Goal: Task Accomplishment & Management: Complete application form

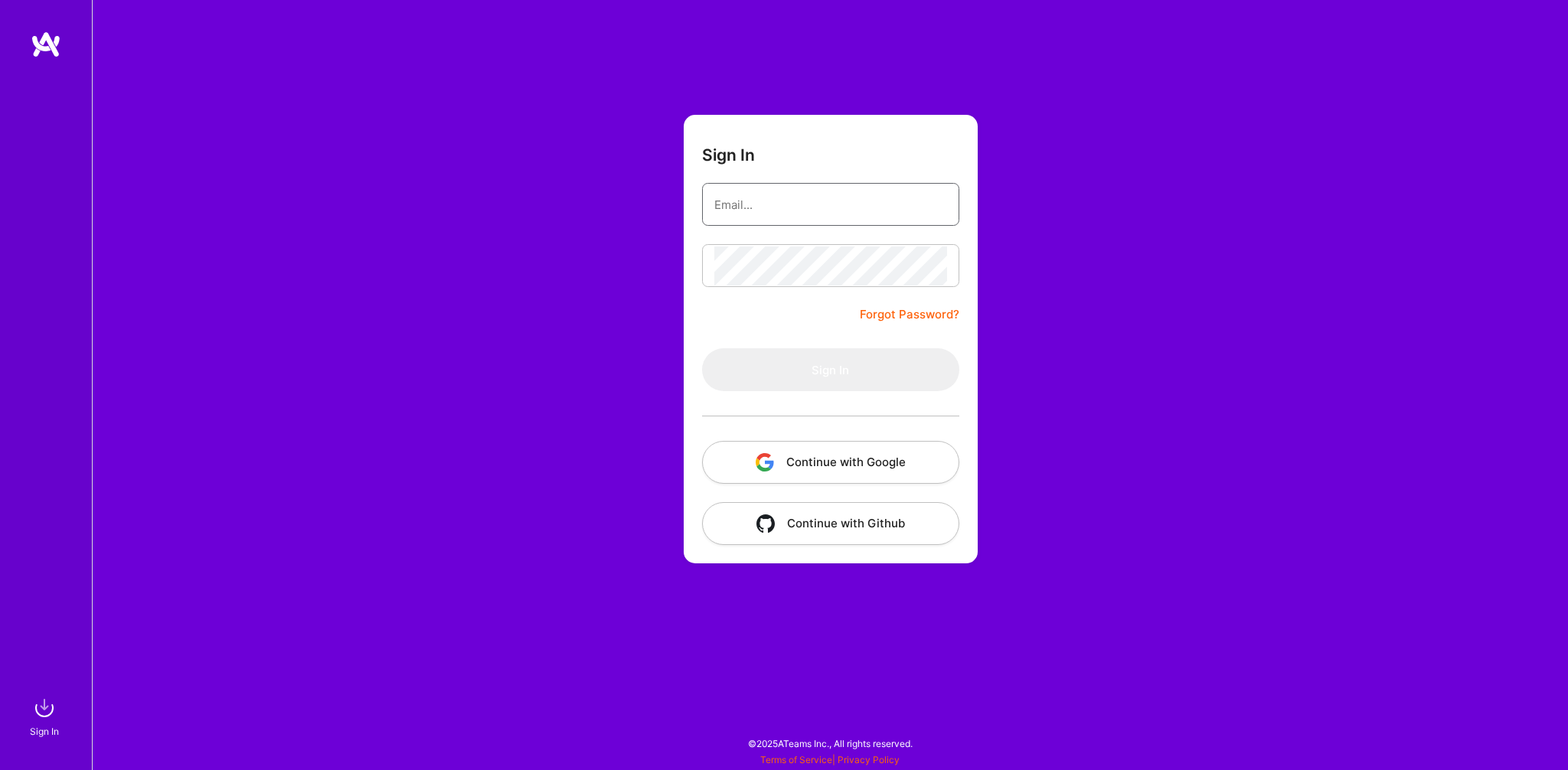
click at [763, 212] on input "email" at bounding box center [830, 204] width 233 height 39
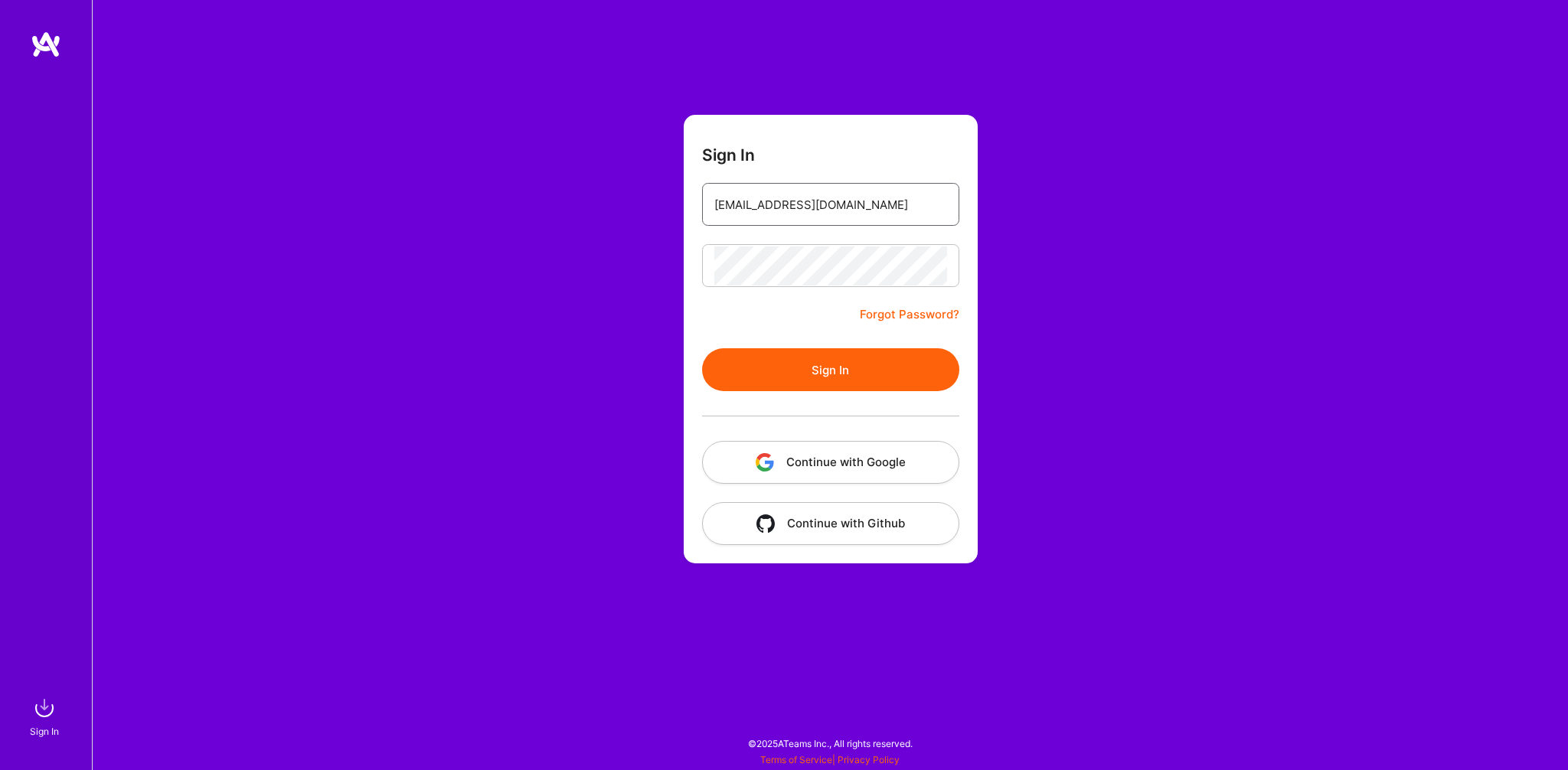
click at [802, 209] on input "[EMAIL_ADDRESS][DOMAIN_NAME]" at bounding box center [830, 204] width 233 height 39
type input "[EMAIL_ADDRESS][DOMAIN_NAME]"
click at [829, 374] on button "Sign In" at bounding box center [831, 369] width 257 height 43
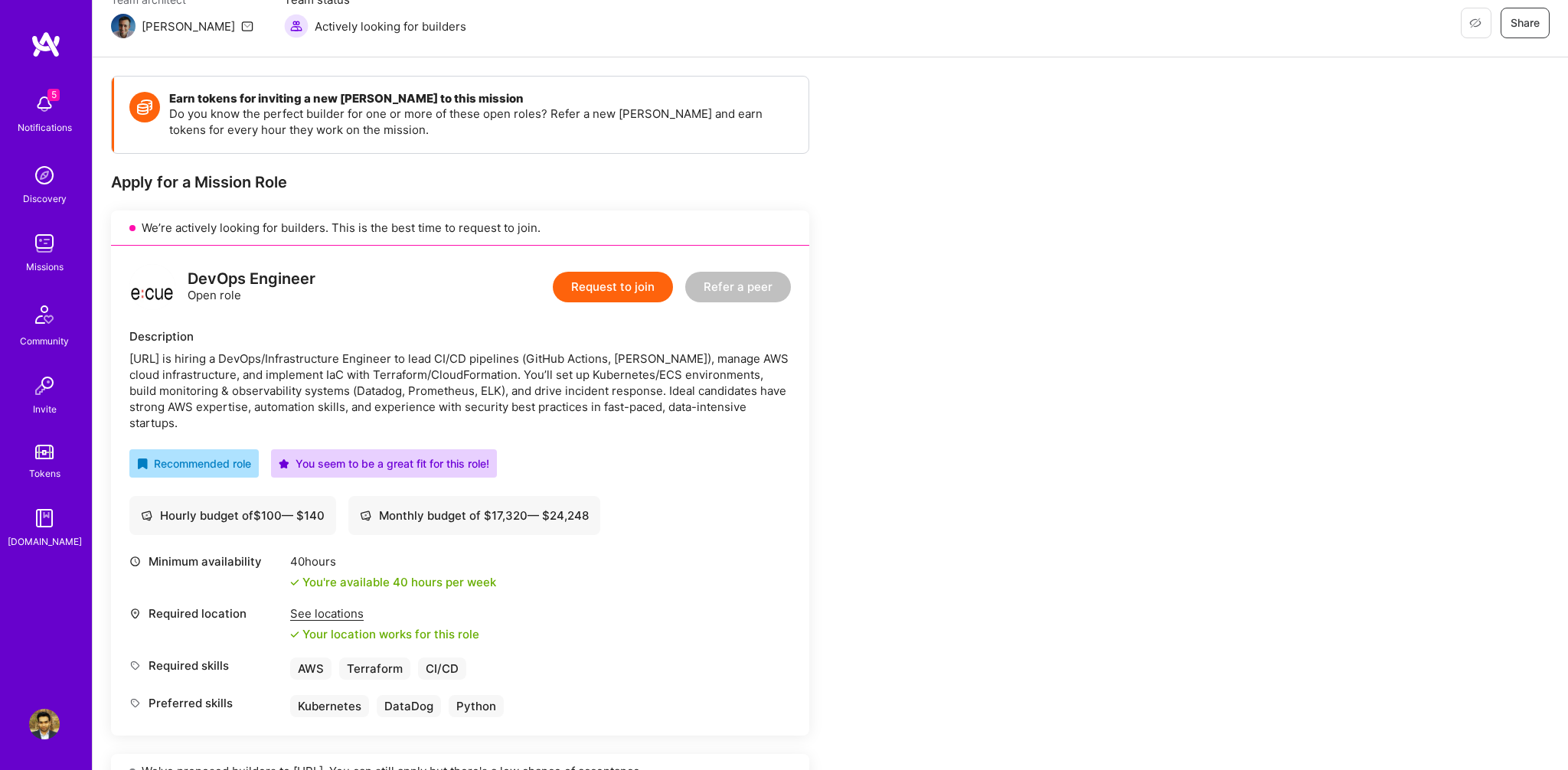
scroll to position [150, 0]
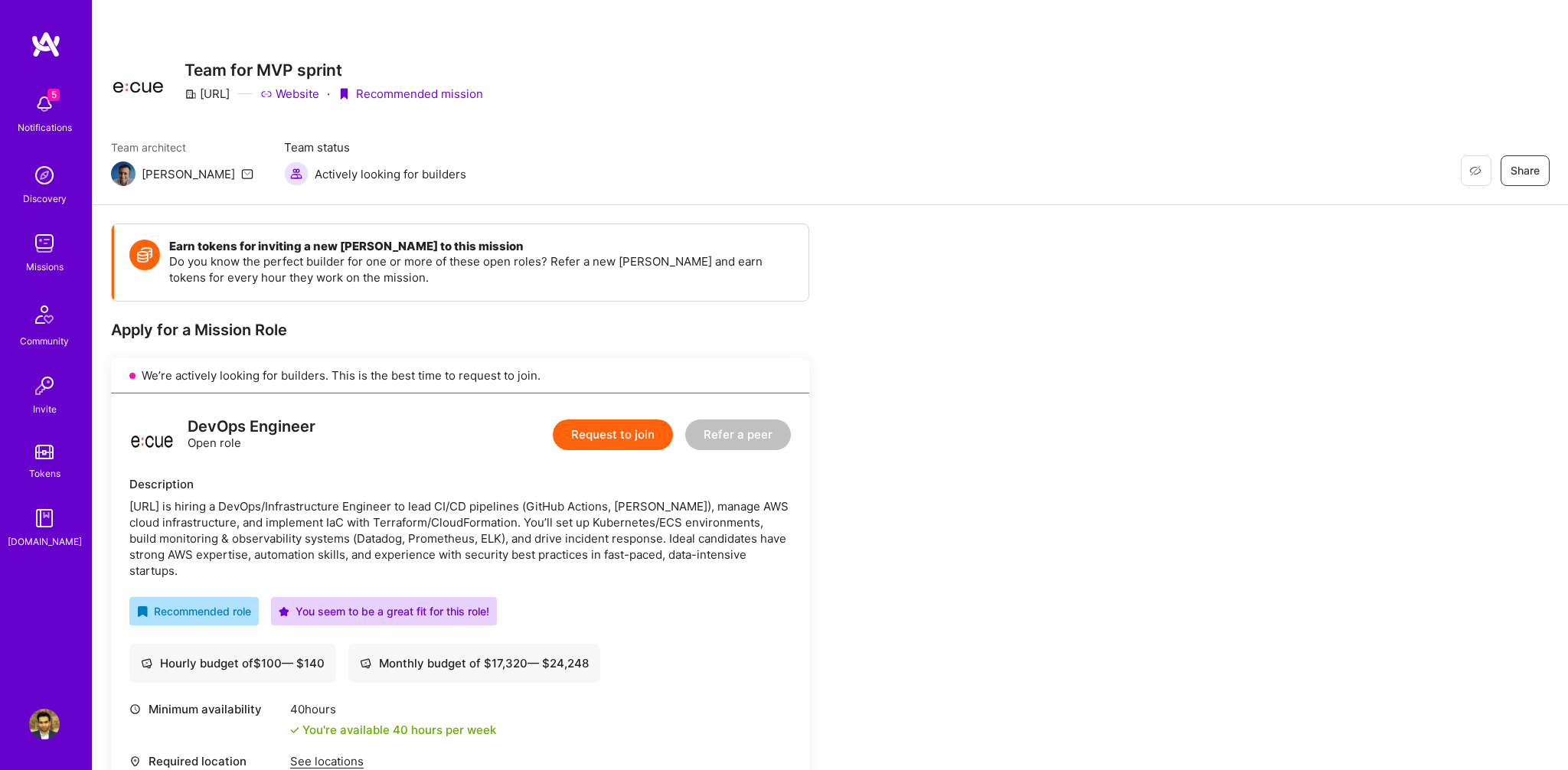
click at [605, 439] on button "Request to join" at bounding box center [612, 434] width 120 height 31
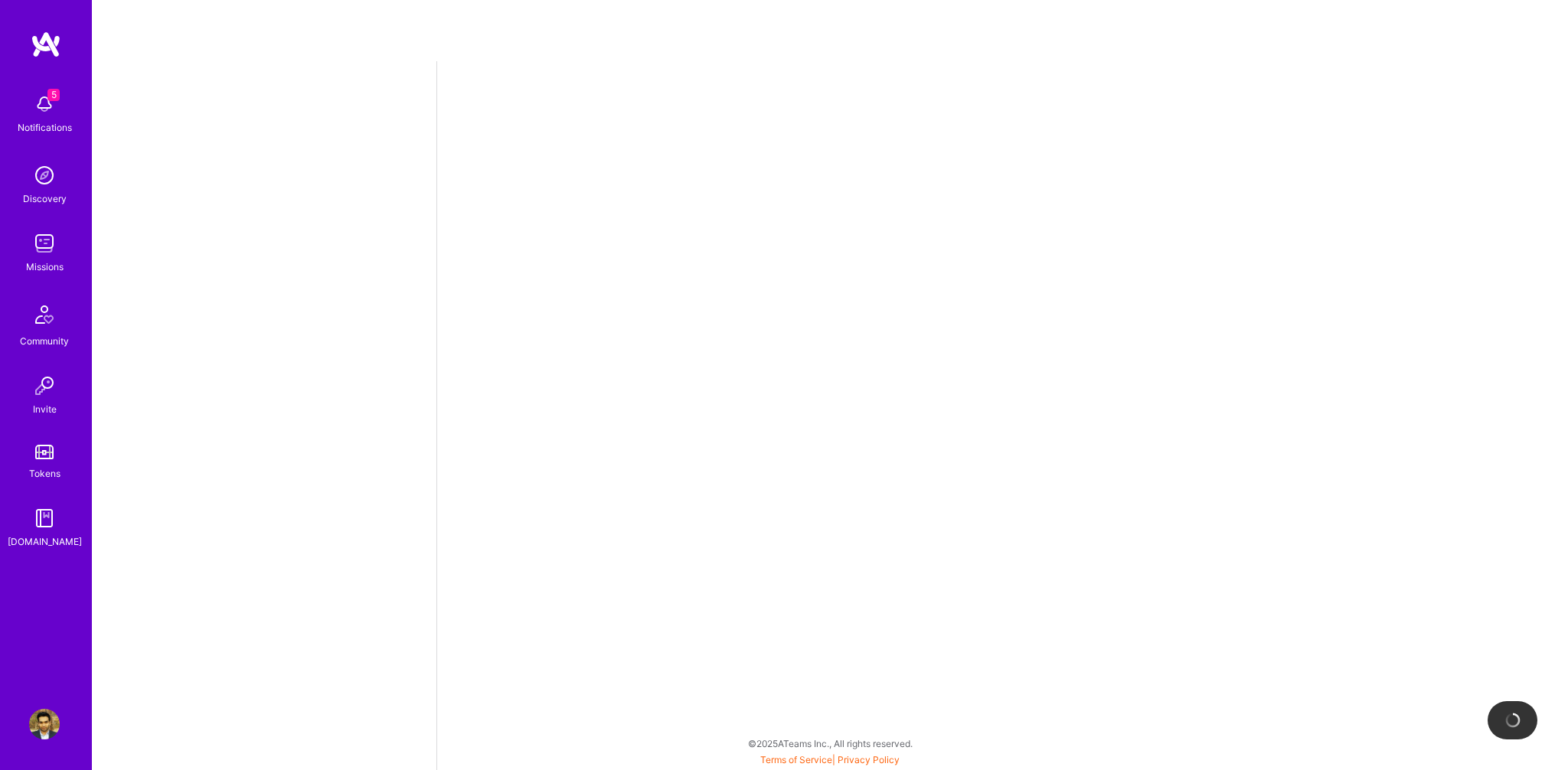
select select "US"
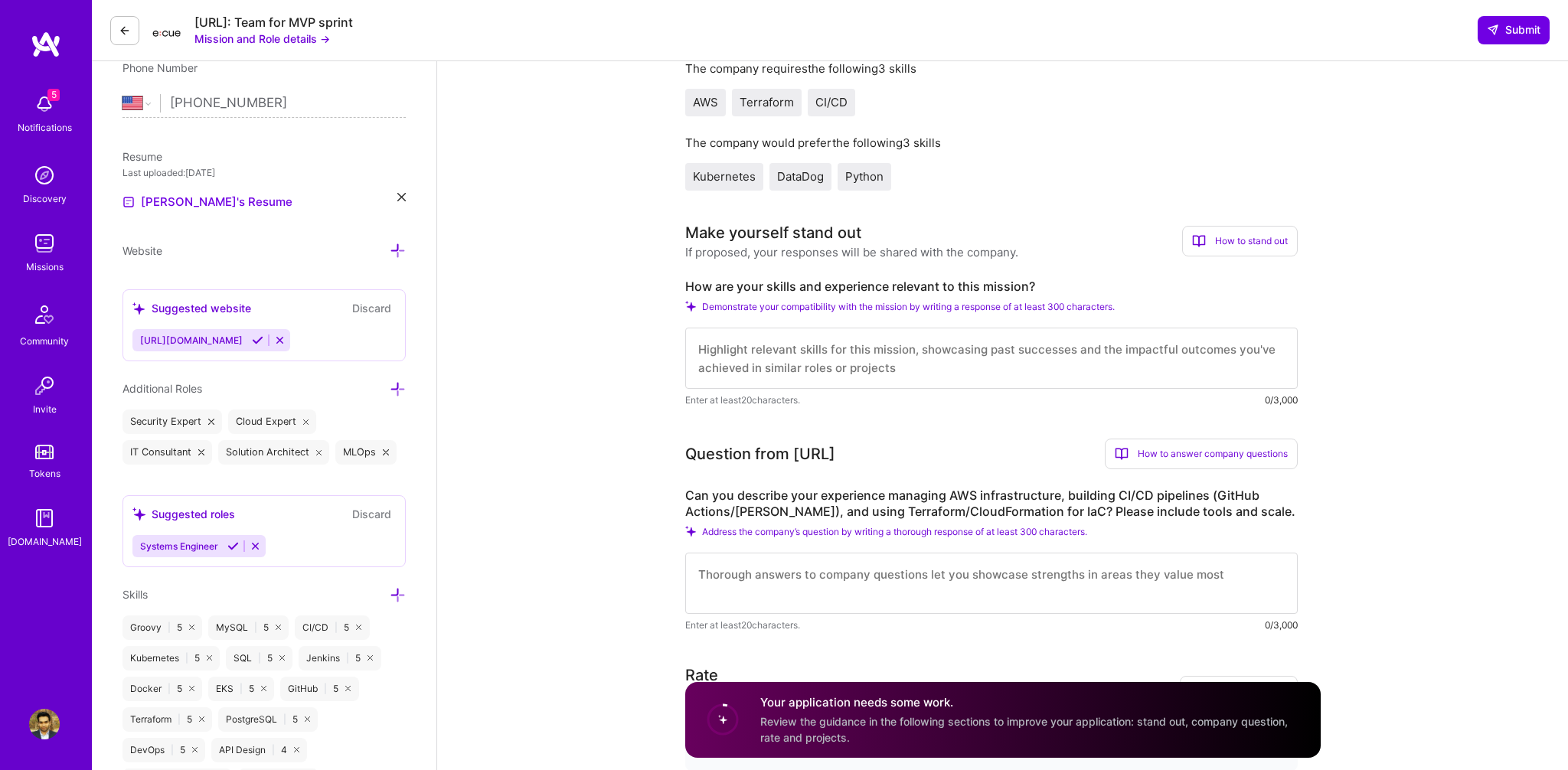
scroll to position [363, 0]
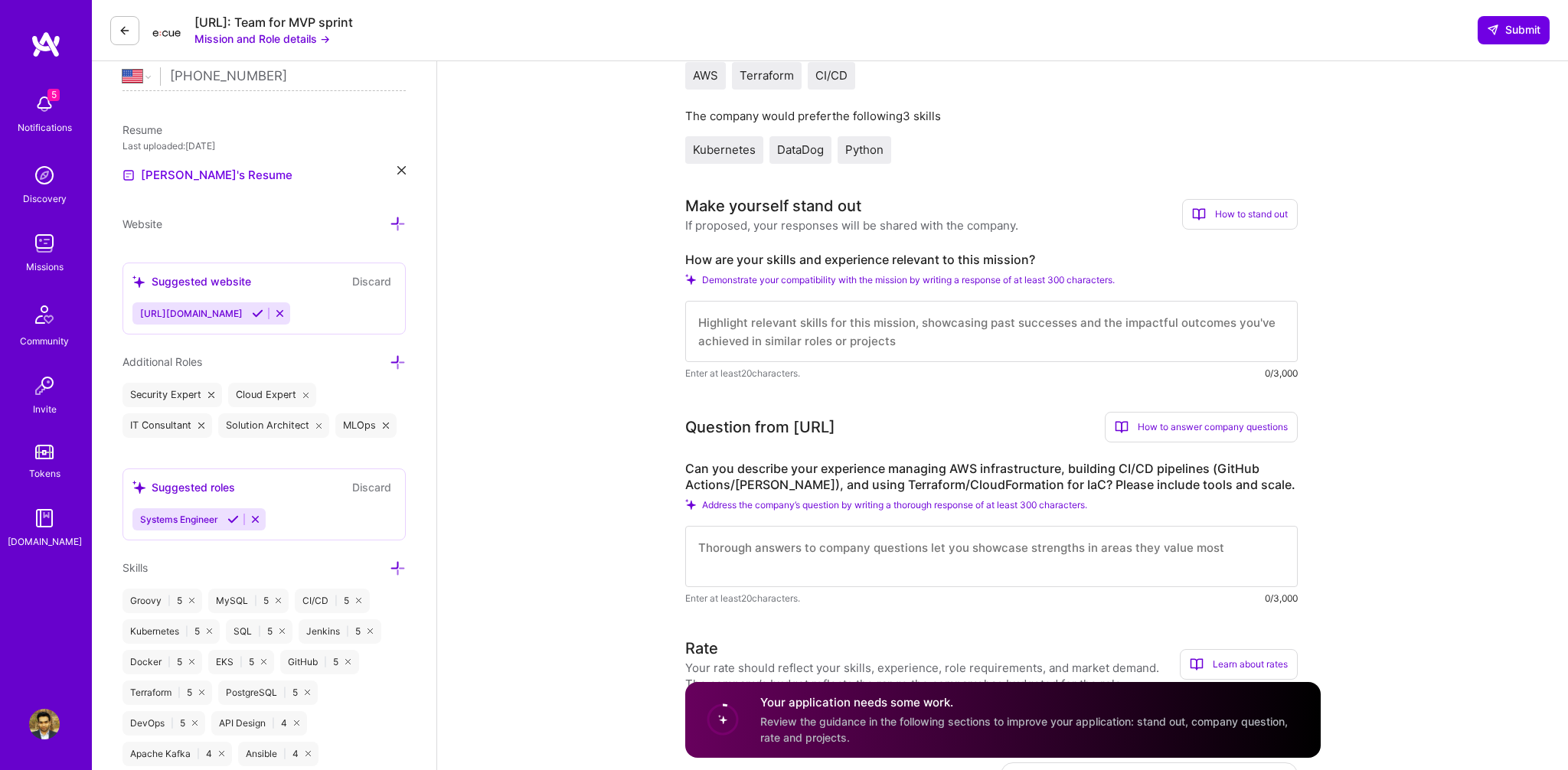
click at [875, 333] on textarea at bounding box center [990, 331] width 612 height 61
paste textarea "IT experience as DevOps Engineer working on AWS, GCP, Docker, Kubernetes, Ambar…"
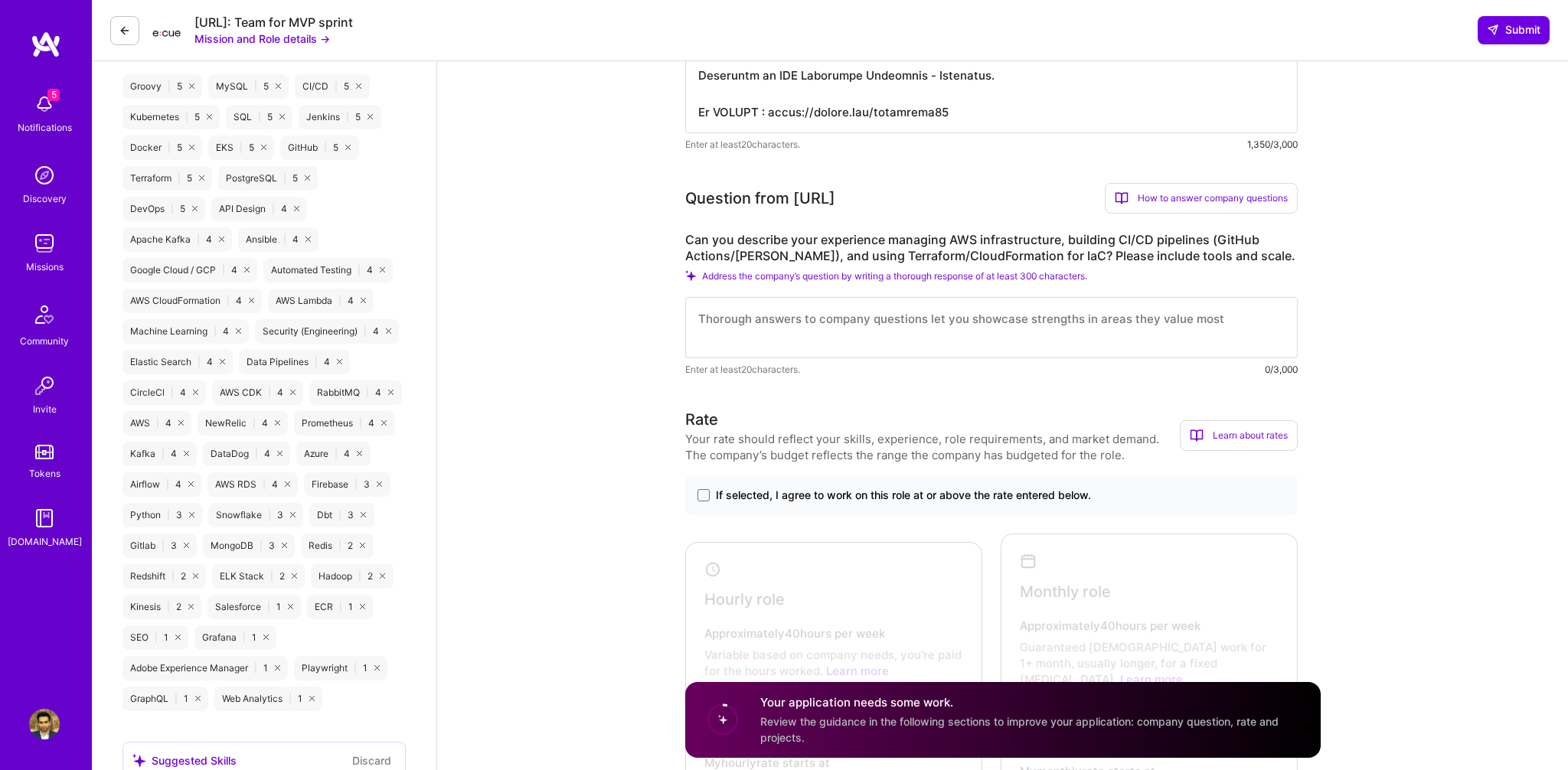
scroll to position [879, 0]
type textarea "IT experience as DevOps Engineer working on AWS, GCP, Docker, Kubernetes, Ambar…"
click at [974, 319] on textarea at bounding box center [990, 326] width 612 height 61
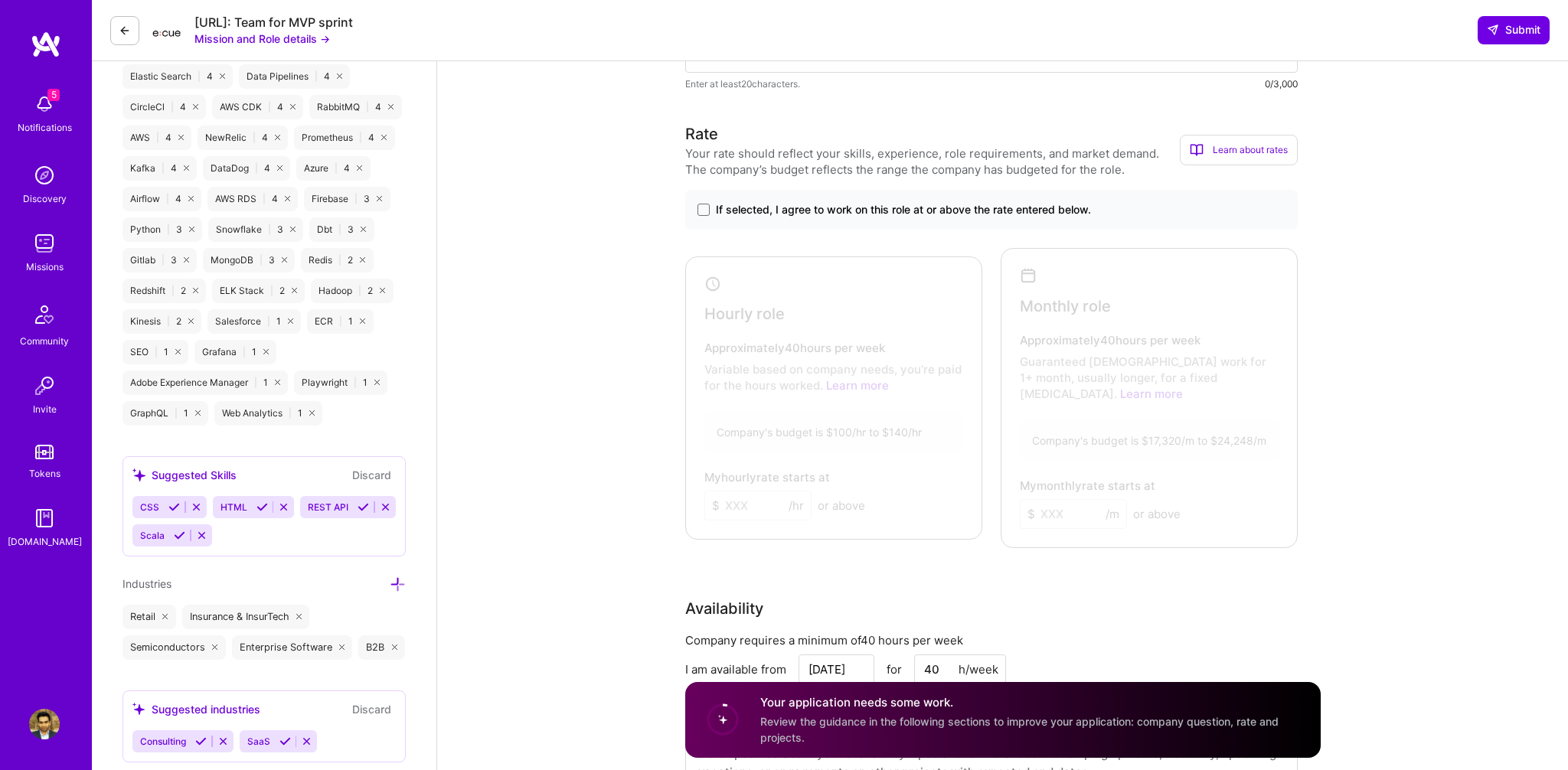
scroll to position [1160, 0]
click at [701, 215] on span at bounding box center [704, 213] width 13 height 13
click at [0, 0] on input "If selected, I agree to work on this role at or above the rate entered below." at bounding box center [0, 0] width 0 height 0
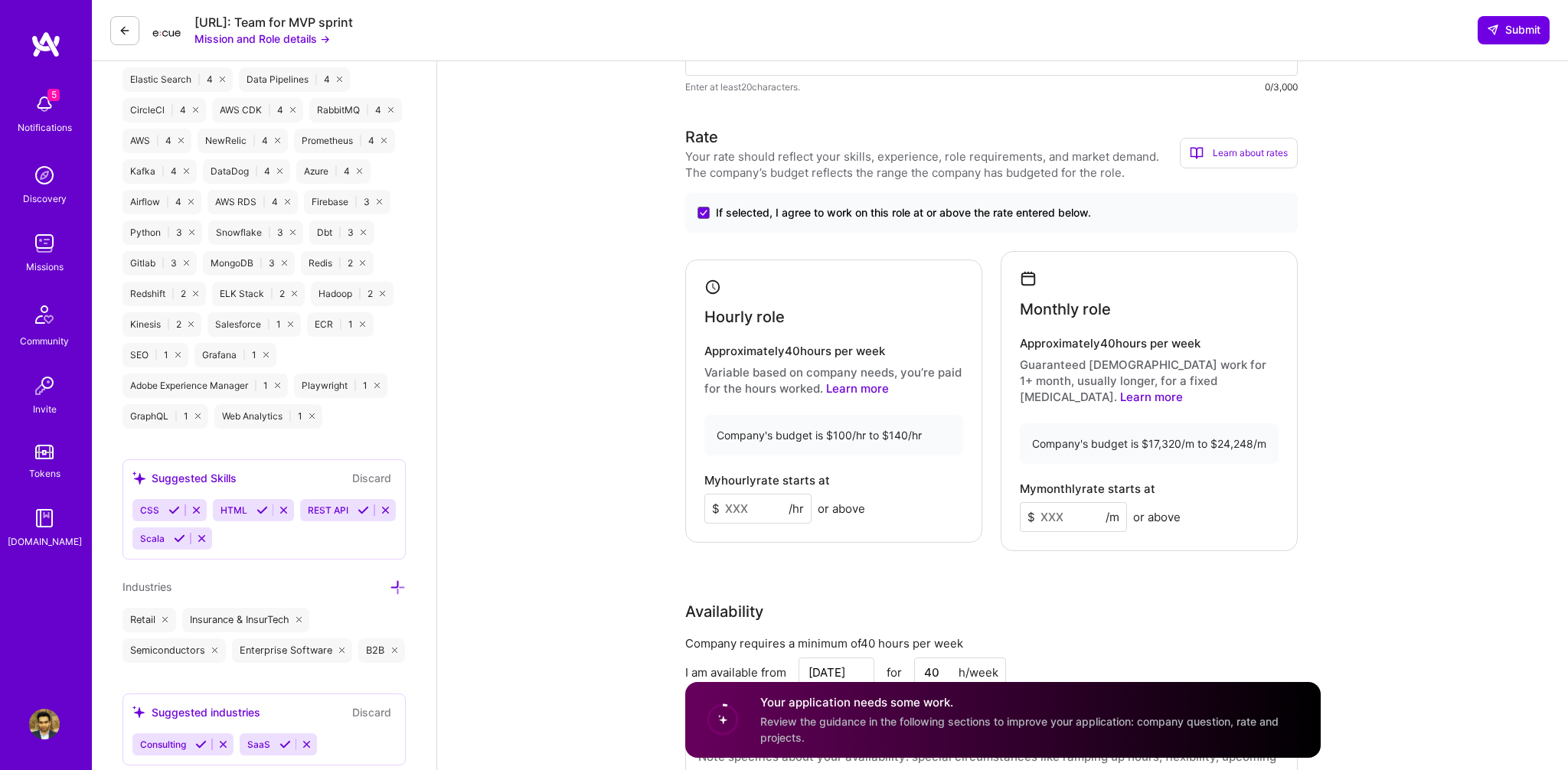
click at [743, 505] on input at bounding box center [758, 508] width 107 height 30
click at [1043, 512] on input at bounding box center [1073, 517] width 107 height 30
click at [734, 497] on input "100" at bounding box center [758, 508] width 107 height 30
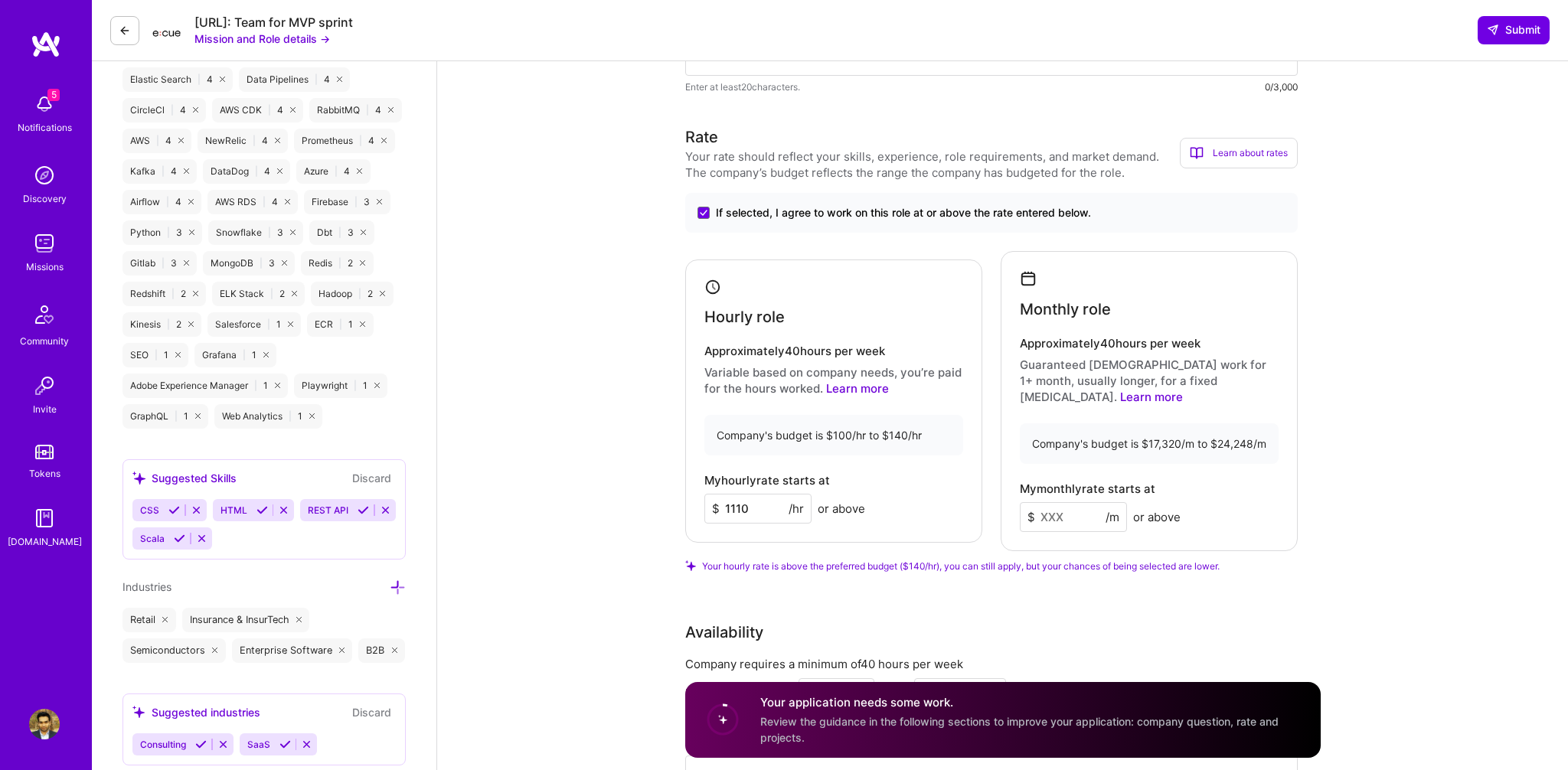
type input "1110"
click at [1051, 502] on input at bounding box center [1073, 517] width 107 height 30
type input "18000"
click at [741, 503] on input "1110" at bounding box center [758, 508] width 107 height 30
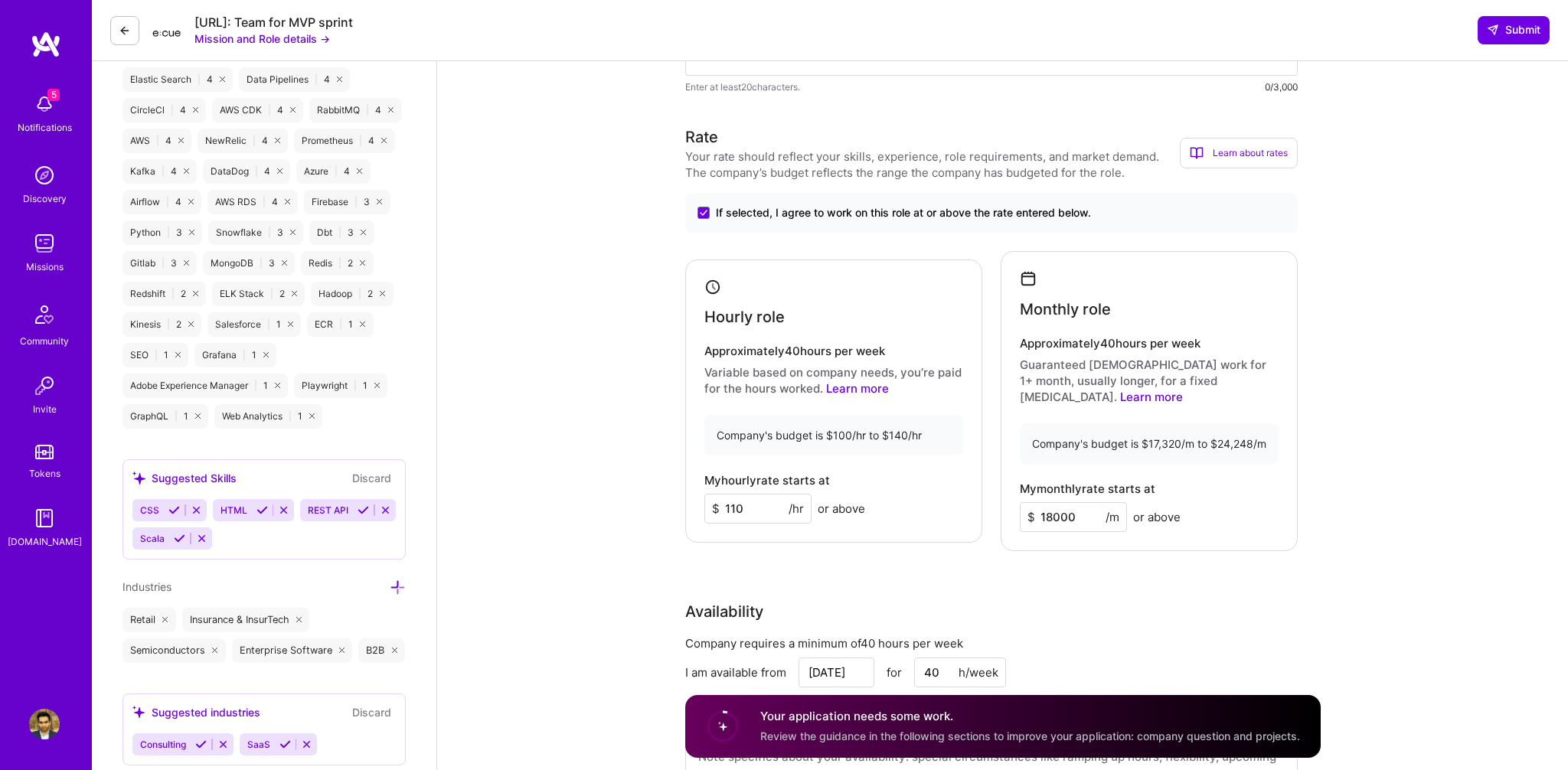
type input "110"
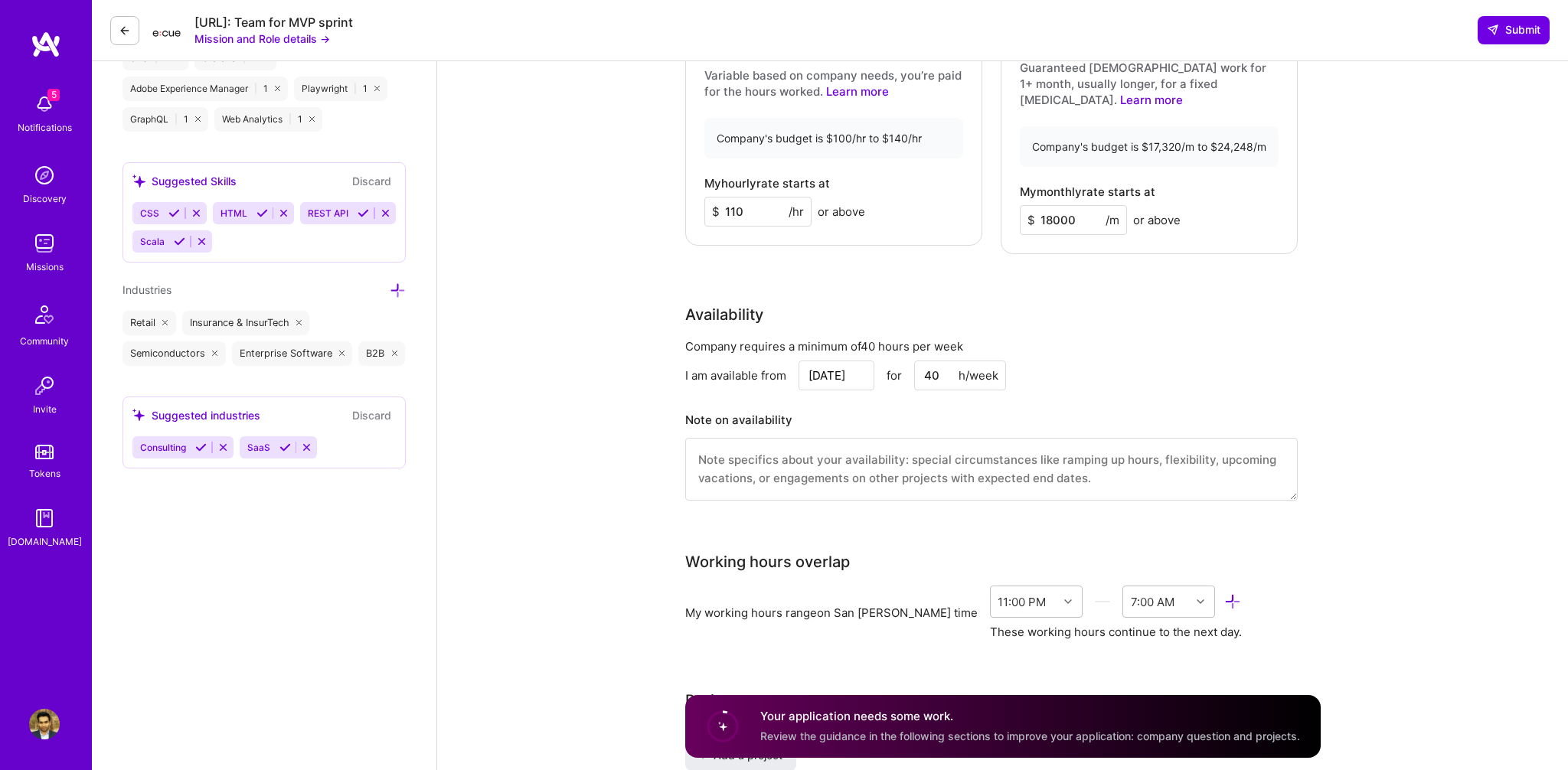
scroll to position [1455, 0]
click at [847, 362] on input "Aug 22" at bounding box center [836, 377] width 76 height 30
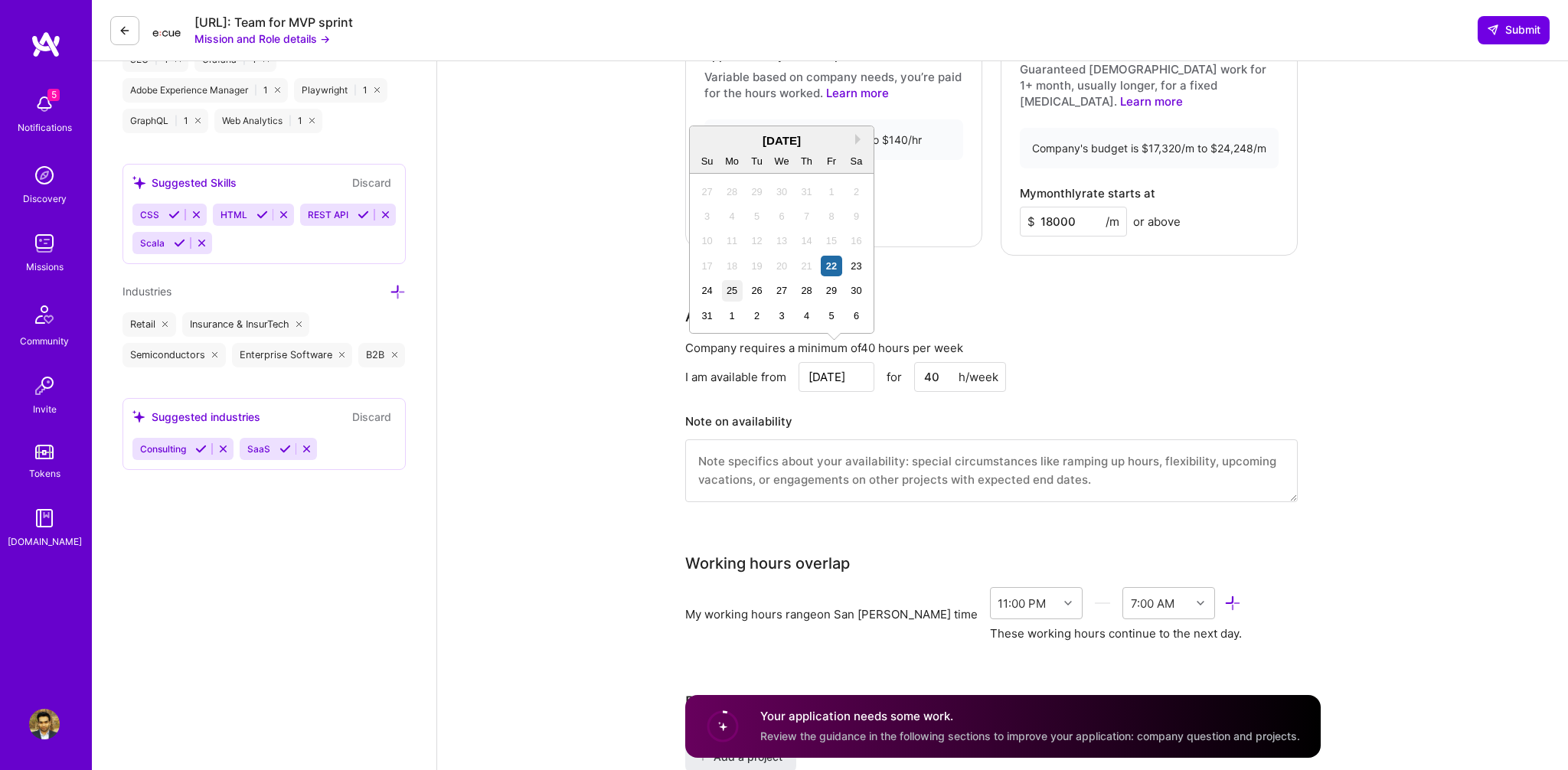
click at [732, 295] on div "25" at bounding box center [732, 291] width 20 height 20
type input "[DATE]"
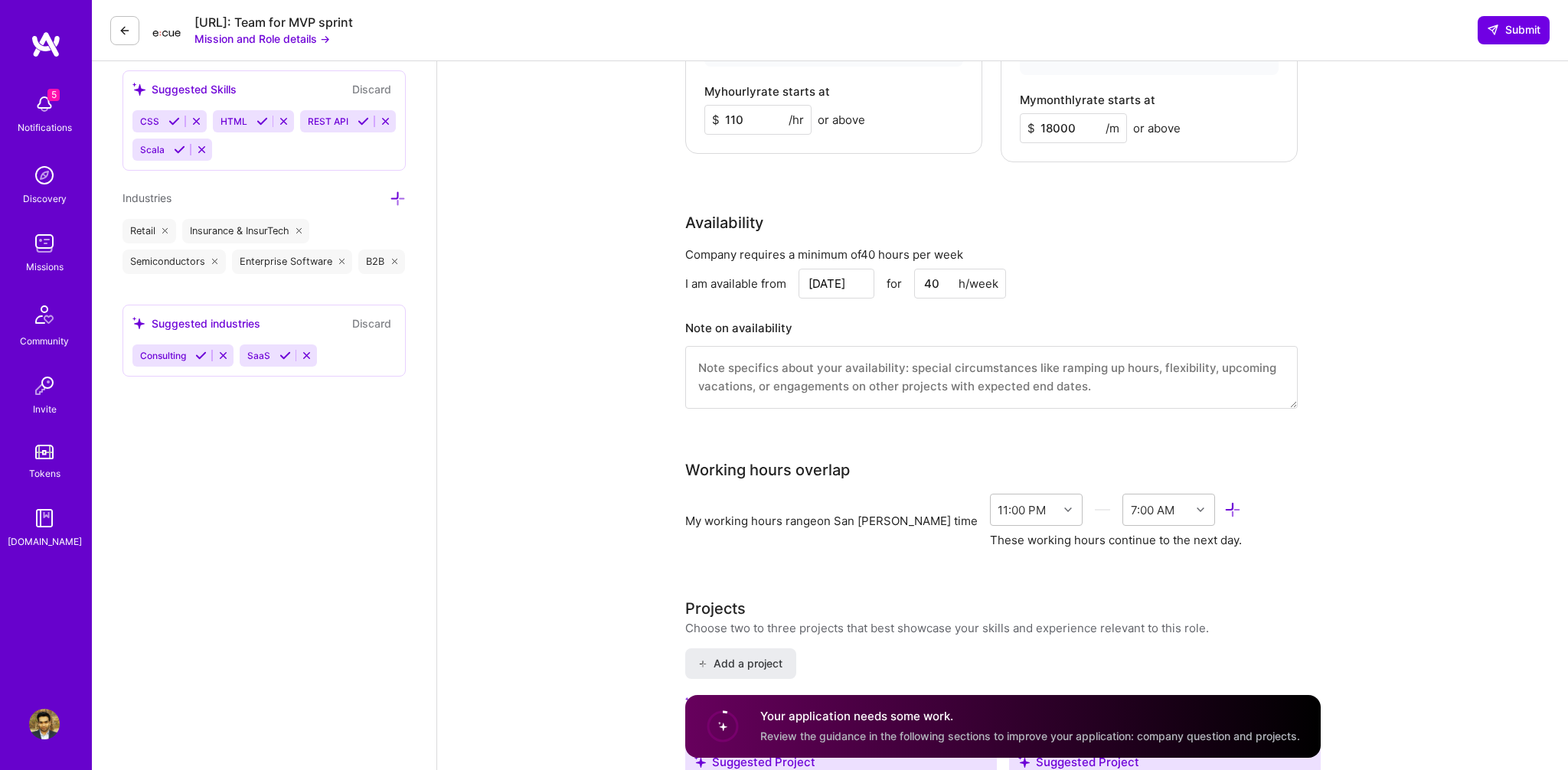
scroll to position [1552, 0]
click at [694, 364] on textarea at bounding box center [990, 374] width 612 height 63
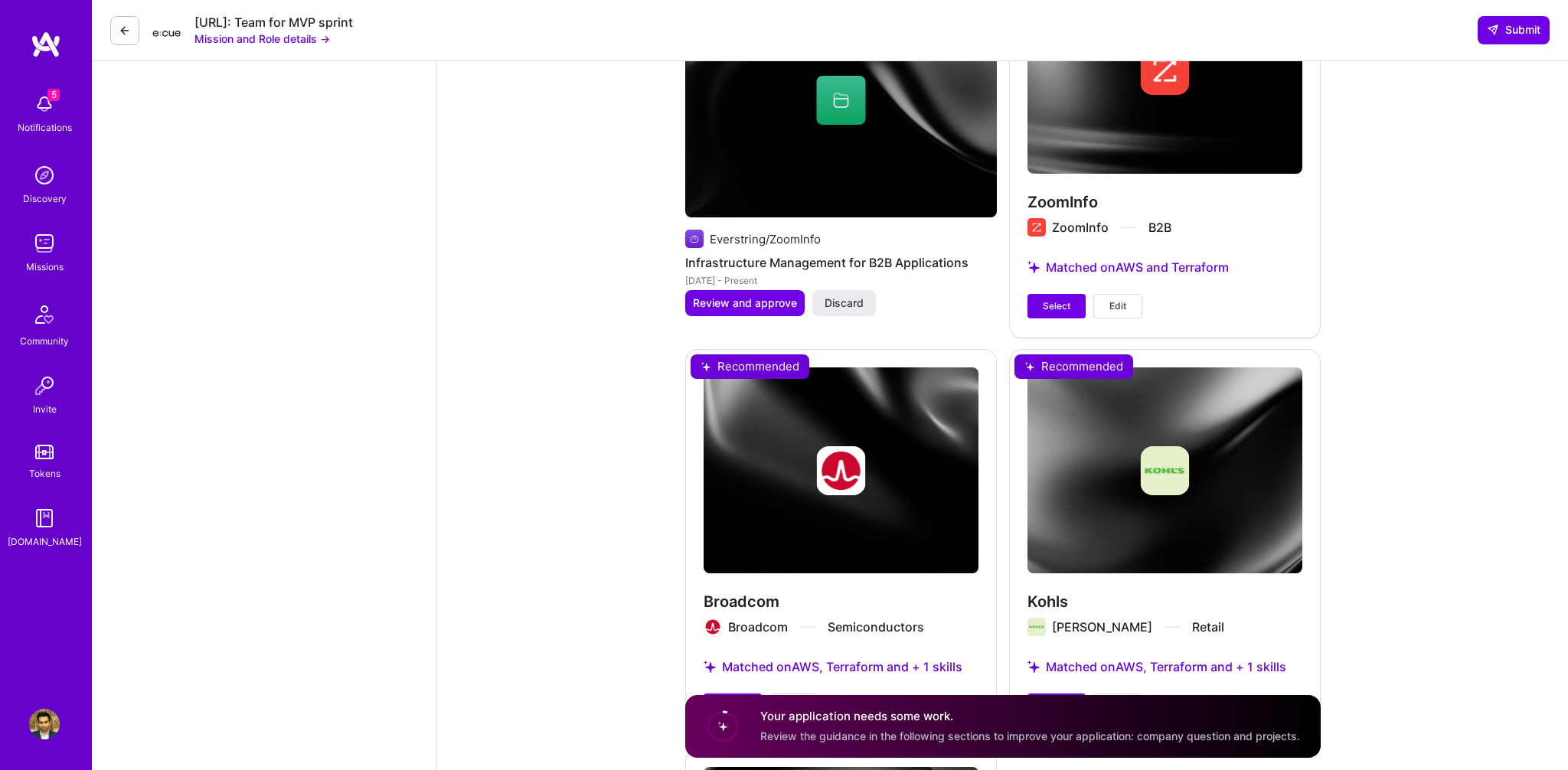
scroll to position [2749, 0]
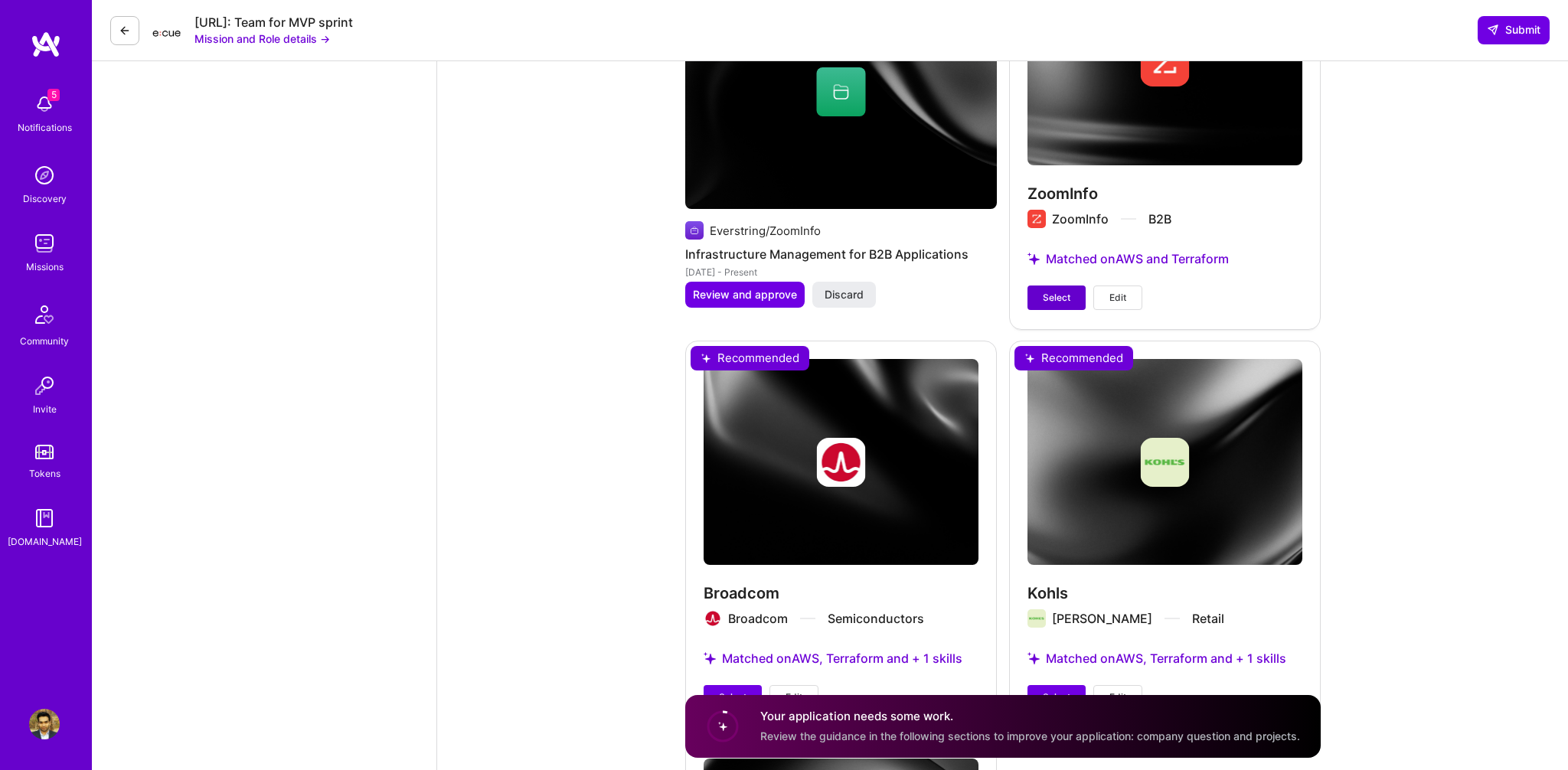
type textarea "I am available starting [DATE]."
click at [1045, 291] on span "Select" at bounding box center [1056, 298] width 27 height 14
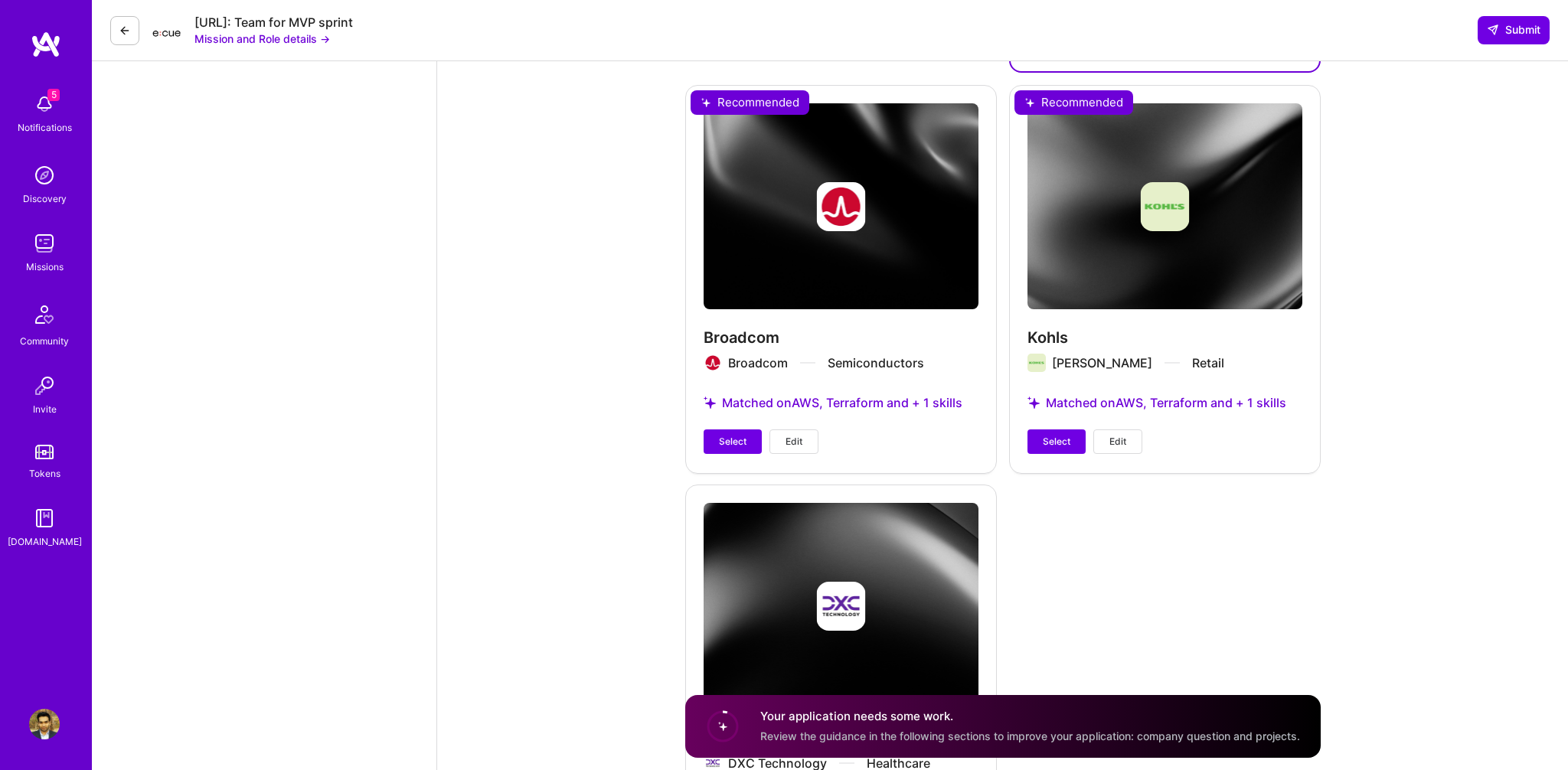
scroll to position [3160, 0]
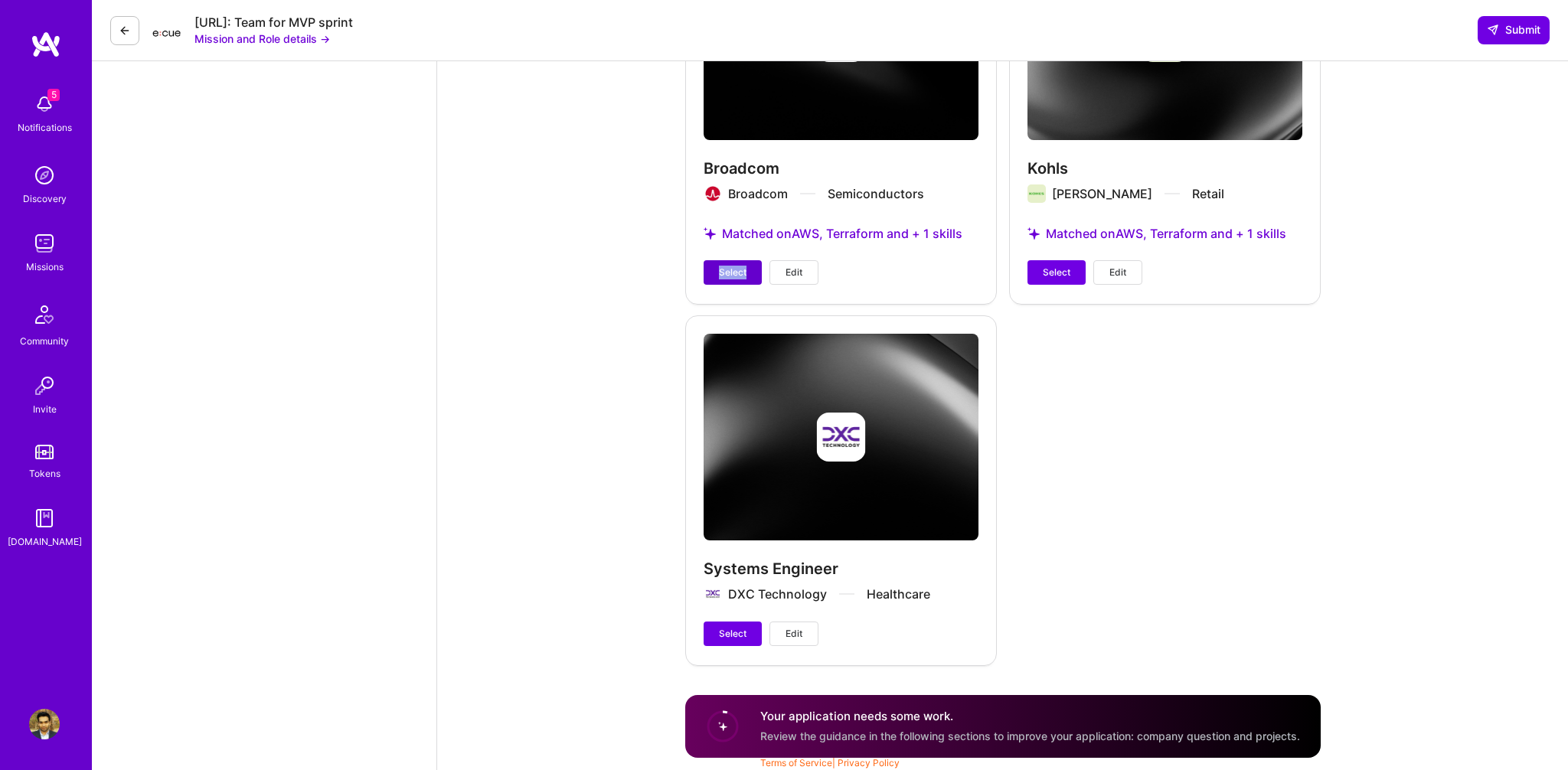
click at [723, 266] on span "Select" at bounding box center [732, 273] width 27 height 14
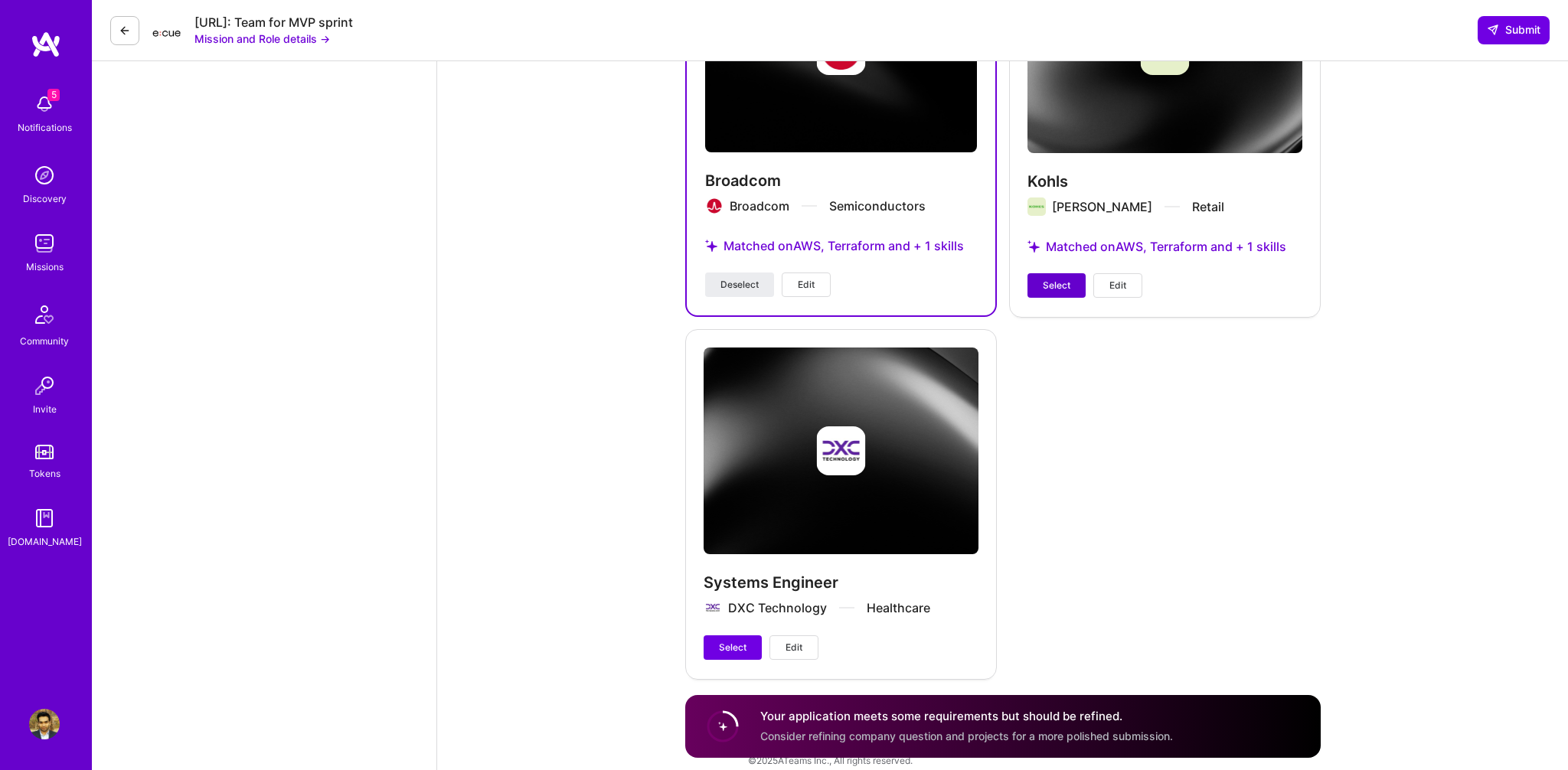
click at [1078, 280] on button "Select" at bounding box center [1056, 285] width 58 height 24
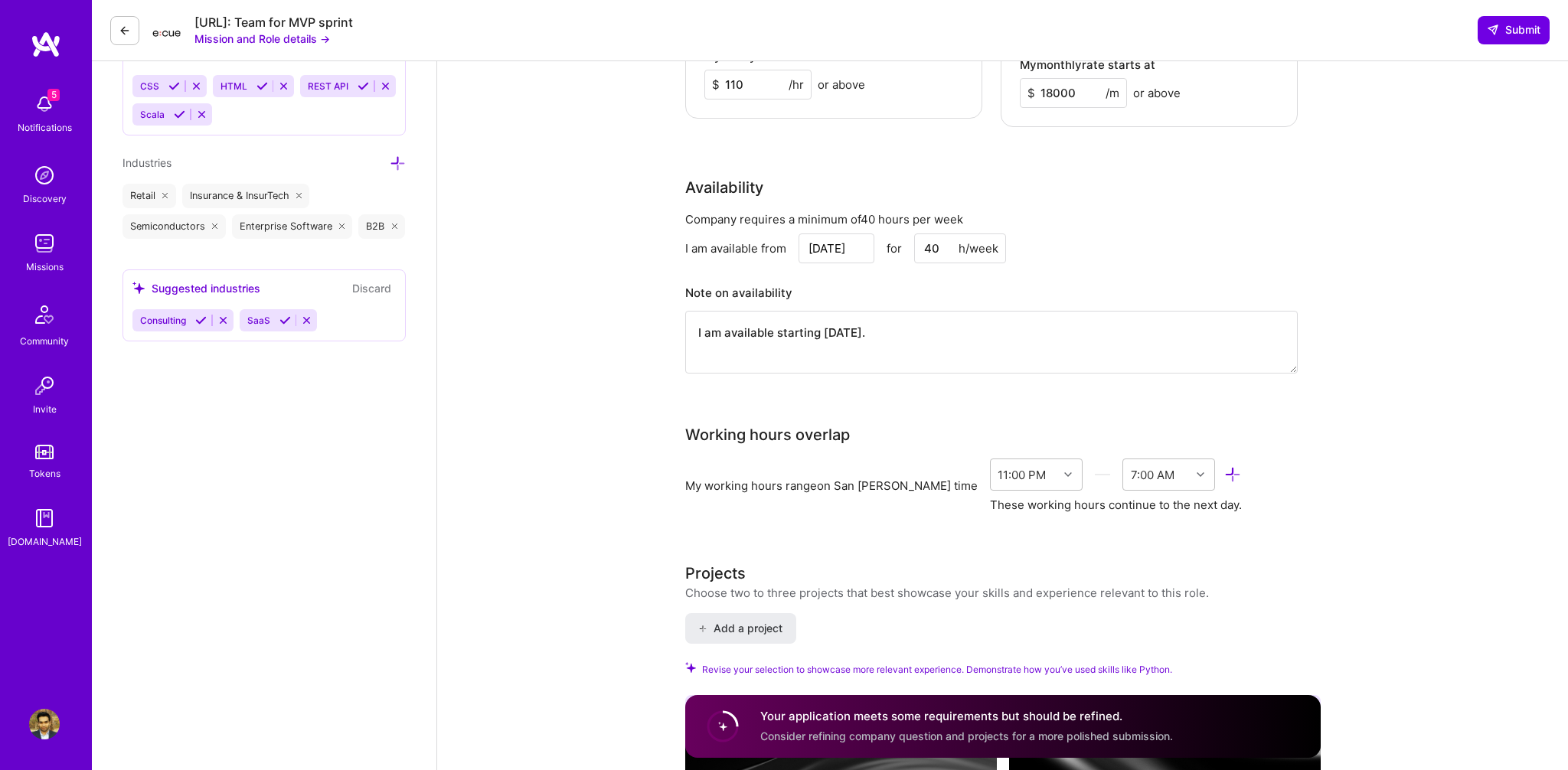
scroll to position [1588, 0]
click at [990, 455] on div "11:00 PM" at bounding box center [1024, 470] width 67 height 31
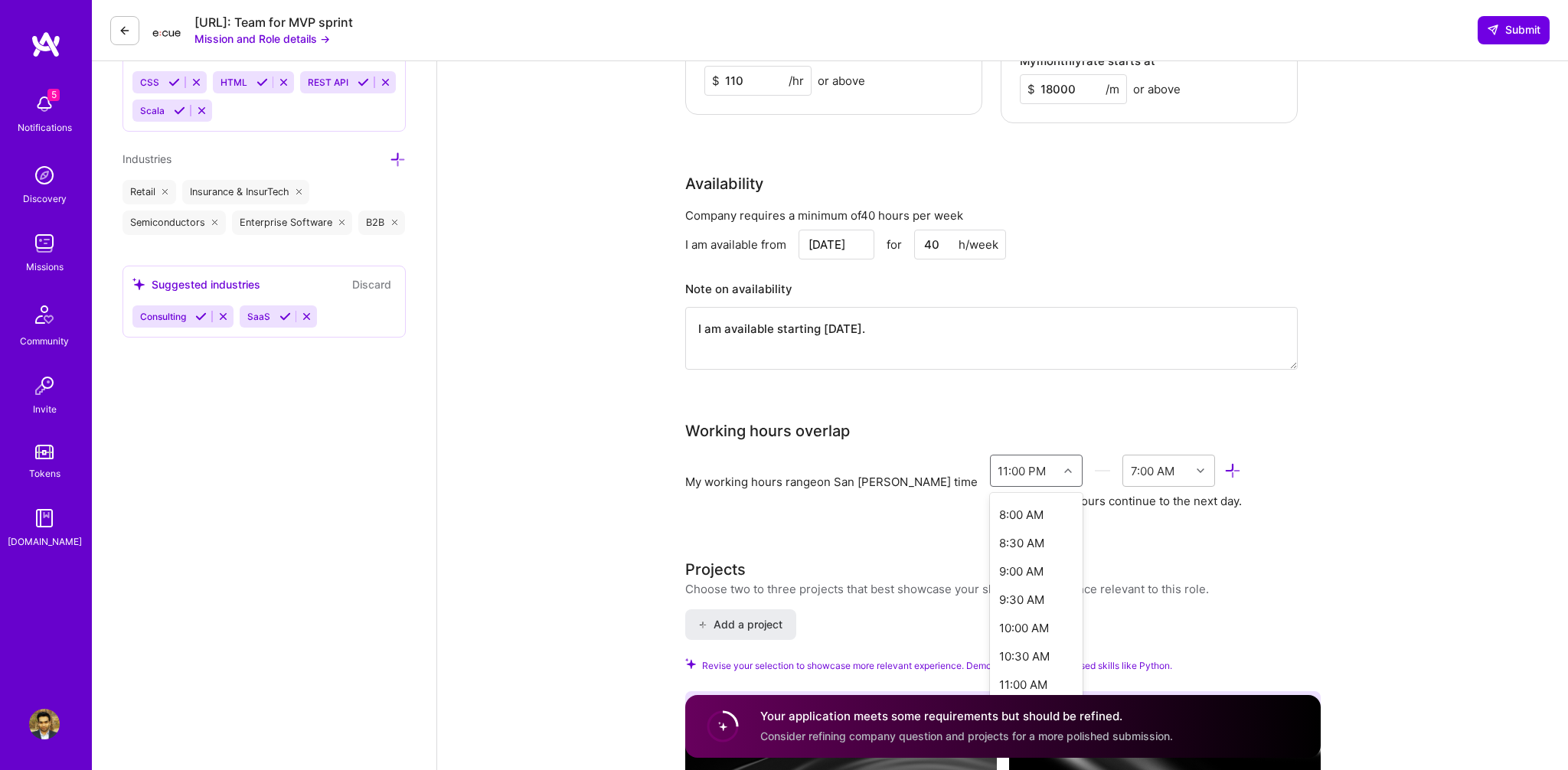
scroll to position [450, 0]
click at [990, 556] on div "9:00 AM" at bounding box center [1036, 569] width 92 height 28
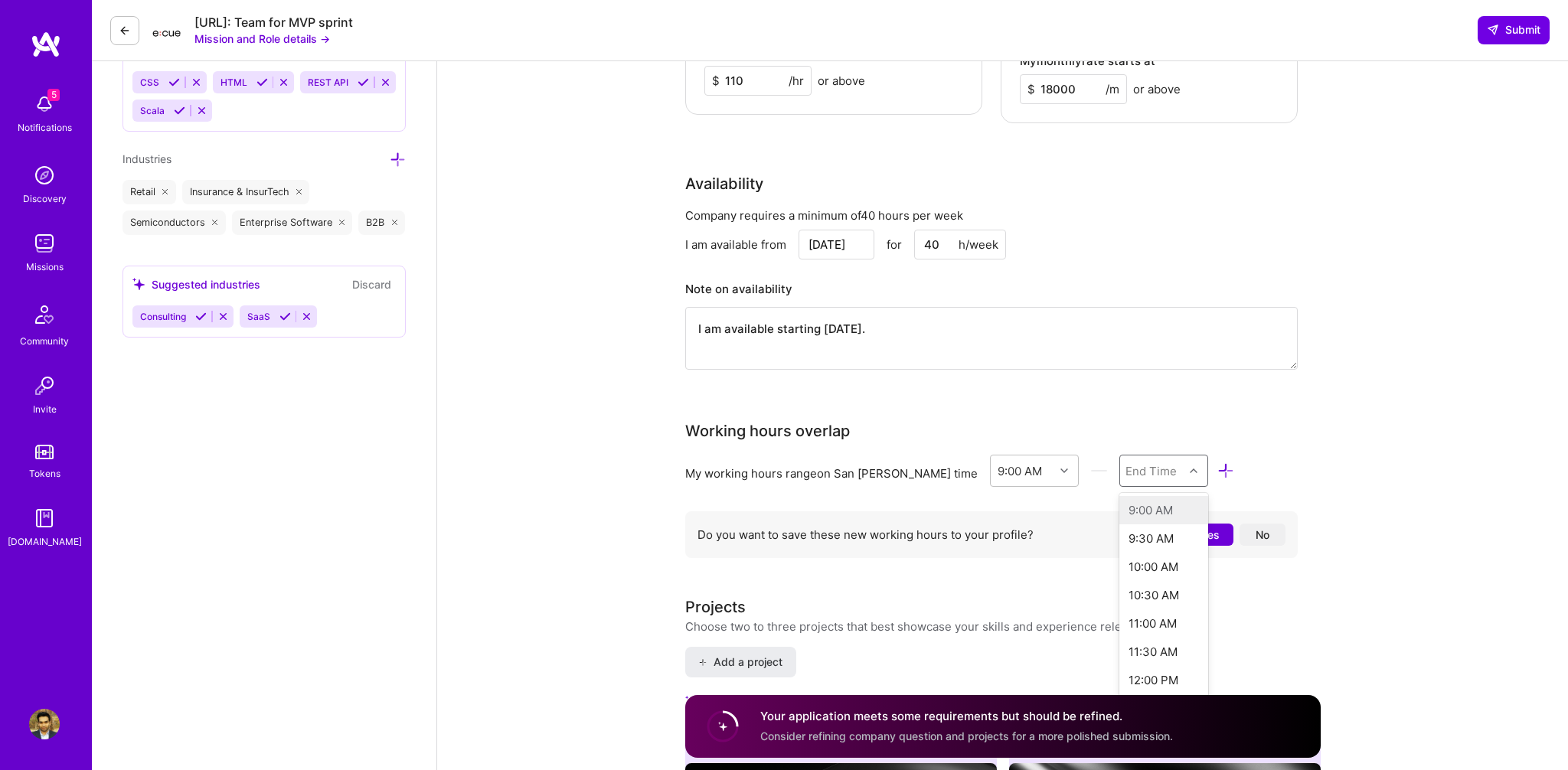
click at [1125, 462] on div "End Time" at bounding box center [1150, 470] width 51 height 16
click at [1119, 540] on div "6:00 PM" at bounding box center [1164, 554] width 89 height 28
click at [1343, 471] on div "DevOps Engineer role description Ecue.ai is hiring a DevOps/Infrastructure Engi…" at bounding box center [1002, 428] width 1131 height 3910
click at [1228, 523] on button "Yes" at bounding box center [1210, 534] width 46 height 22
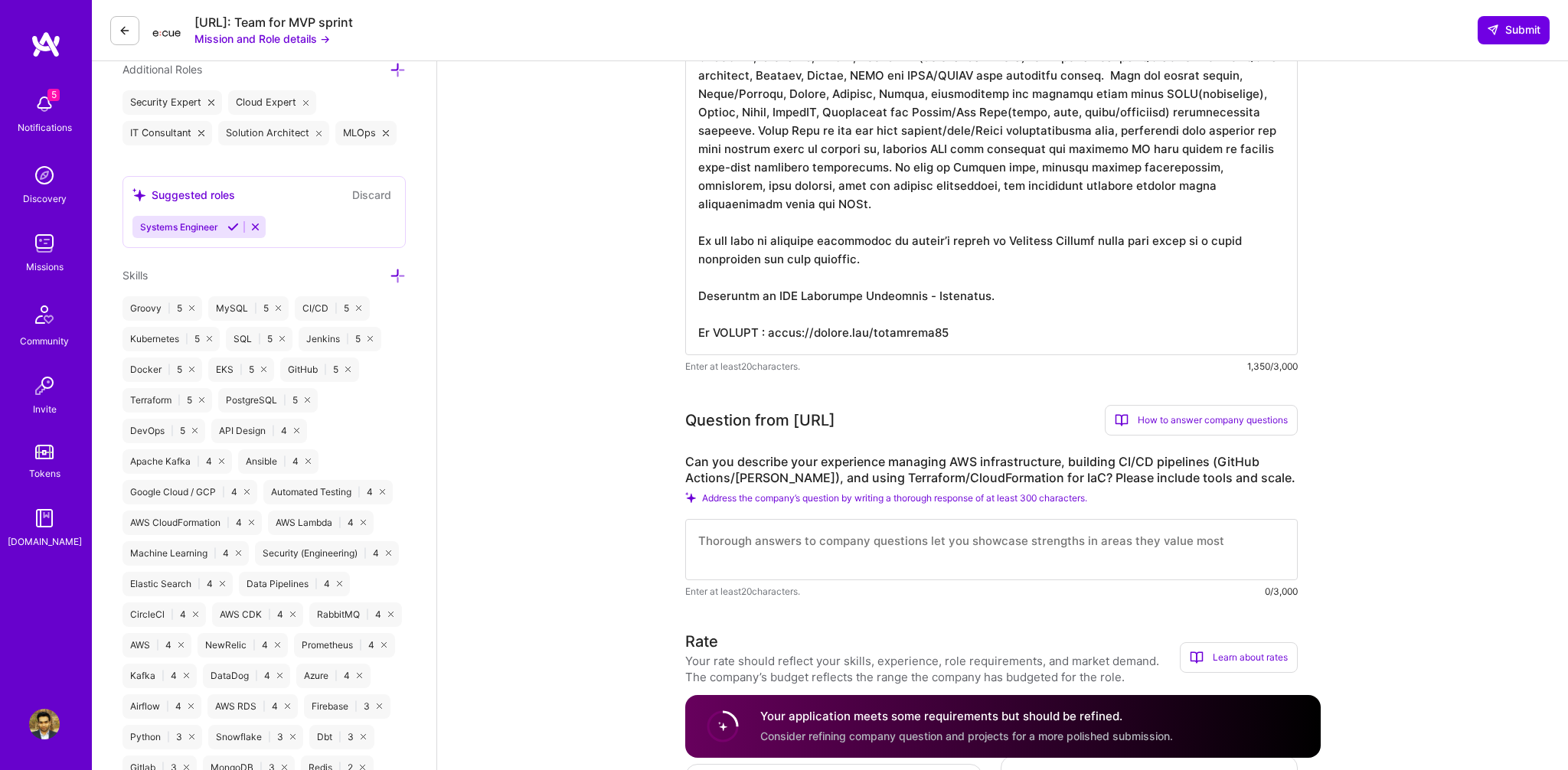
scroll to position [635, 0]
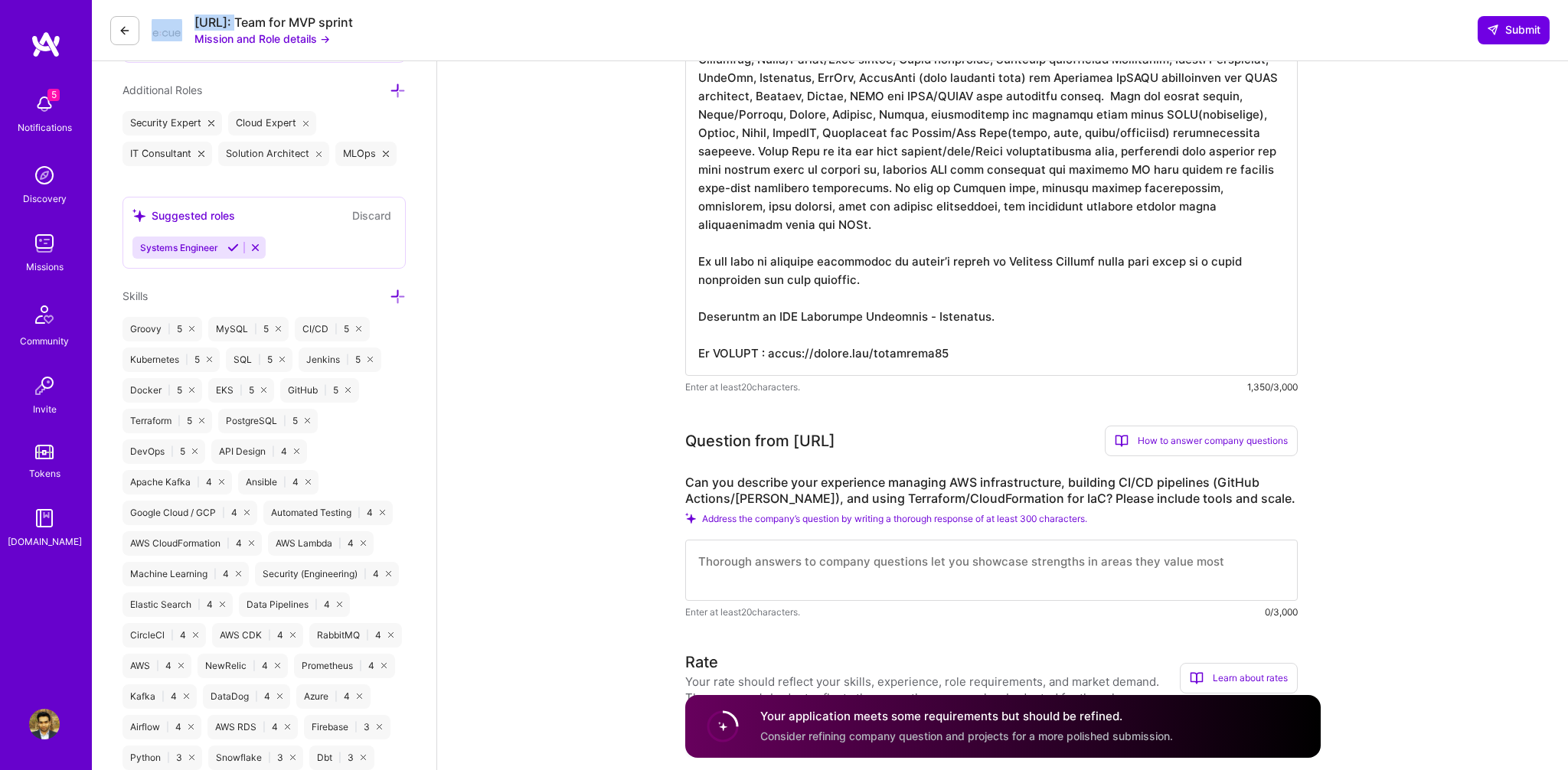
copy div "[URL]"
drag, startPoint x: 188, startPoint y: 22, endPoint x: 237, endPoint y: 22, distance: 49.0
click at [237, 22] on div "Ecue.ai: Team for MVP sprint Mission and Role details →" at bounding box center [232, 31] width 243 height 32
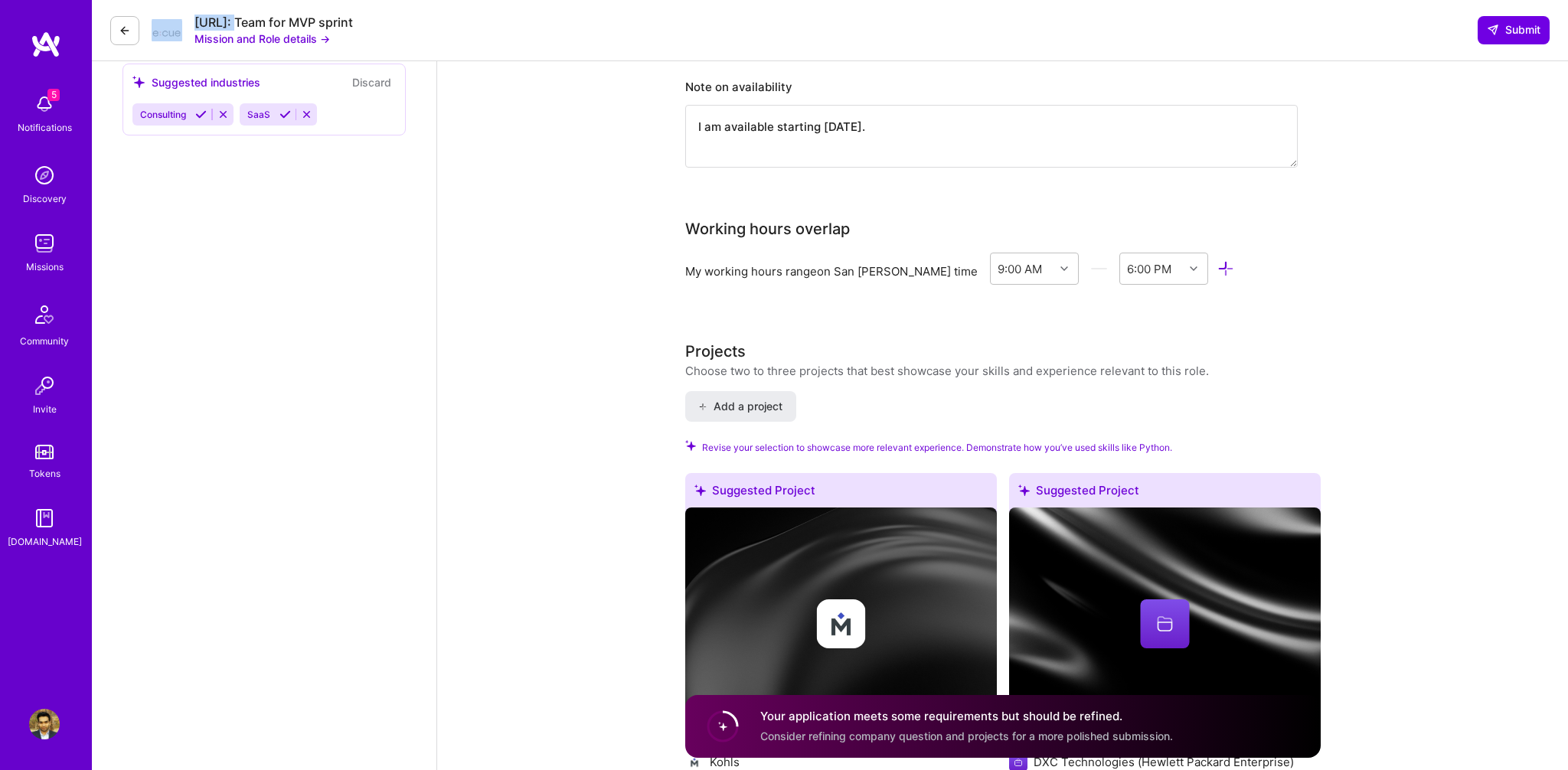
scroll to position [1792, 0]
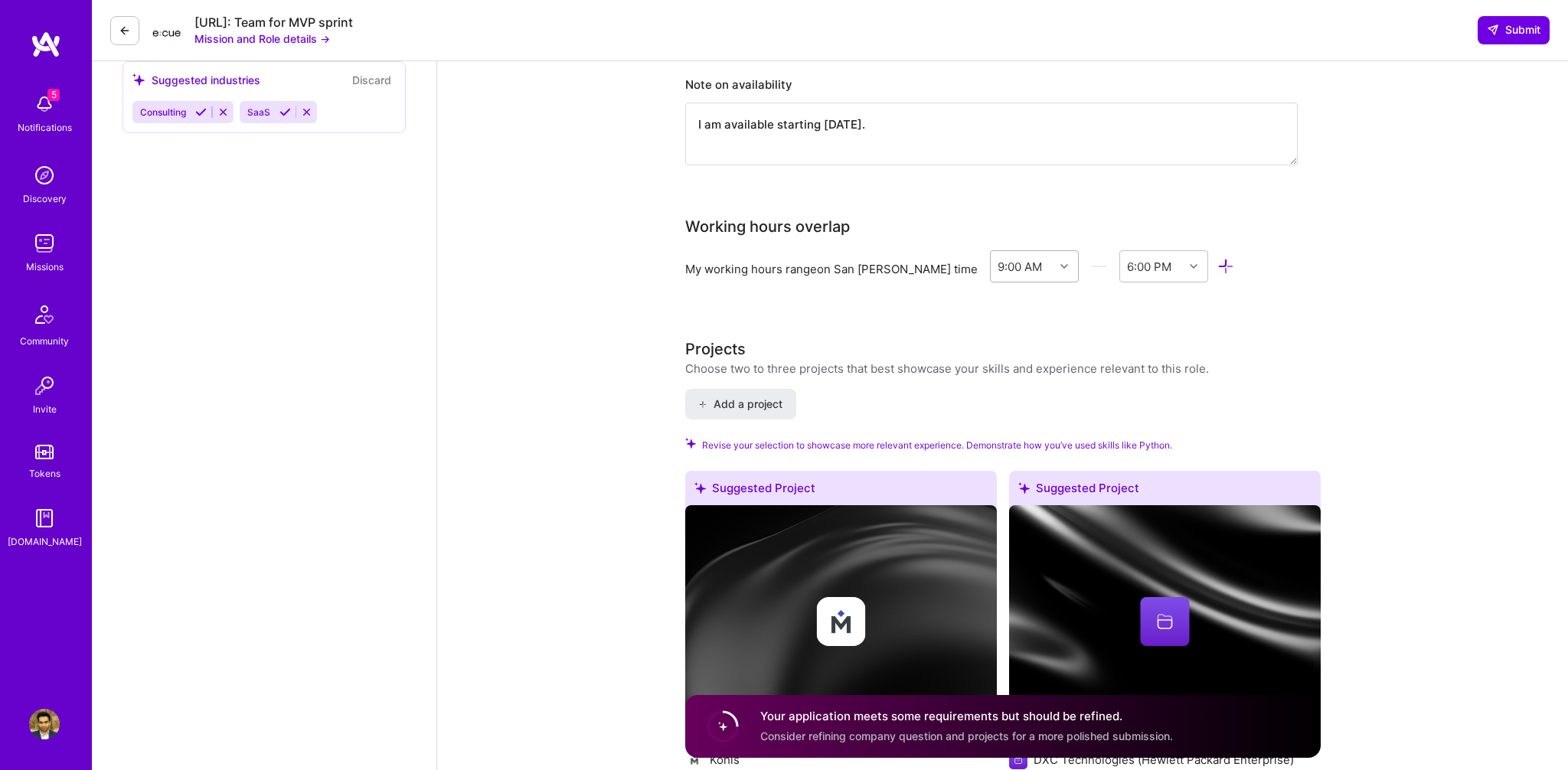
click at [990, 253] on div "9:00 AM" at bounding box center [1023, 266] width 64 height 31
click at [990, 461] on div "6:00 AM" at bounding box center [1034, 475] width 89 height 28
click at [1125, 258] on div "End Time" at bounding box center [1150, 266] width 51 height 16
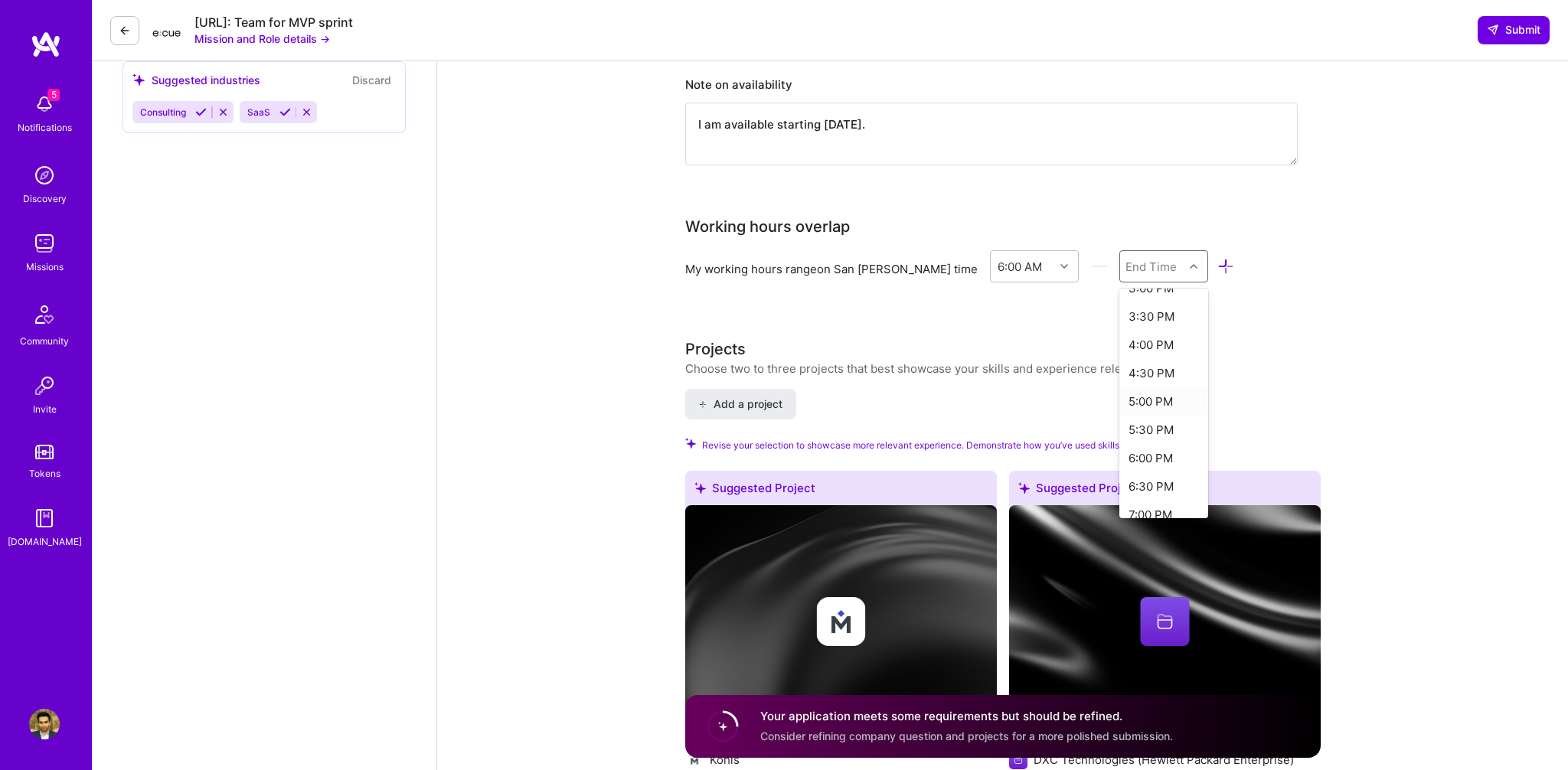
click at [1119, 387] on div "5:00 PM" at bounding box center [1164, 401] width 89 height 28
click at [569, 274] on div "DevOps Engineer role description Ecue.ai is hiring a DevOps/Infrastructure Engi…" at bounding box center [1002, 197] width 1131 height 3856
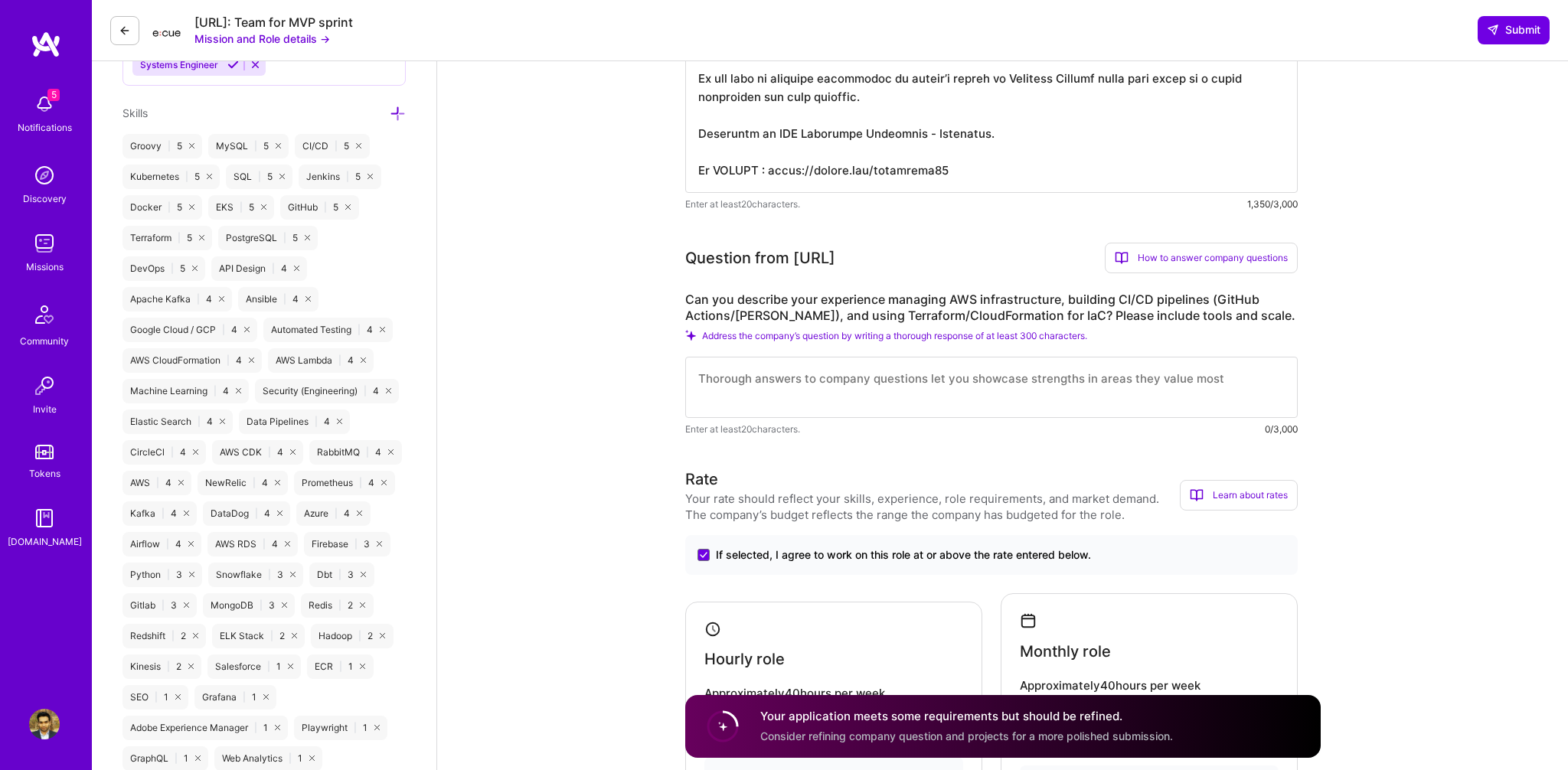
scroll to position [815, 0]
click at [844, 388] on textarea at bounding box center [990, 389] width 612 height 61
click at [725, 339] on span "Address the company’s question by writing a thorough response of at least 300 c…" at bounding box center [894, 338] width 385 height 12
click at [691, 342] on icon at bounding box center [690, 338] width 11 height 11
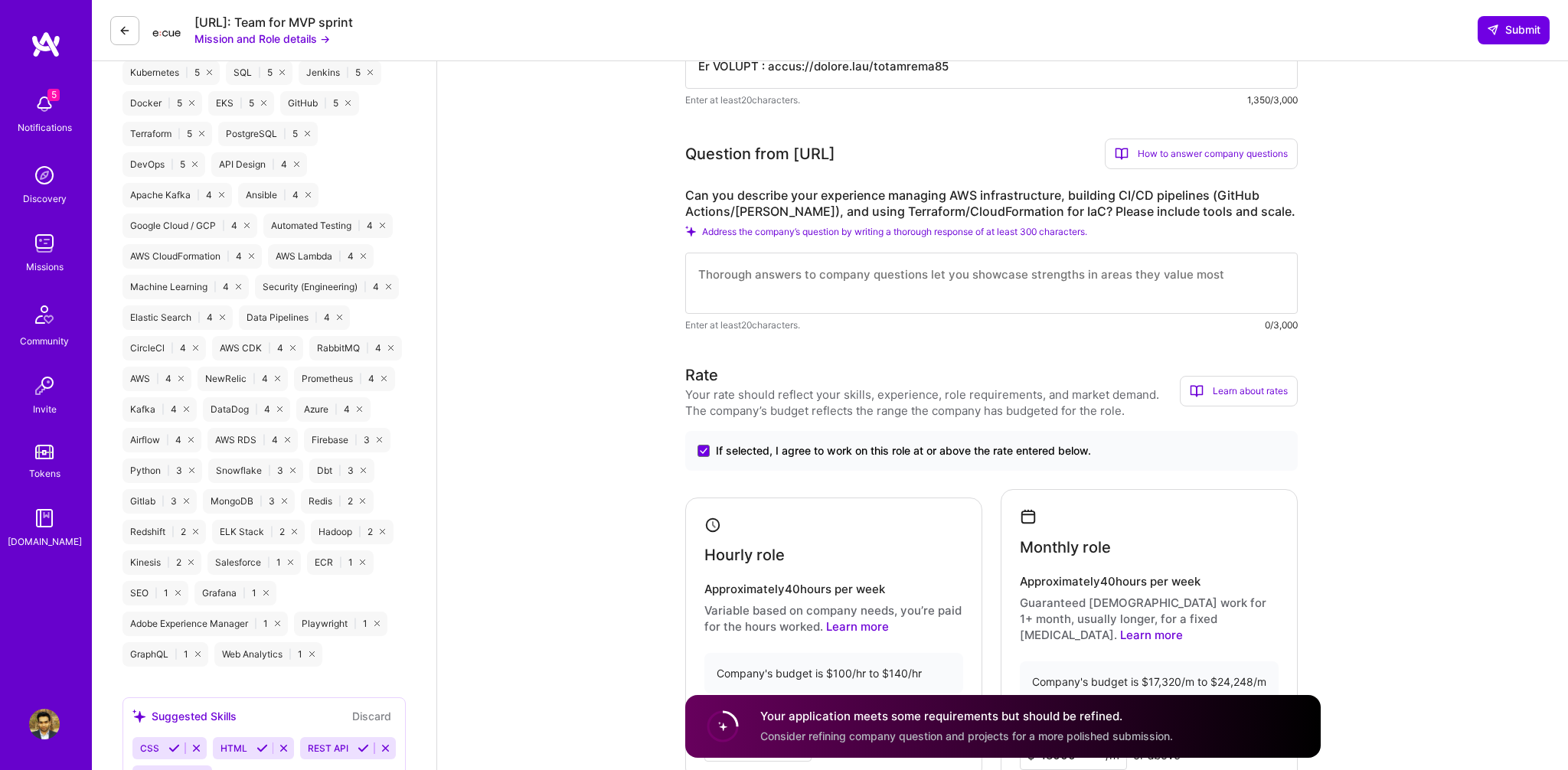
scroll to position [929, 0]
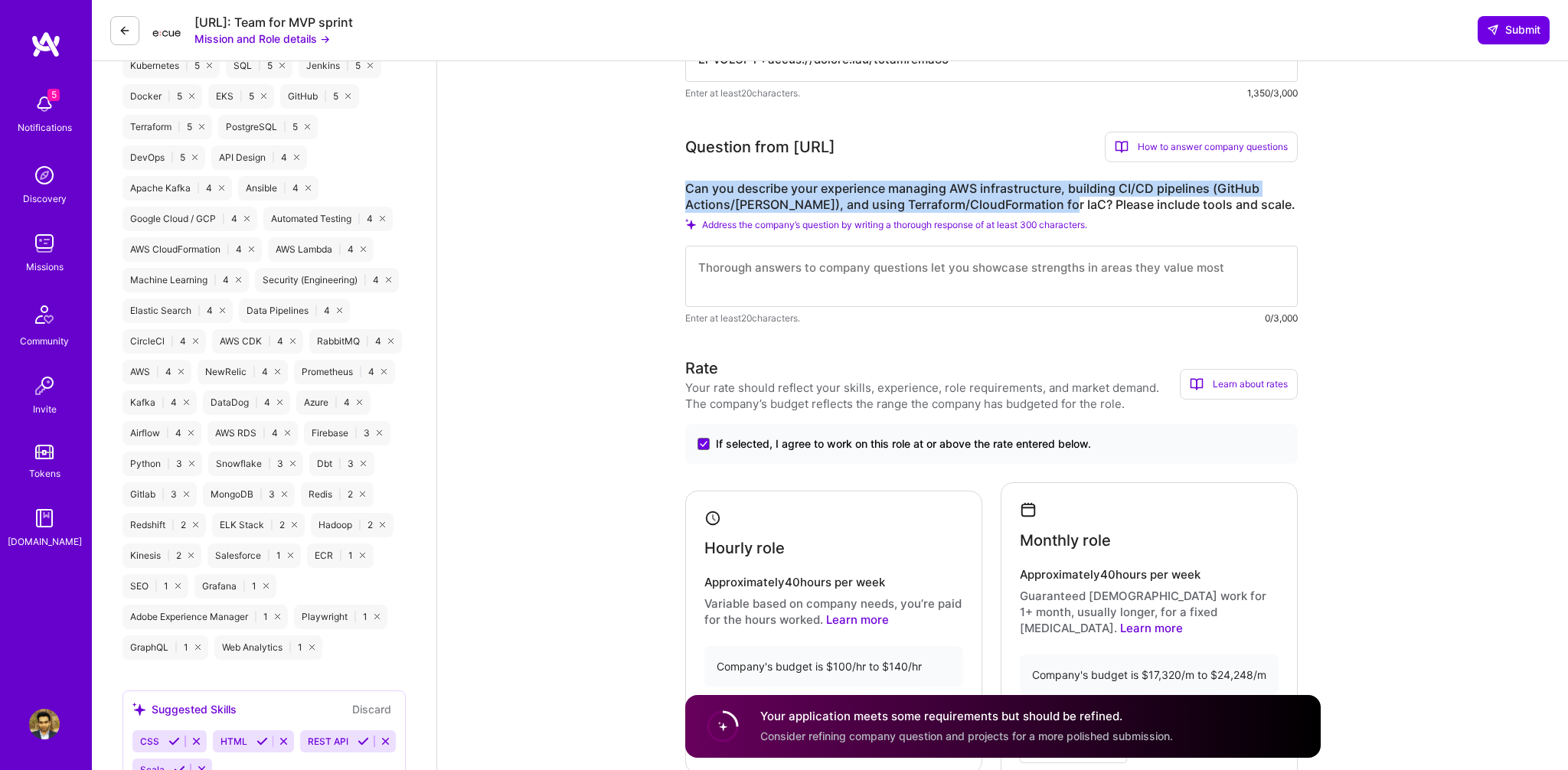
drag, startPoint x: 1053, startPoint y: 205, endPoint x: 680, endPoint y: 179, distance: 373.9
copy label "Can you describe your experience managing AWS infrastructure, building CI/CD pi…"
click at [939, 266] on textarea at bounding box center [990, 277] width 612 height 61
paste textarea "As an AI, I don't have personal experiences like a human. I can't "manage" AWS …"
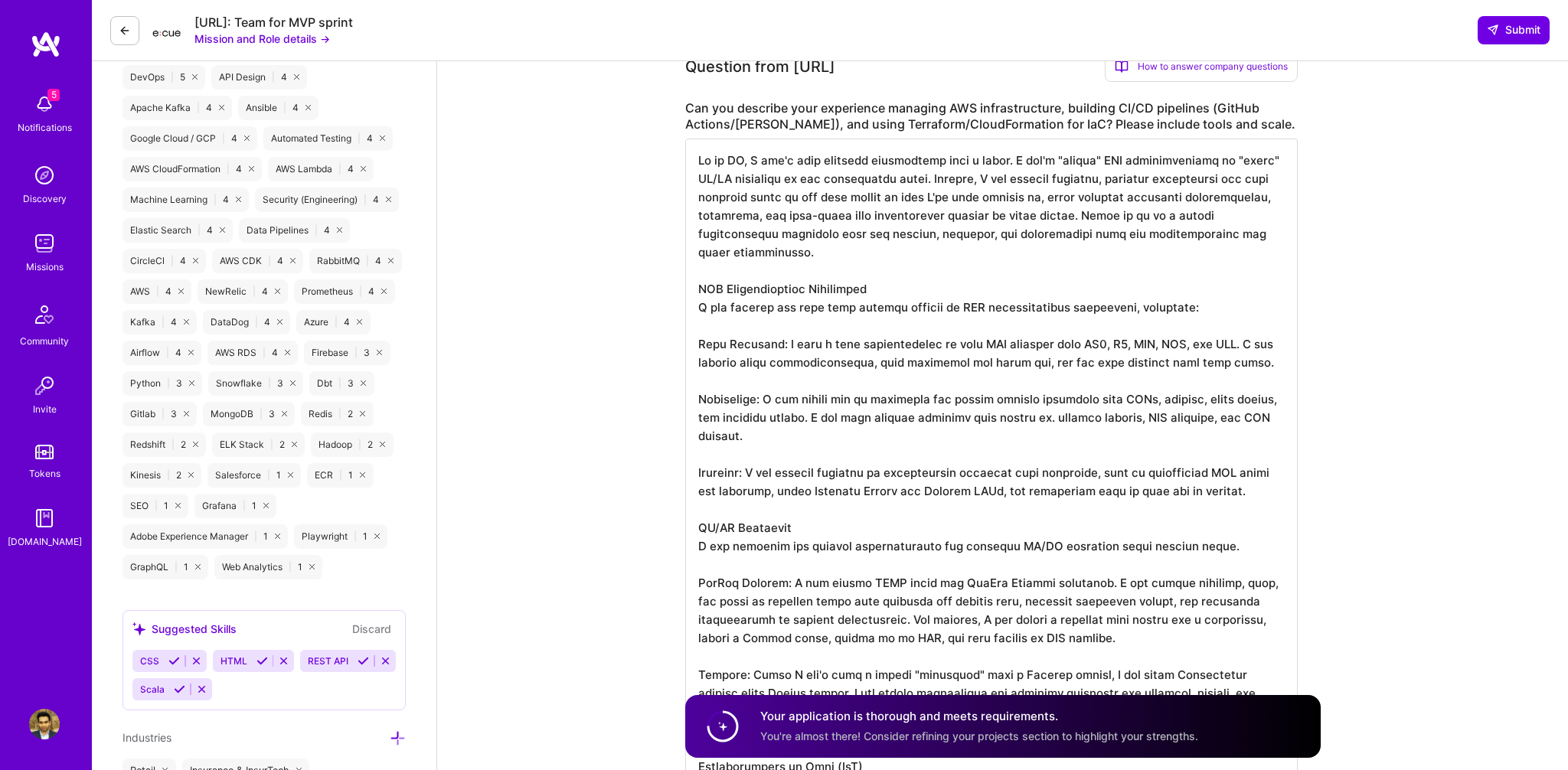
scroll to position [1010, 0]
drag, startPoint x: 1276, startPoint y: 235, endPoint x: 693, endPoint y: 157, distance: 588.2
click at [692, 157] on textarea at bounding box center [990, 572] width 612 height 869
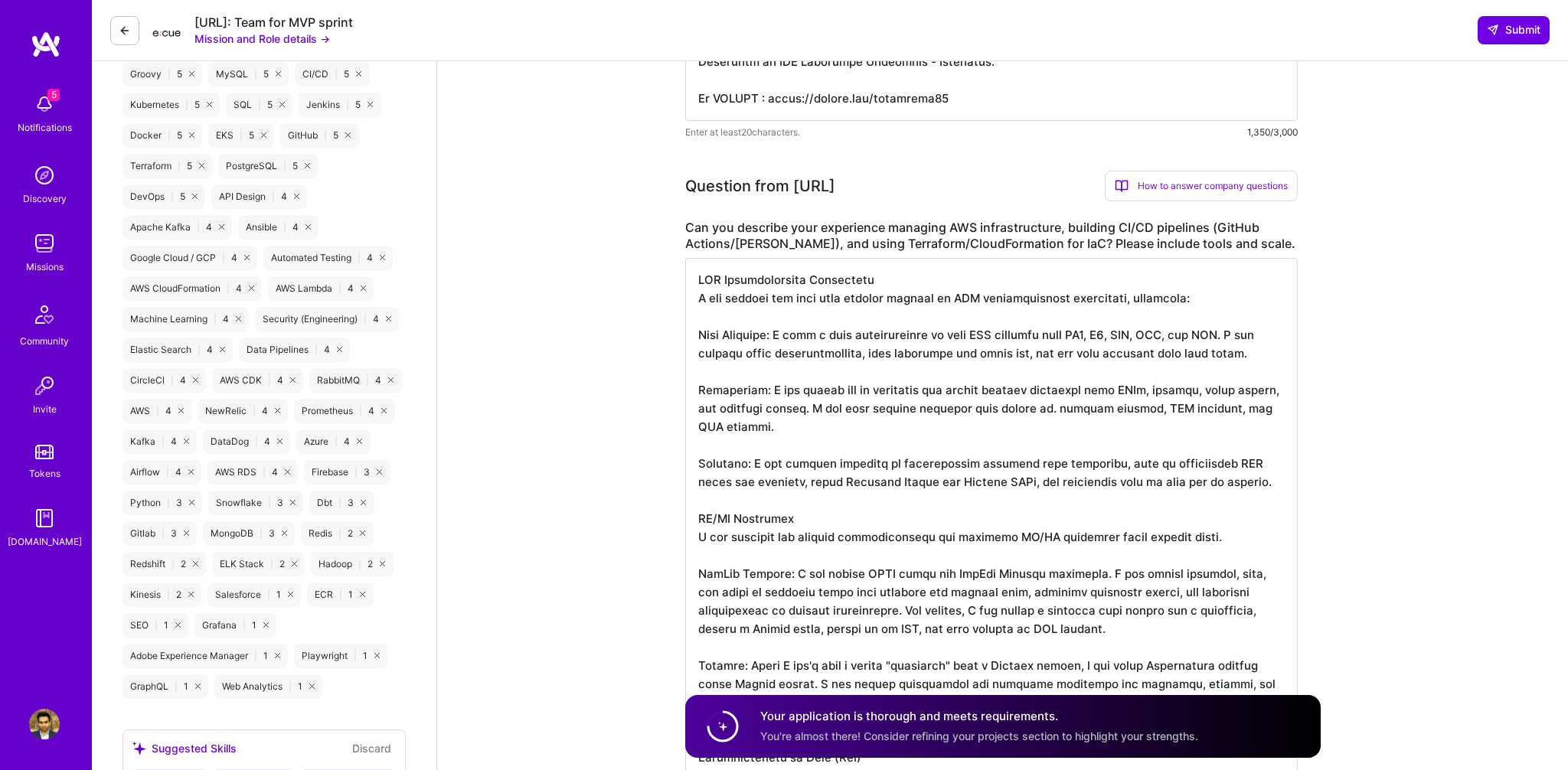
scroll to position [889, 0]
drag, startPoint x: 777, startPoint y: 338, endPoint x: 700, endPoint y: 298, distance: 86.8
click at [700, 298] on textarea at bounding box center [990, 638] width 612 height 759
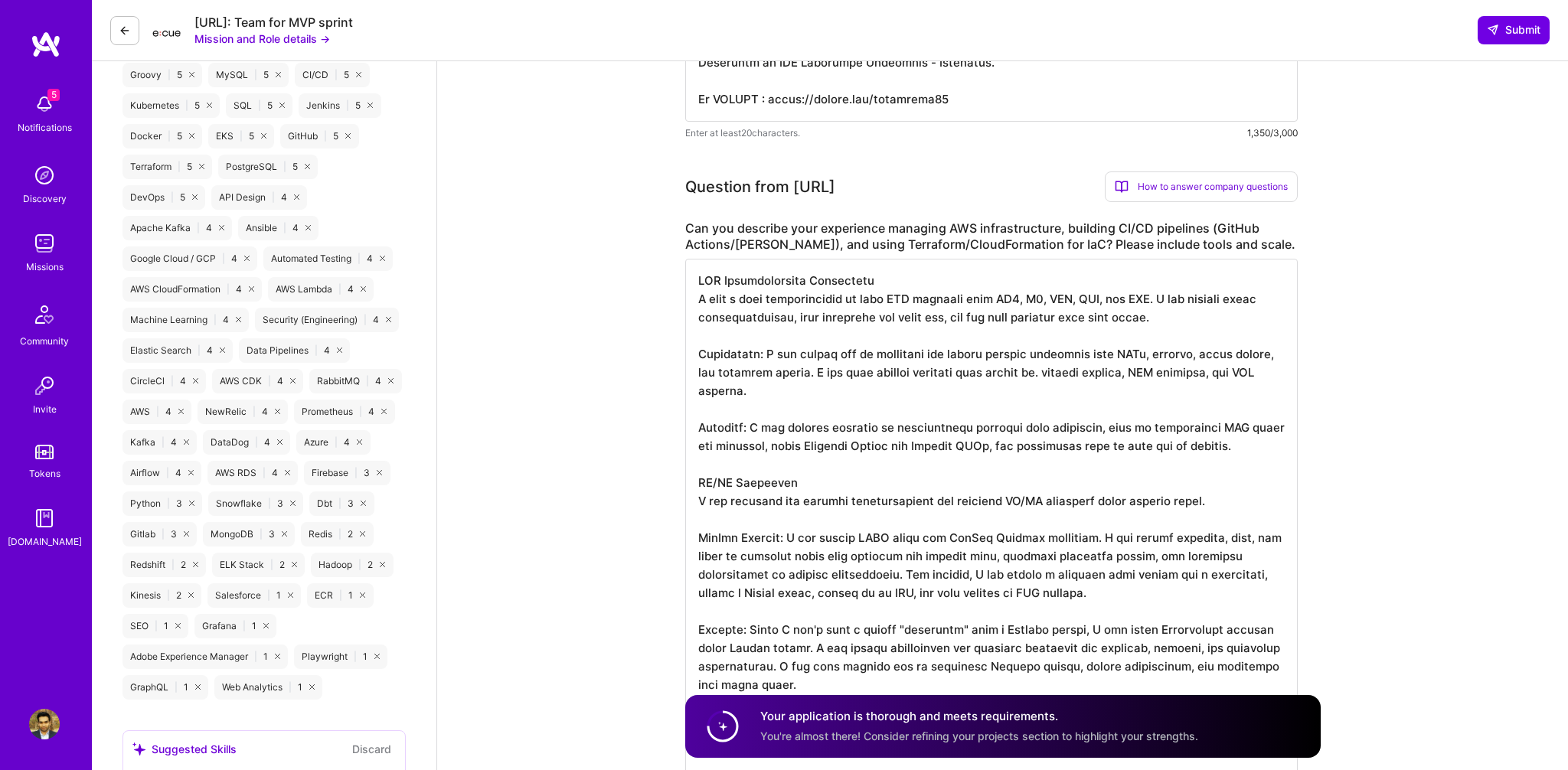
drag, startPoint x: 1157, startPoint y: 298, endPoint x: 1158, endPoint y: 319, distance: 21.0
click at [1158, 319] on textarea at bounding box center [990, 620] width 612 height 722
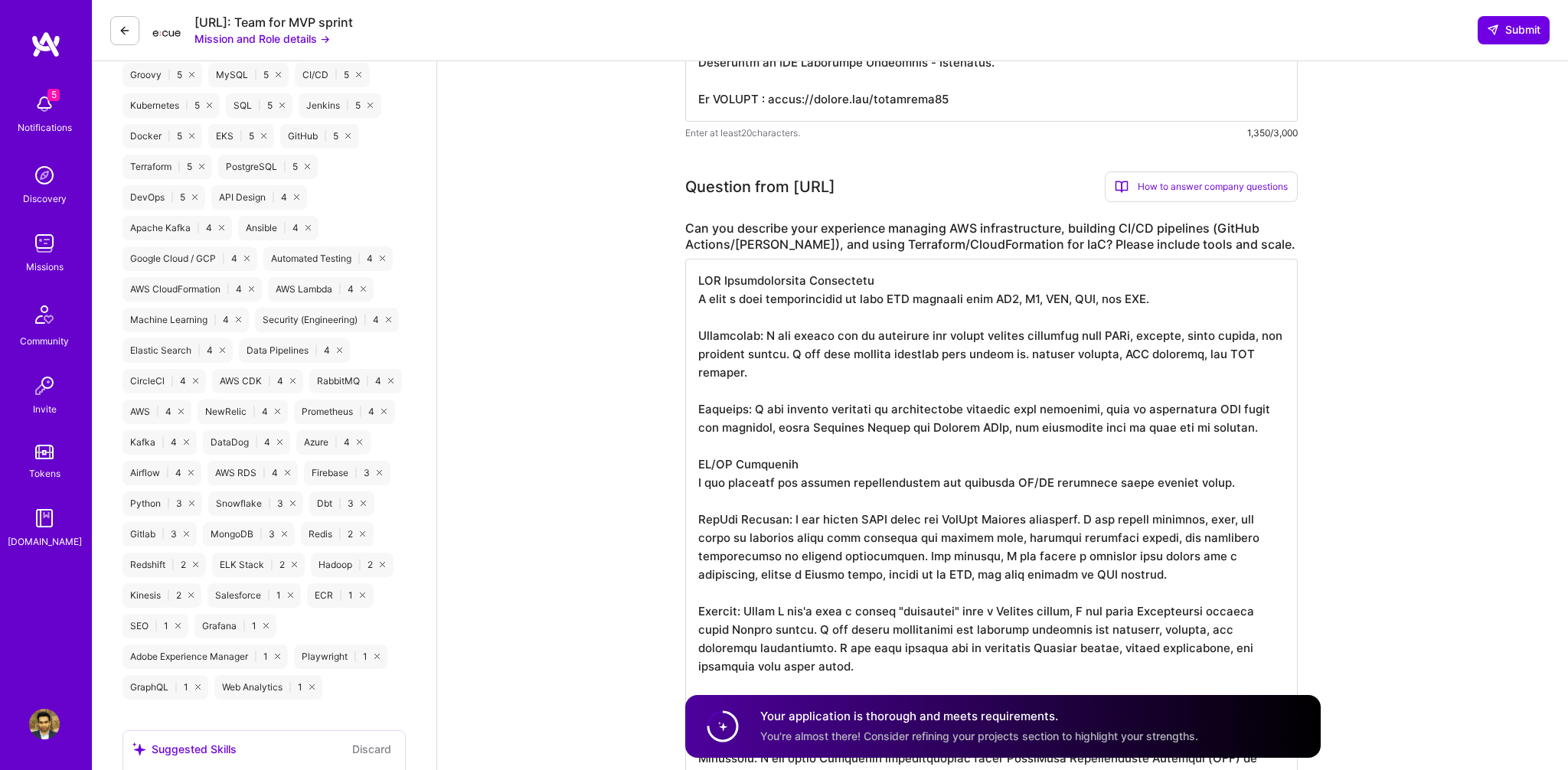
drag, startPoint x: 766, startPoint y: 337, endPoint x: 697, endPoint y: 338, distance: 69.0
click at [697, 338] on textarea at bounding box center [990, 610] width 612 height 704
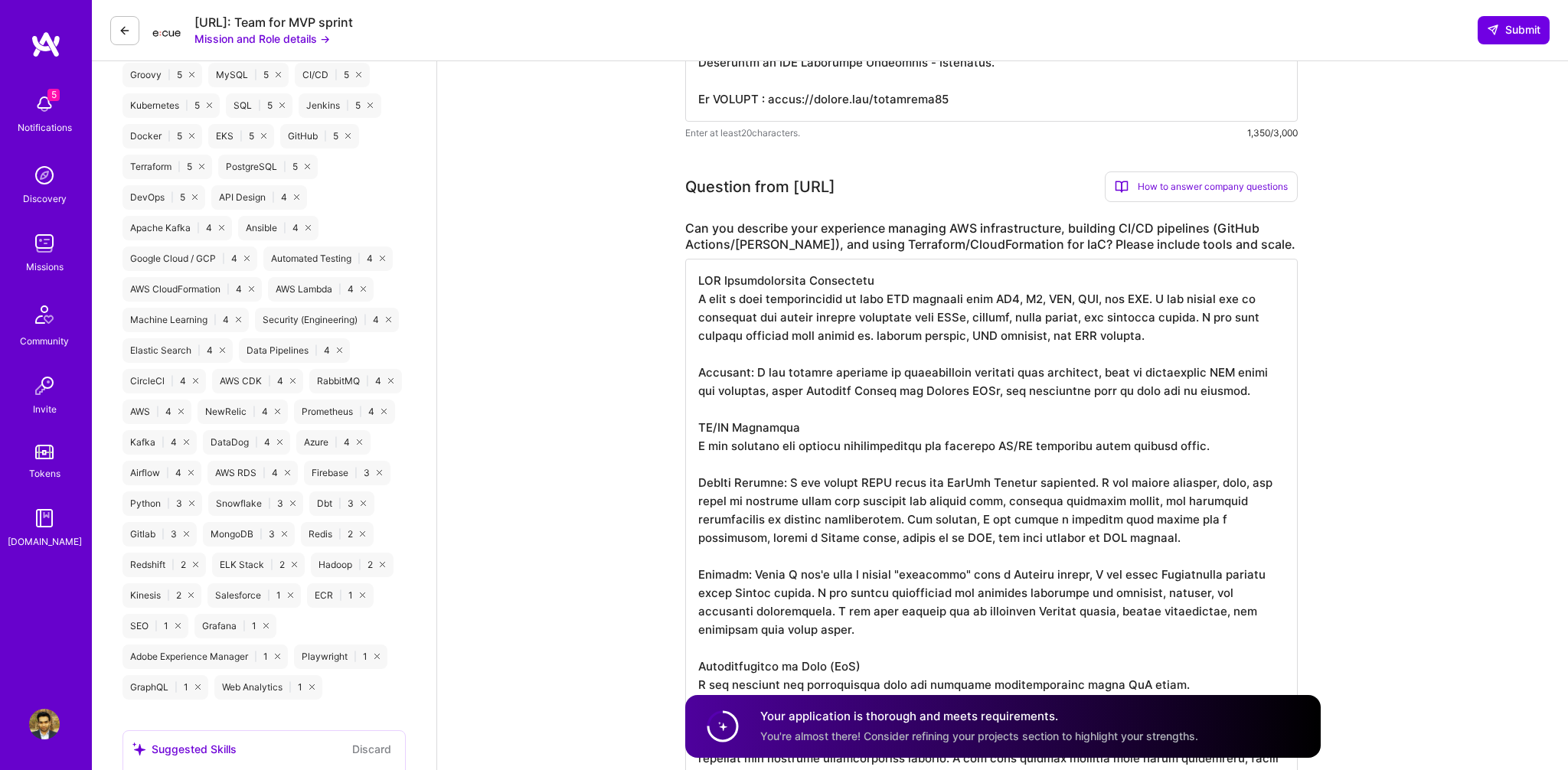
drag, startPoint x: 750, startPoint y: 374, endPoint x: 695, endPoint y: 375, distance: 55.0
click at [697, 375] on textarea at bounding box center [990, 592] width 612 height 667
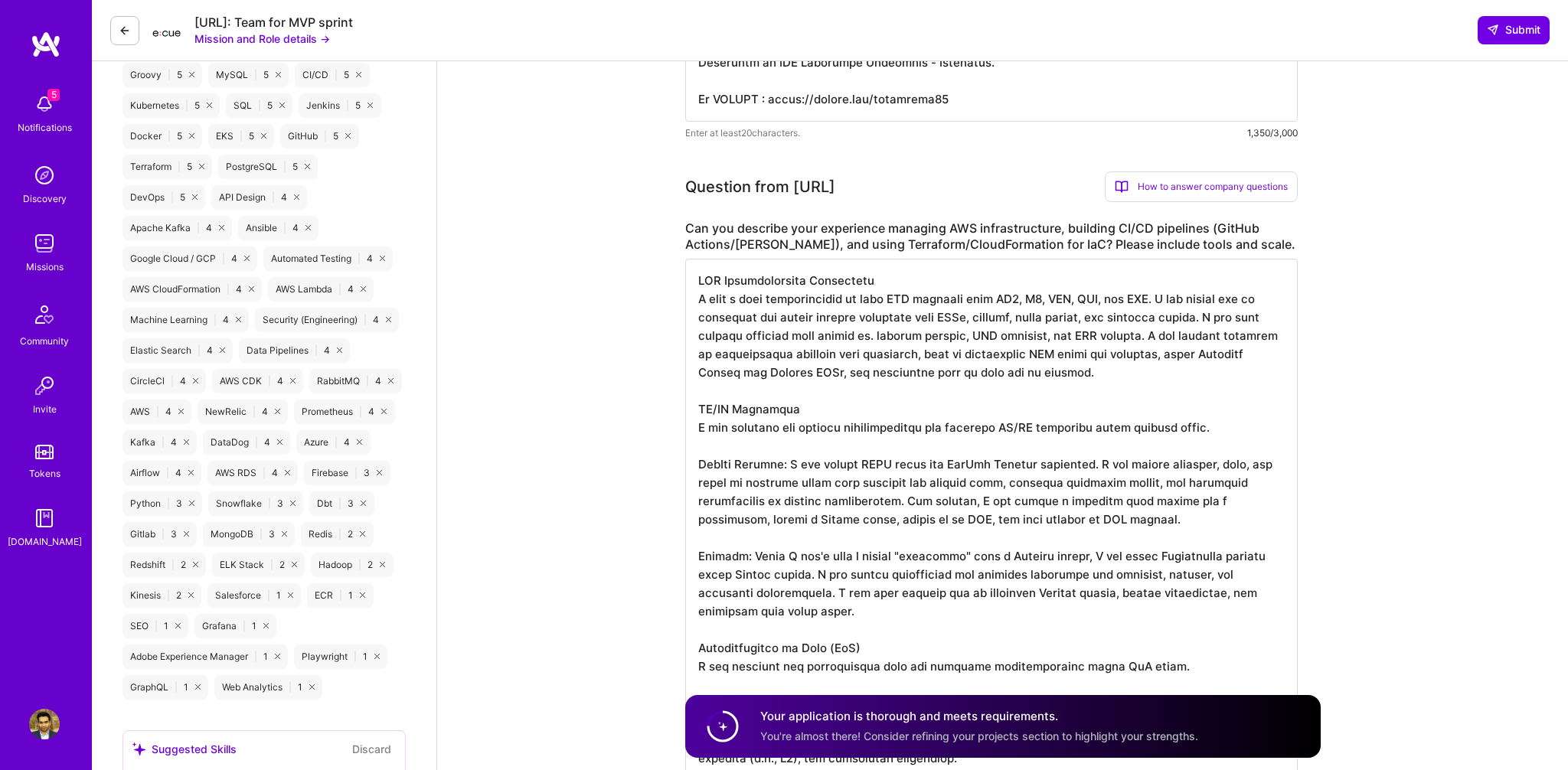
click at [700, 428] on textarea at bounding box center [990, 583] width 612 height 649
click at [704, 428] on textarea at bounding box center [990, 583] width 612 height 649
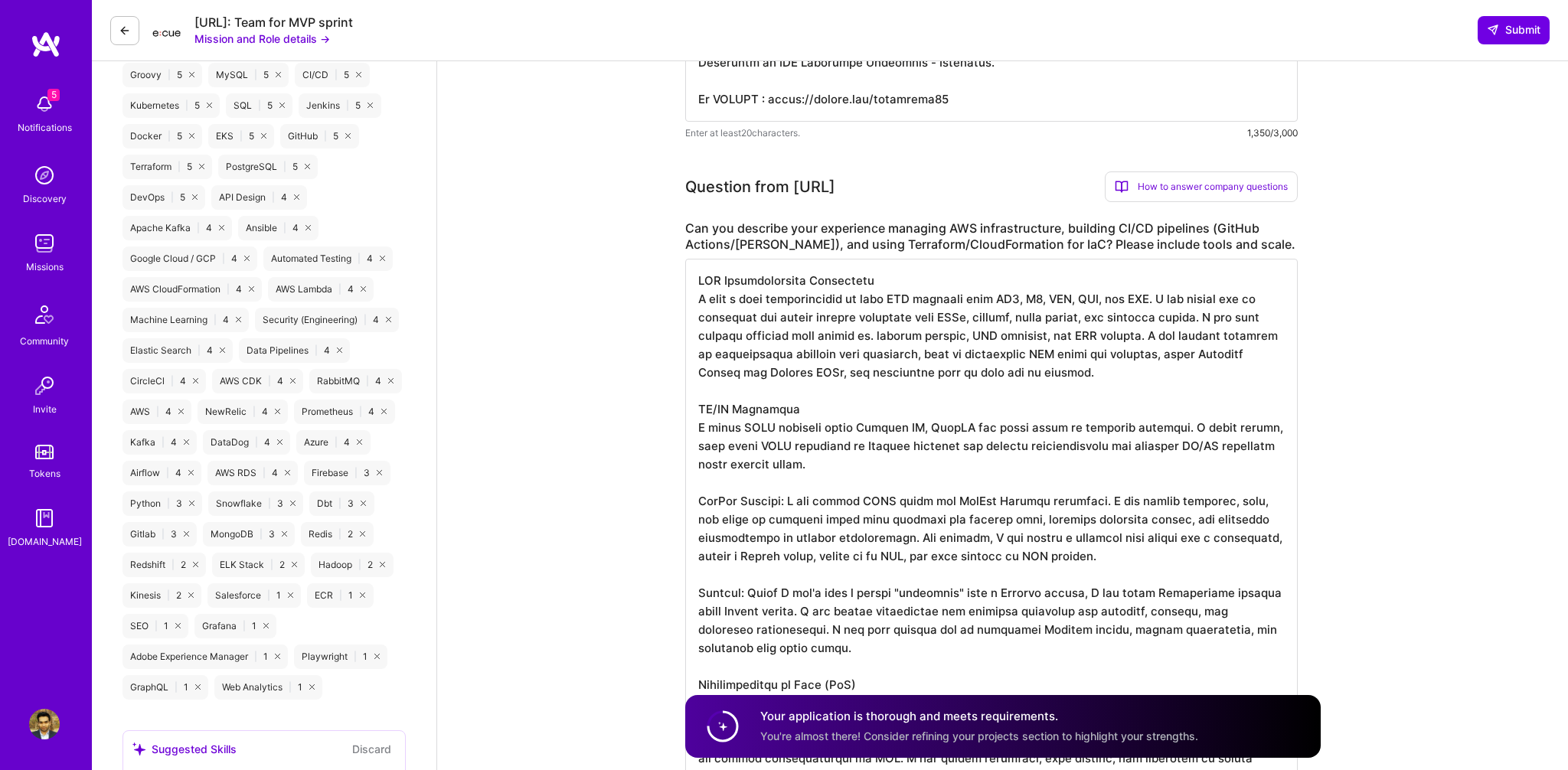
drag, startPoint x: 876, startPoint y: 448, endPoint x: 1076, endPoint y: 451, distance: 200.0
click at [1076, 451] on textarea at bounding box center [990, 601] width 612 height 685
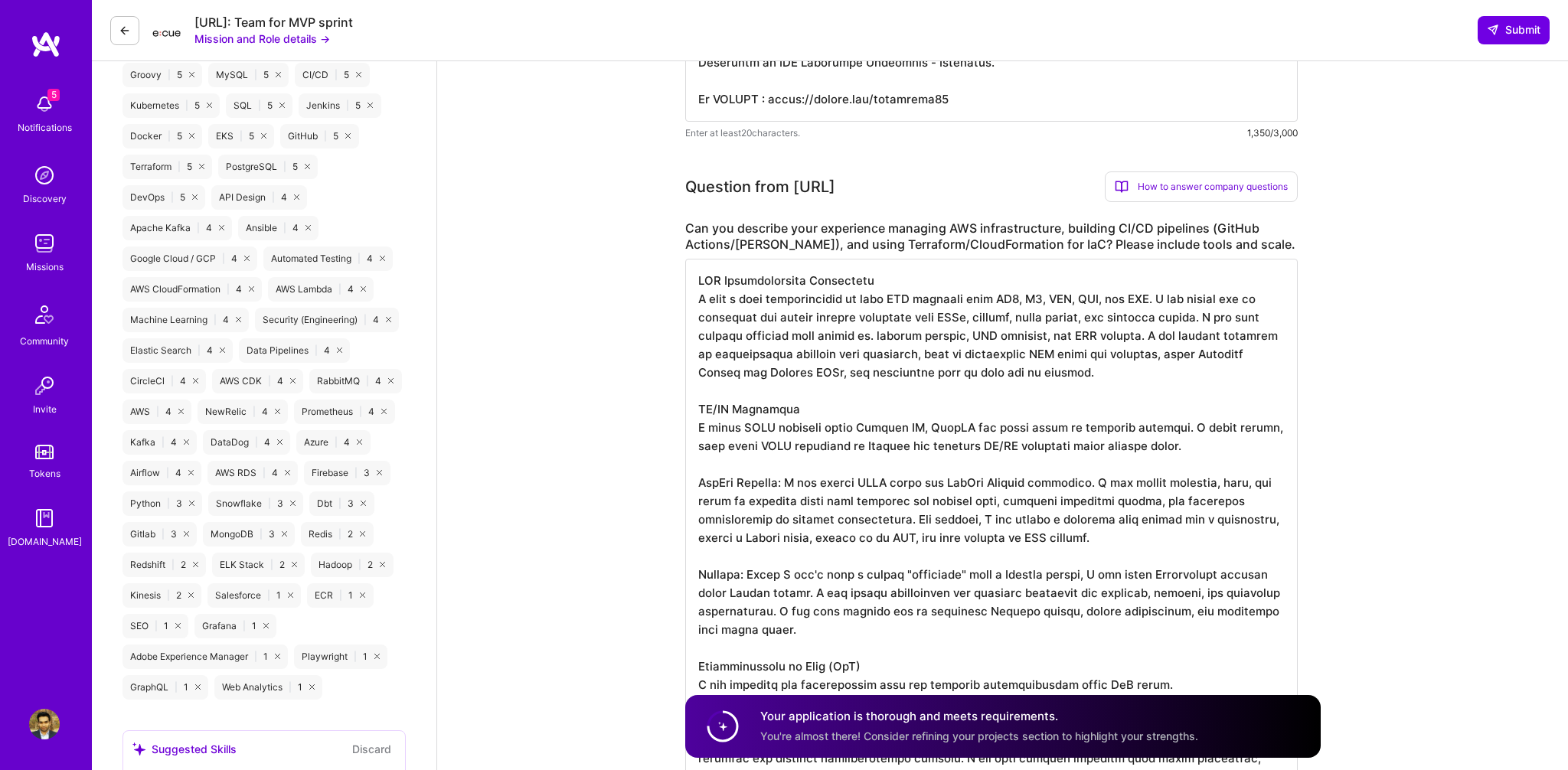
click at [1027, 447] on textarea at bounding box center [990, 592] width 612 height 667
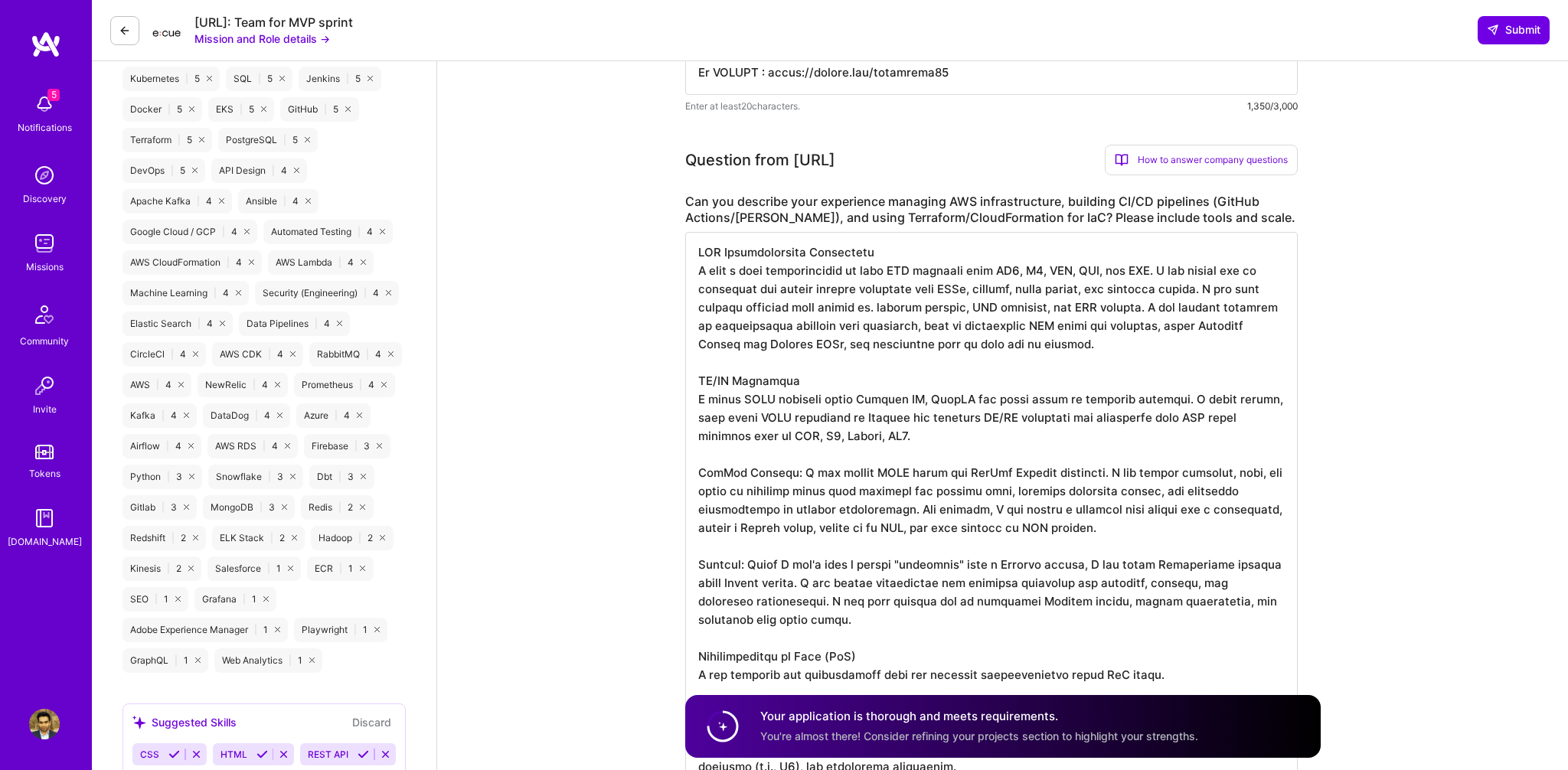
scroll to position [917, 0]
drag, startPoint x: 909, startPoint y: 599, endPoint x: 930, endPoint y: 614, distance: 25.8
click at [930, 614] on textarea at bounding box center [990, 573] width 612 height 685
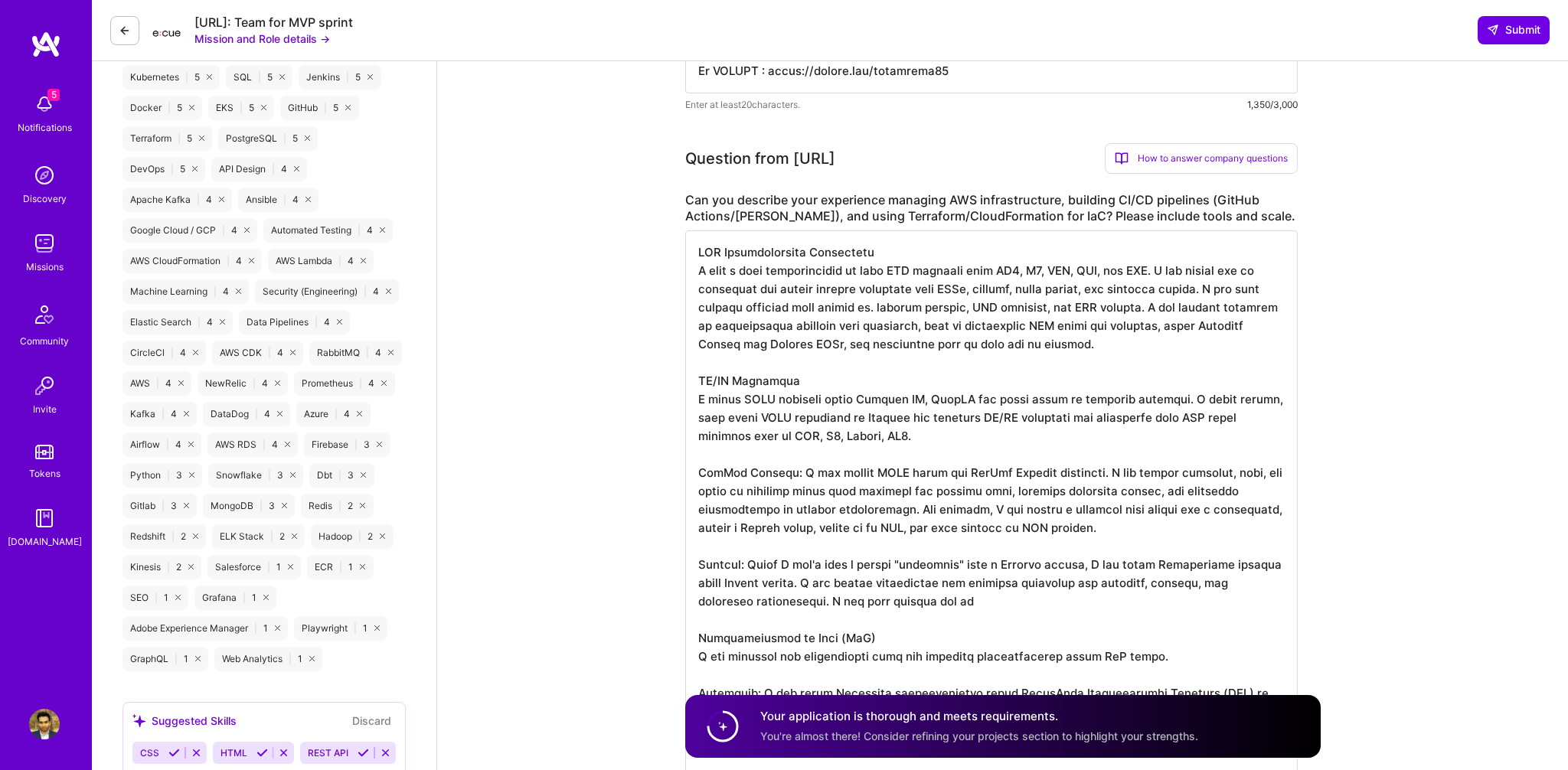
scroll to position [0, 0]
click at [1147, 395] on textarea at bounding box center [990, 564] width 612 height 667
click at [916, 432] on textarea at bounding box center [990, 564] width 612 height 667
paste textarea "configure Jenkins agents, manage credentials, and integrate with other tools."
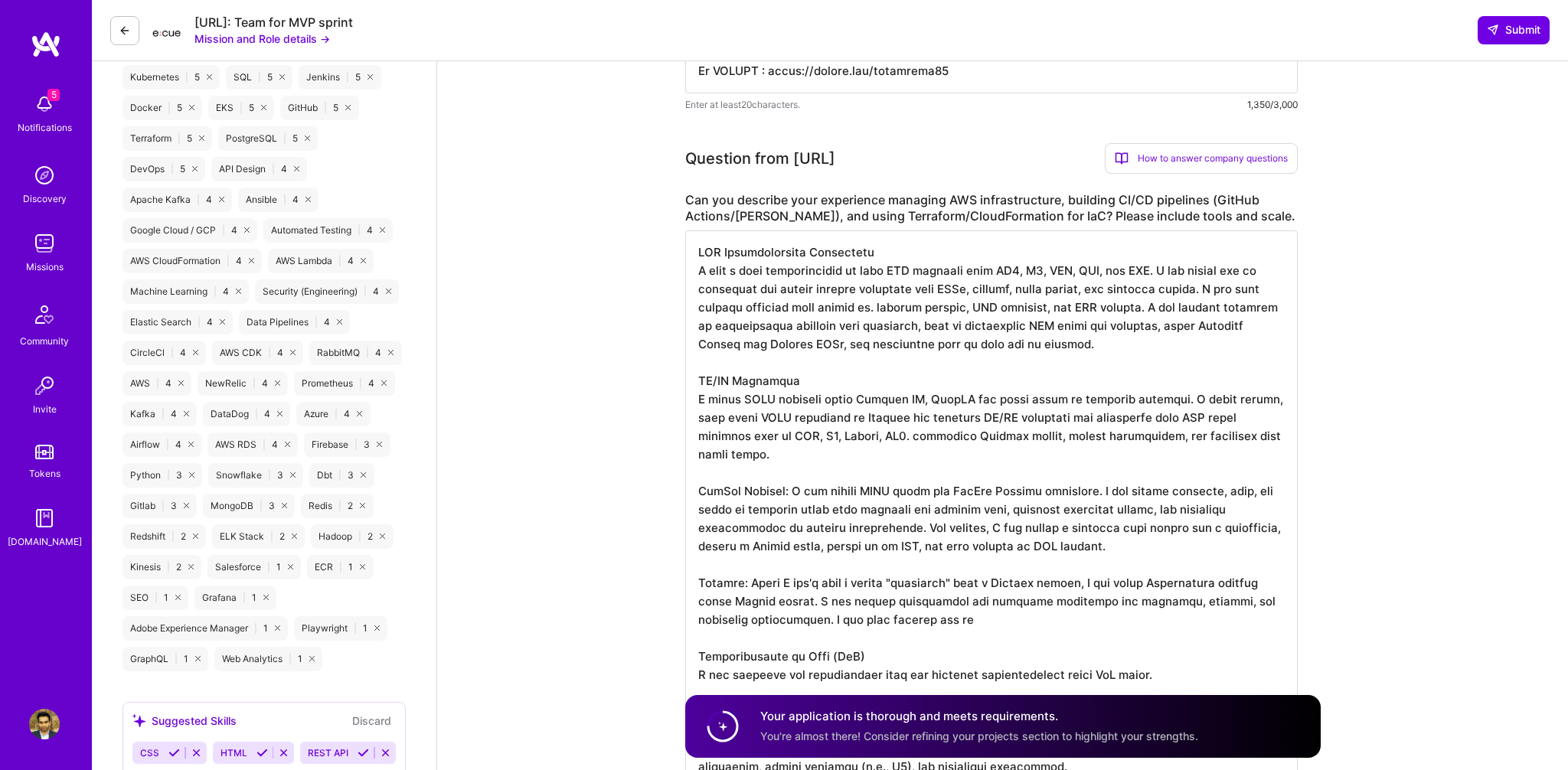
click at [847, 438] on textarea at bounding box center [990, 564] width 612 height 667
click at [940, 436] on textarea at bounding box center [990, 564] width 612 height 667
click at [1044, 437] on textarea at bounding box center [990, 564] width 612 height 667
drag, startPoint x: 1274, startPoint y: 435, endPoint x: 1286, endPoint y: 437, distance: 12.2
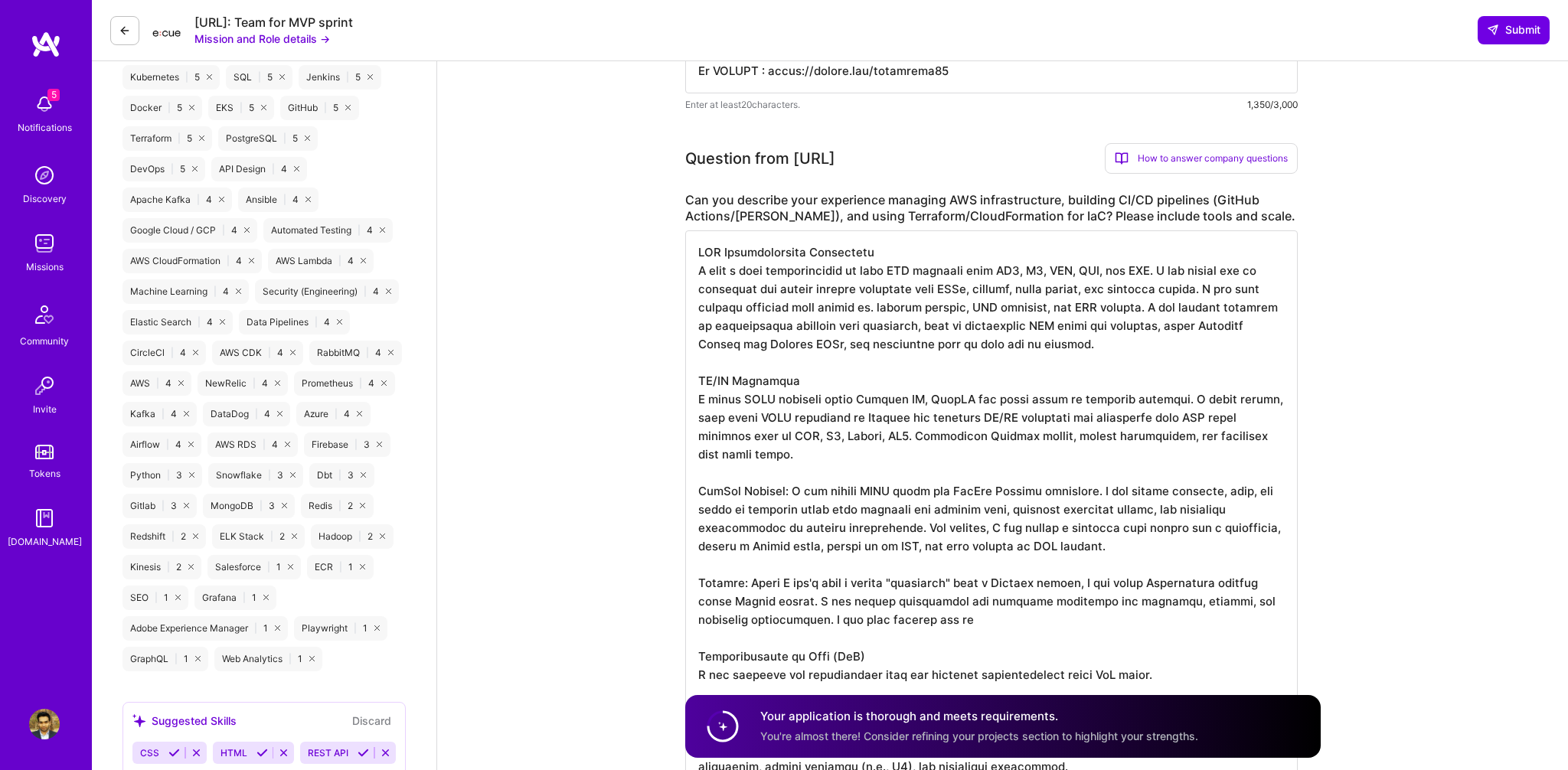
click at [1274, 436] on textarea at bounding box center [990, 564] width 612 height 667
drag, startPoint x: 1037, startPoint y: 551, endPoint x: 696, endPoint y: 490, distance: 346.4
click at [696, 490] on textarea at bounding box center [990, 573] width 612 height 685
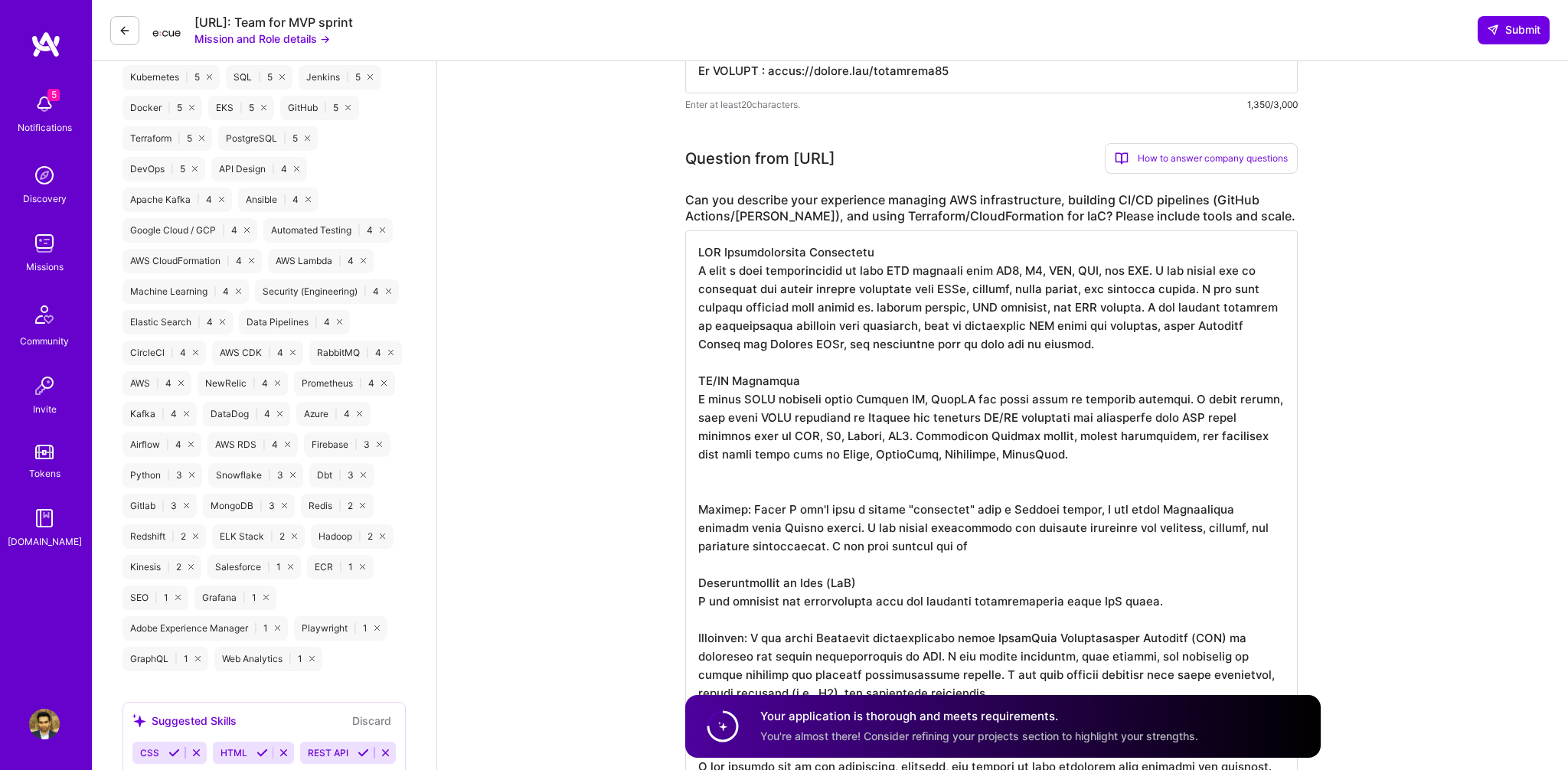
drag, startPoint x: 932, startPoint y: 547, endPoint x: 670, endPoint y: 492, distance: 267.7
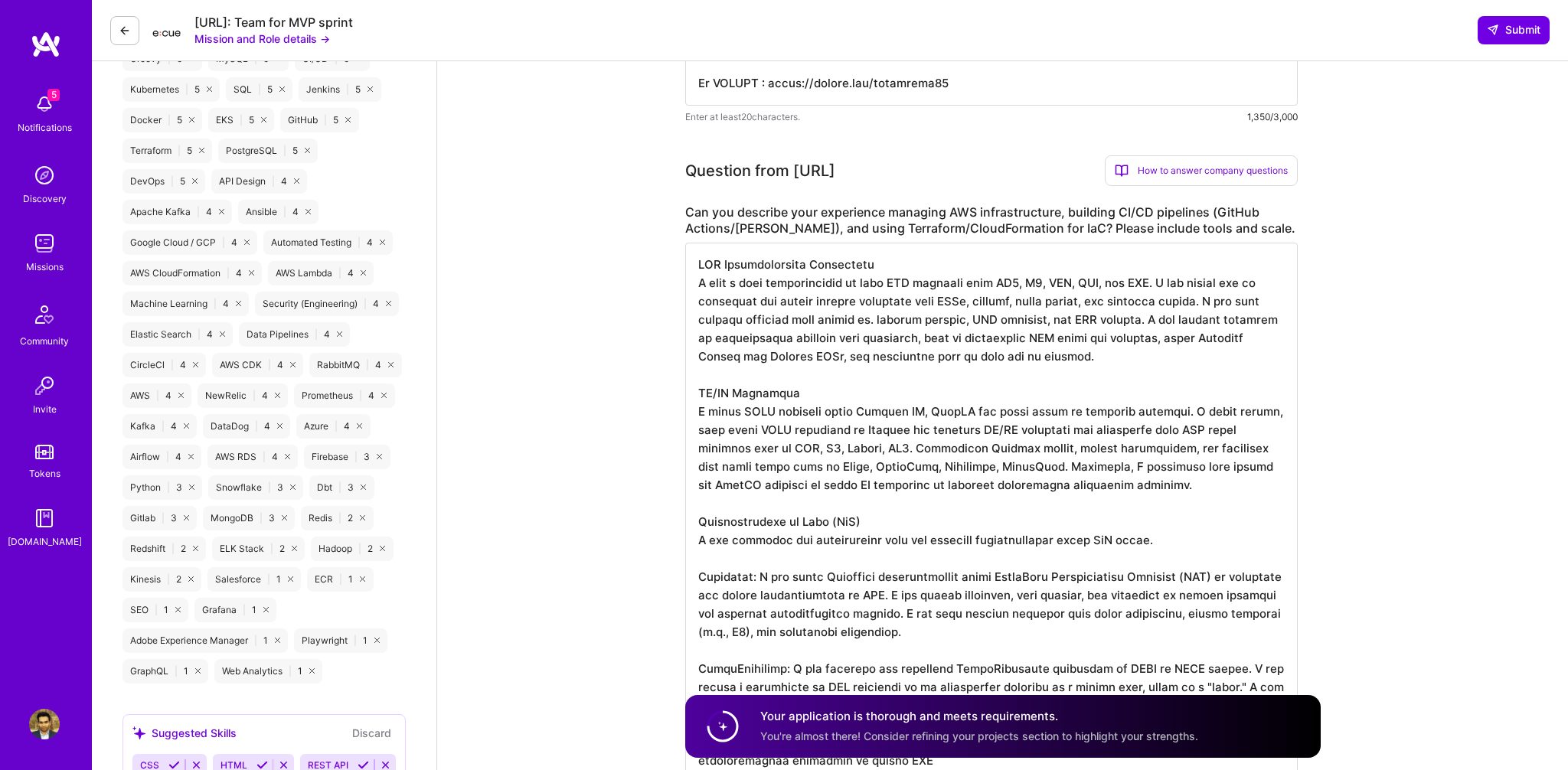
scroll to position [902, 0]
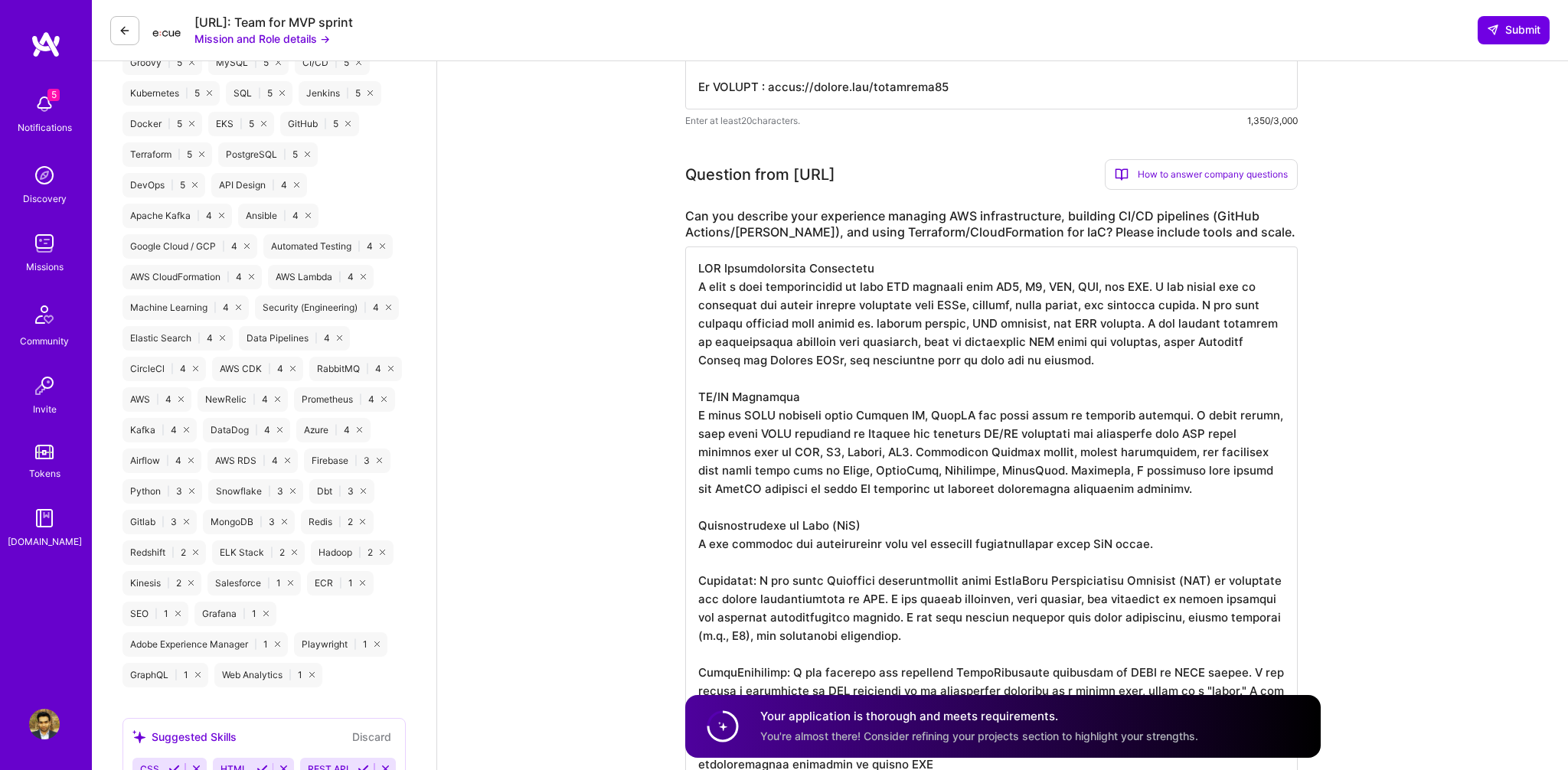
click at [733, 286] on textarea at bounding box center [990, 516] width 612 height 539
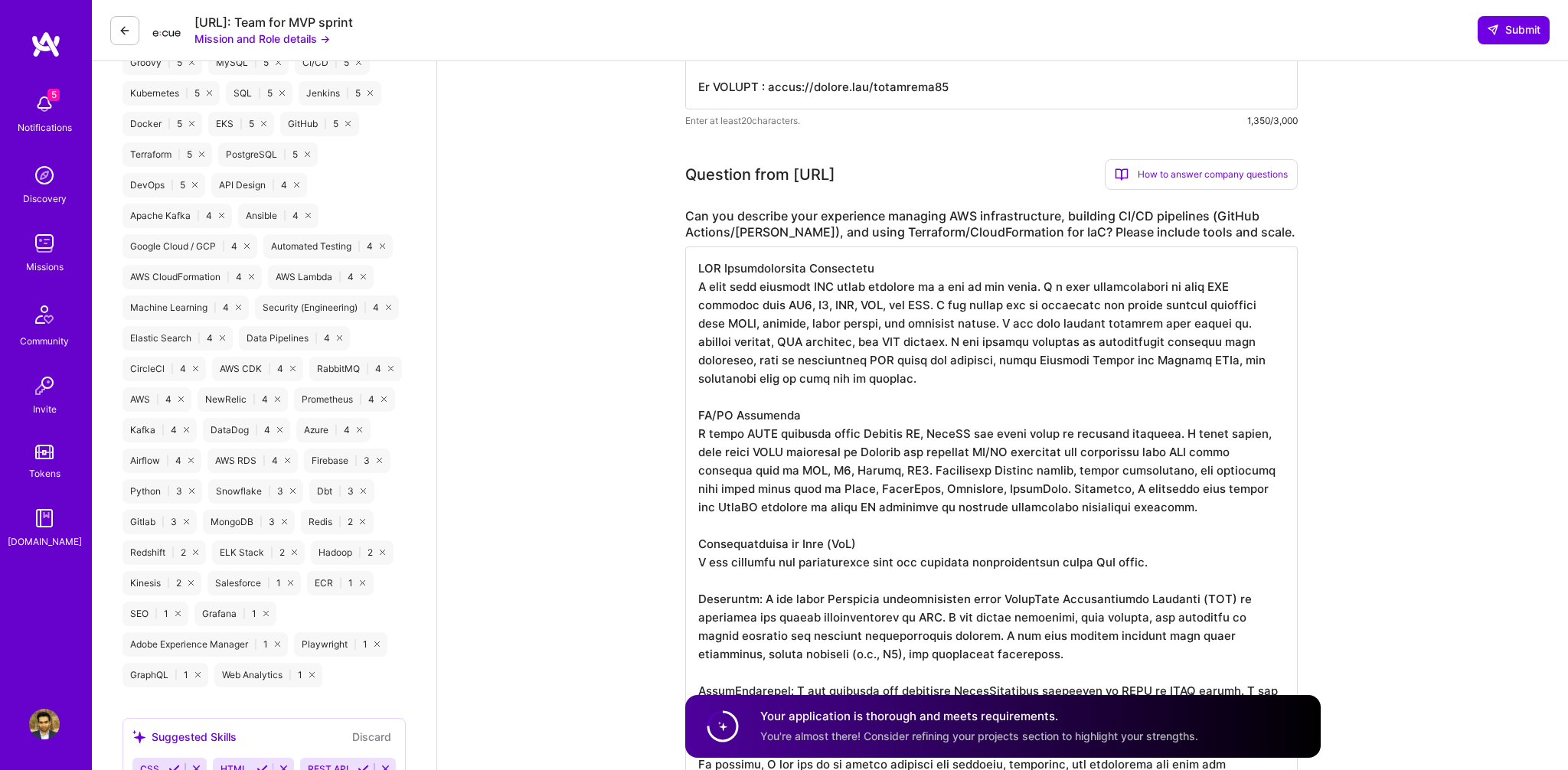
drag, startPoint x: 1053, startPoint y: 291, endPoint x: 1203, endPoint y: 284, distance: 150.2
click at [1203, 284] on textarea at bounding box center [990, 525] width 612 height 557
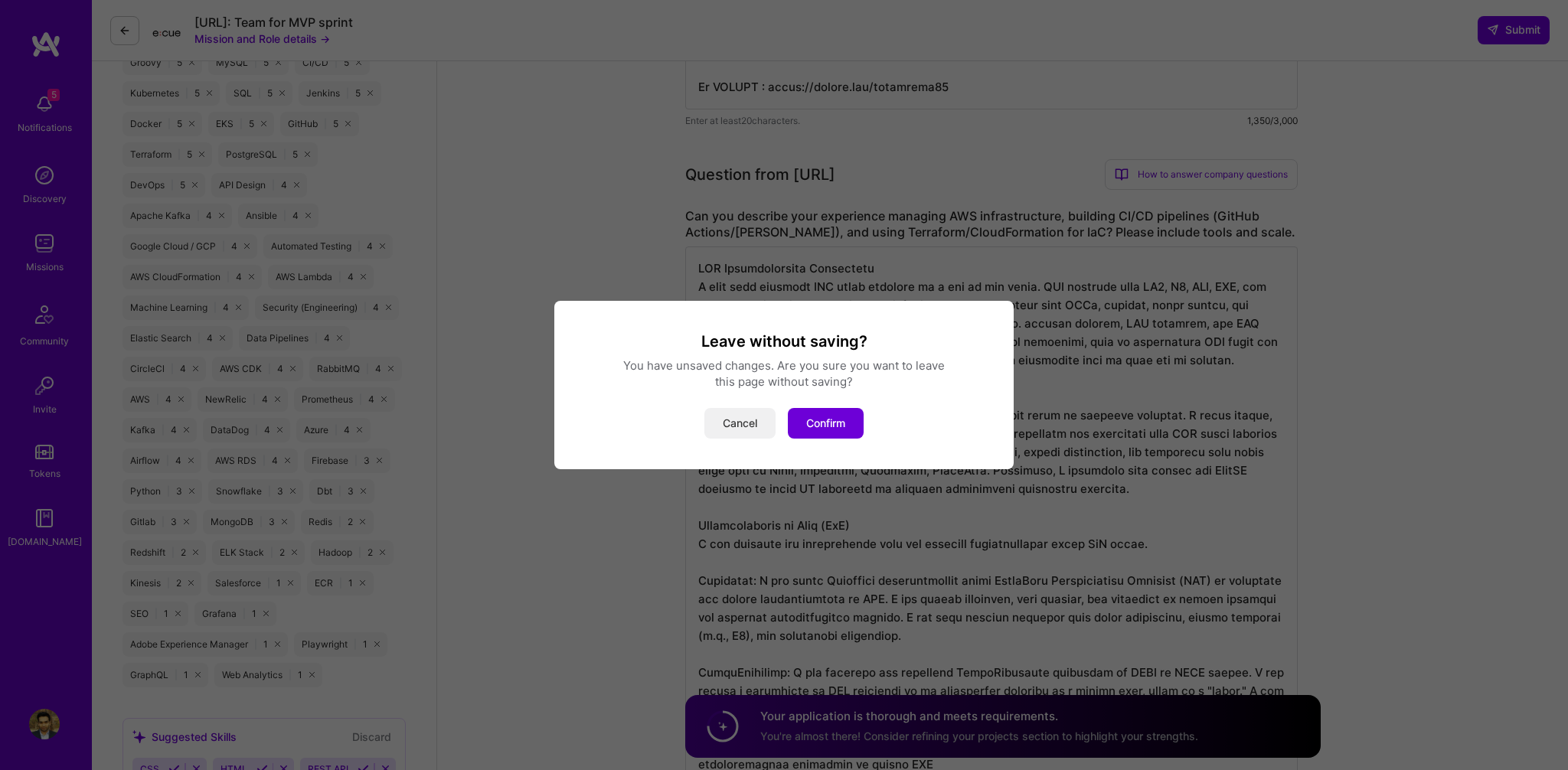
click at [740, 419] on button "Cancel" at bounding box center [740, 423] width 71 height 31
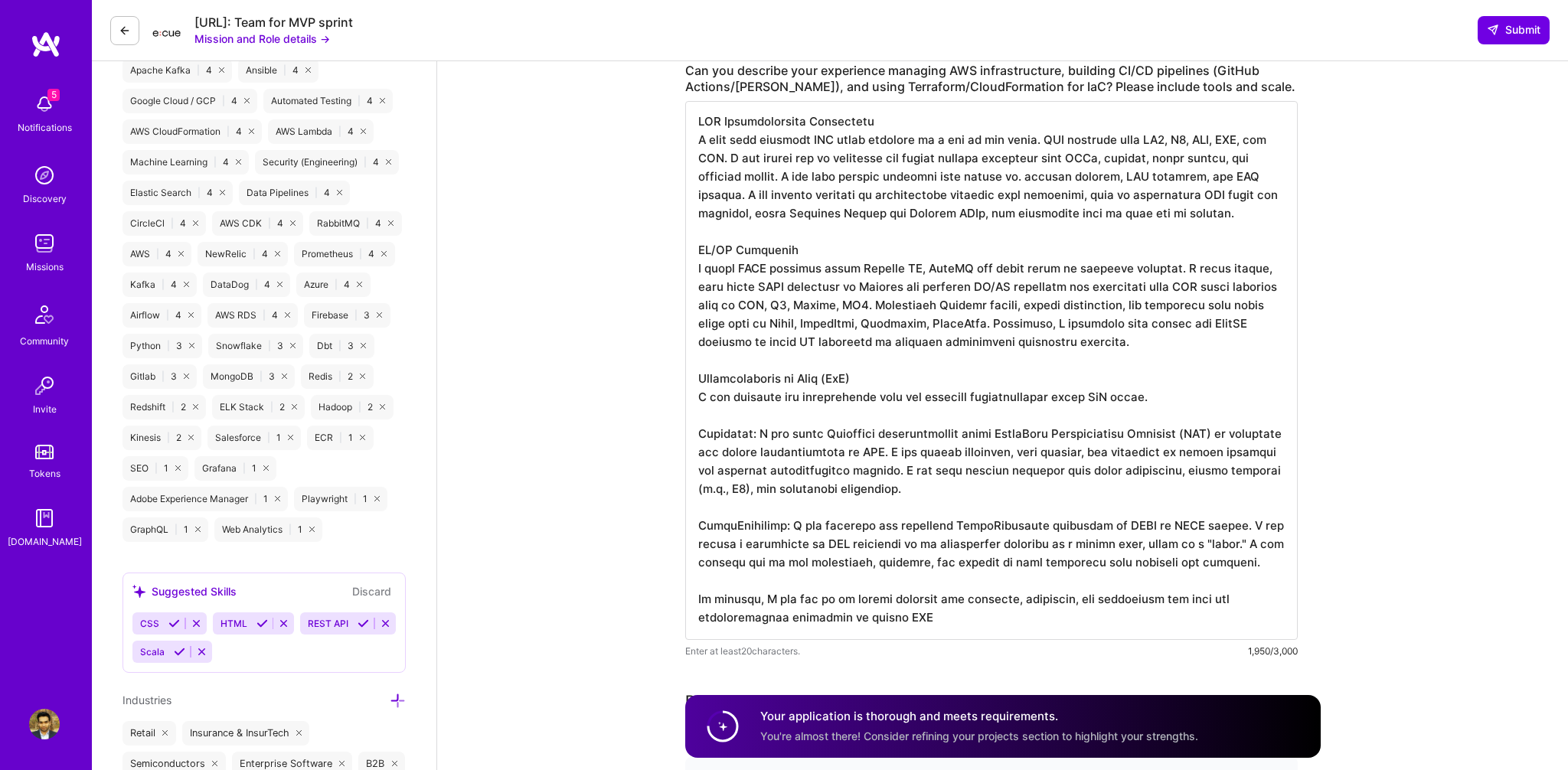
scroll to position [1052, 0]
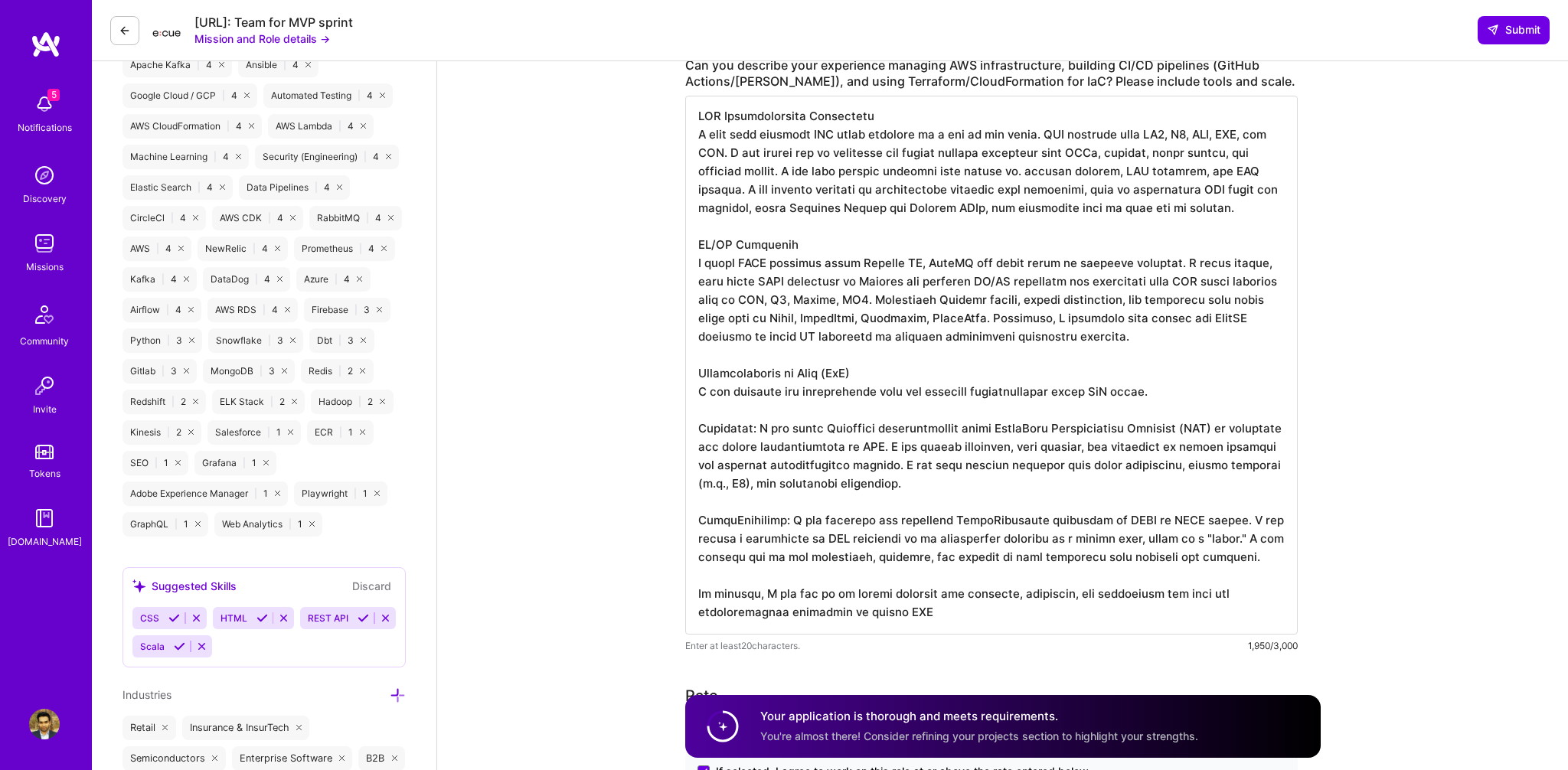
click at [703, 394] on textarea at bounding box center [990, 365] width 612 height 539
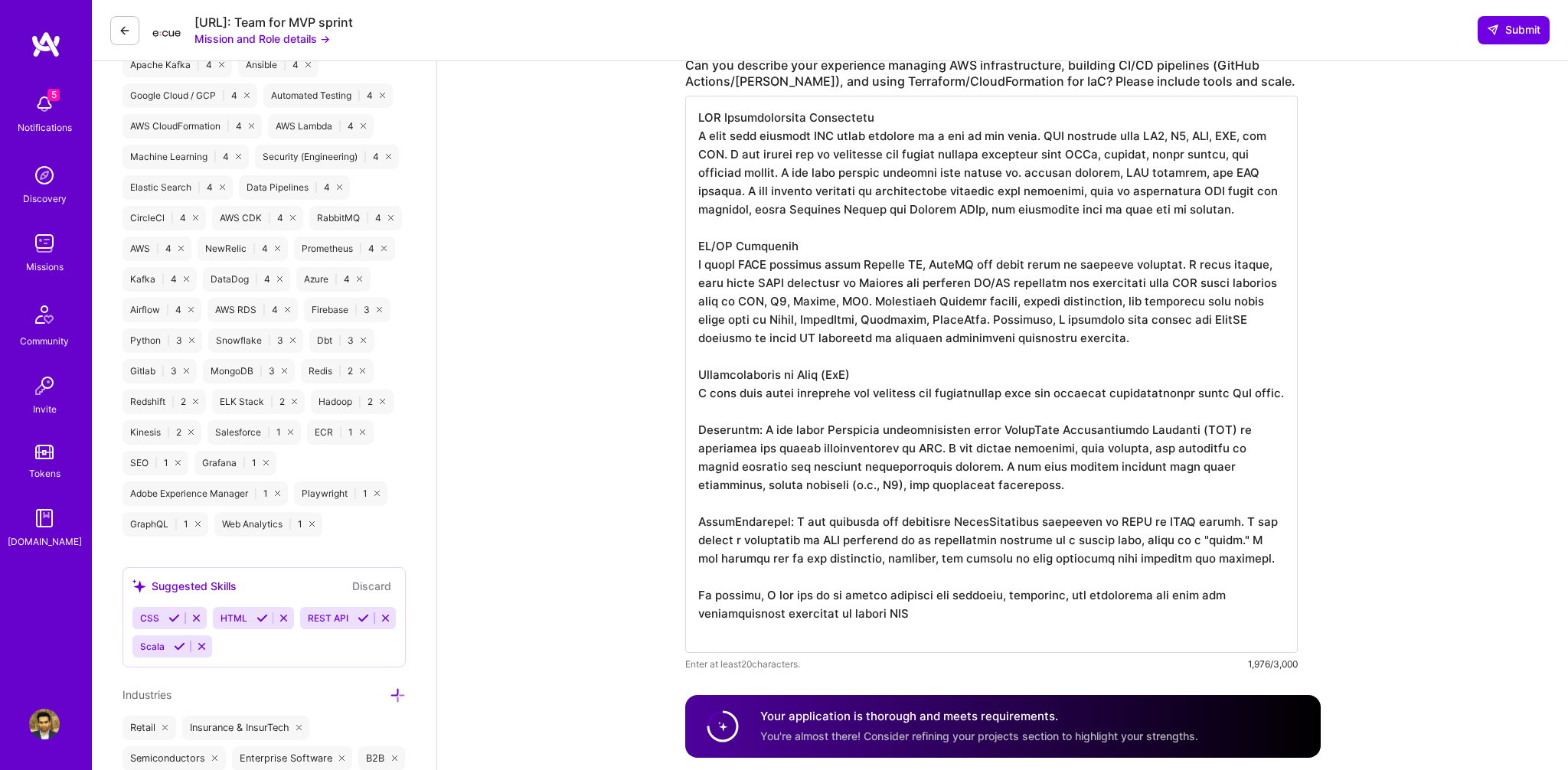
drag, startPoint x: 852, startPoint y: 390, endPoint x: 1049, endPoint y: 395, distance: 197.1
click at [1049, 395] on textarea at bounding box center [990, 374] width 612 height 557
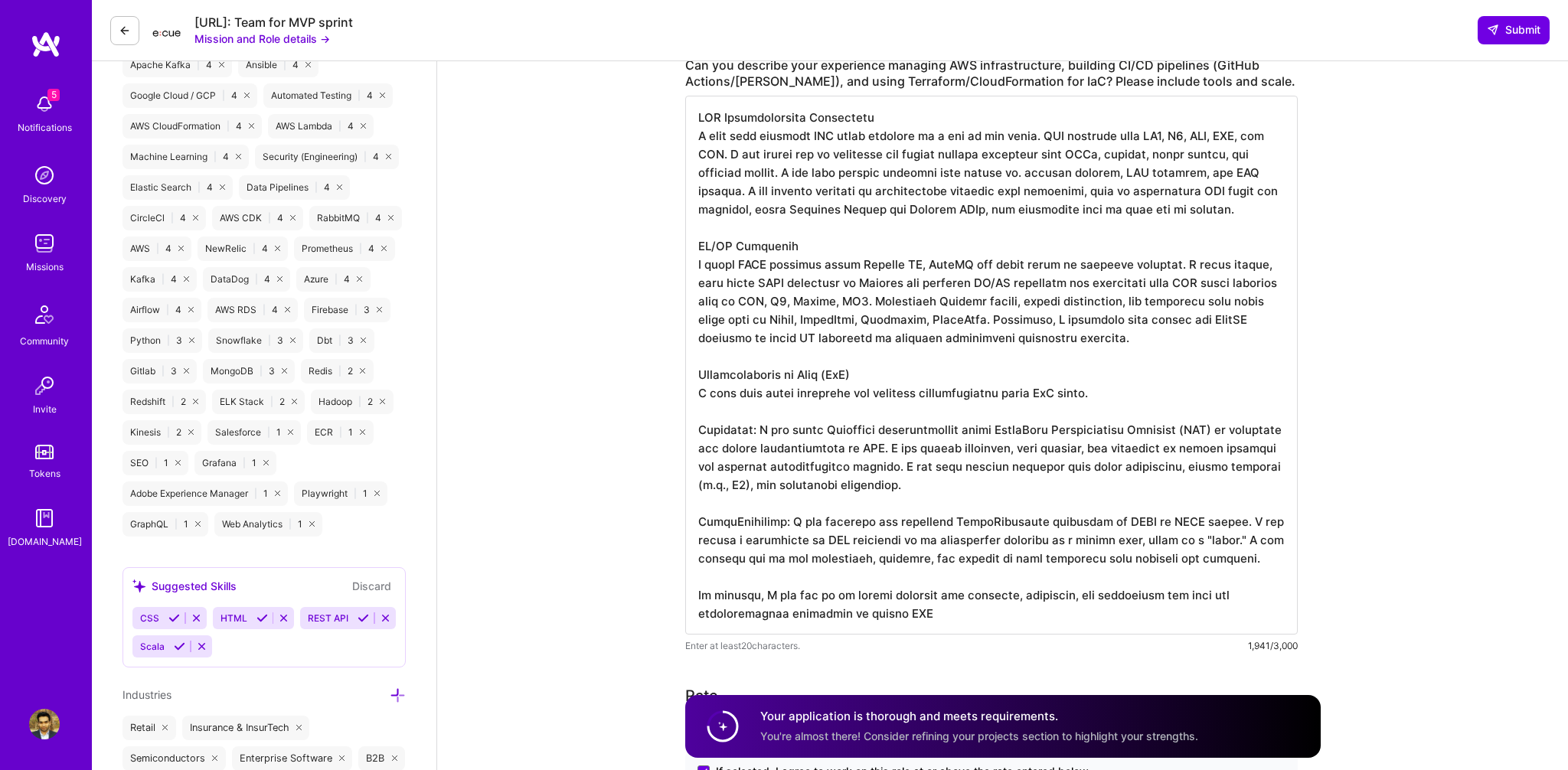
drag, startPoint x: 1008, startPoint y: 391, endPoint x: 1082, endPoint y: 389, distance: 74.0
click at [1082, 389] on textarea at bounding box center [990, 365] width 612 height 539
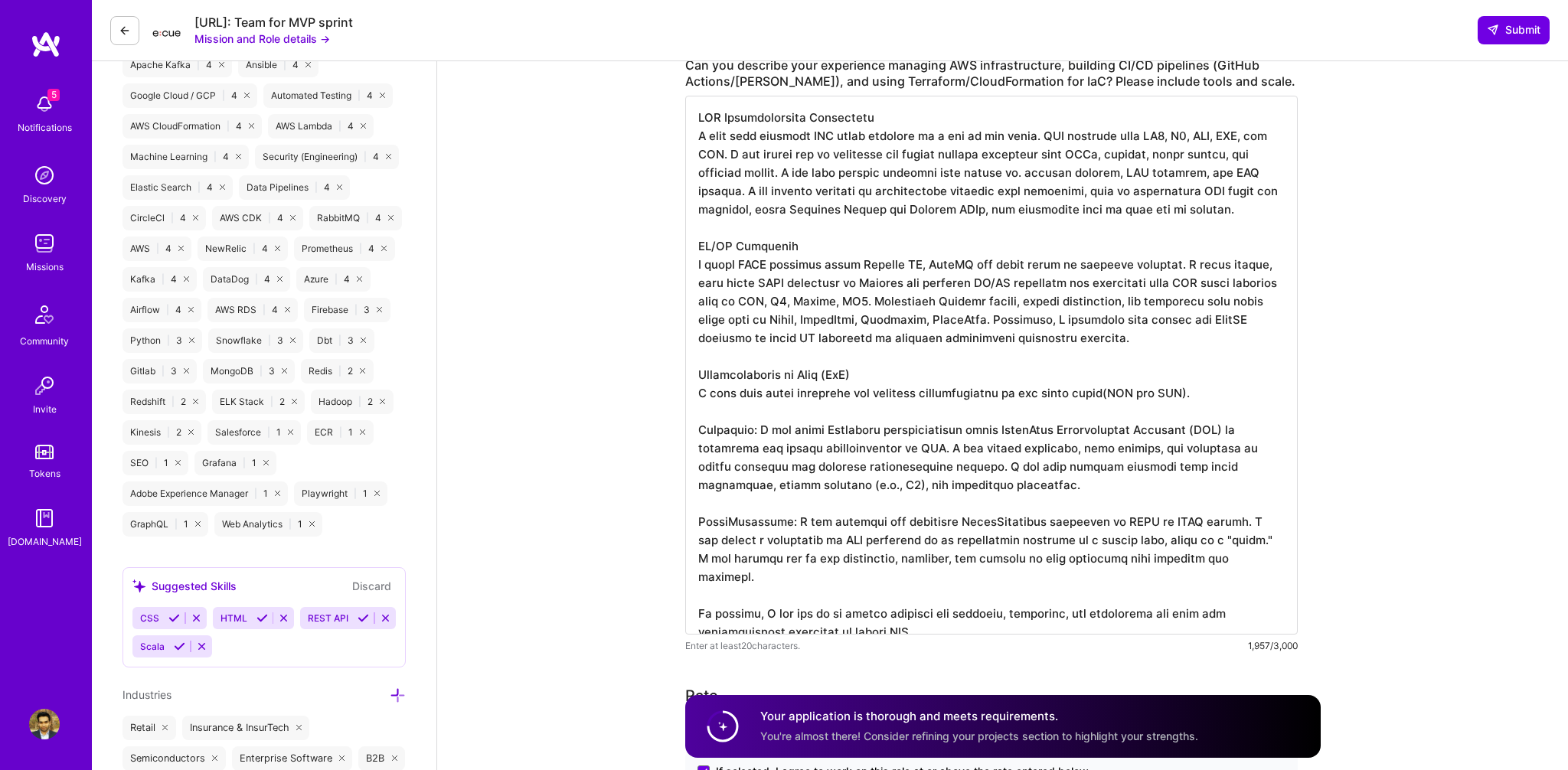
scroll to position [2, 0]
drag, startPoint x: 756, startPoint y: 430, endPoint x: 695, endPoint y: 425, distance: 61.2
click at [695, 425] on textarea at bounding box center [990, 365] width 612 height 539
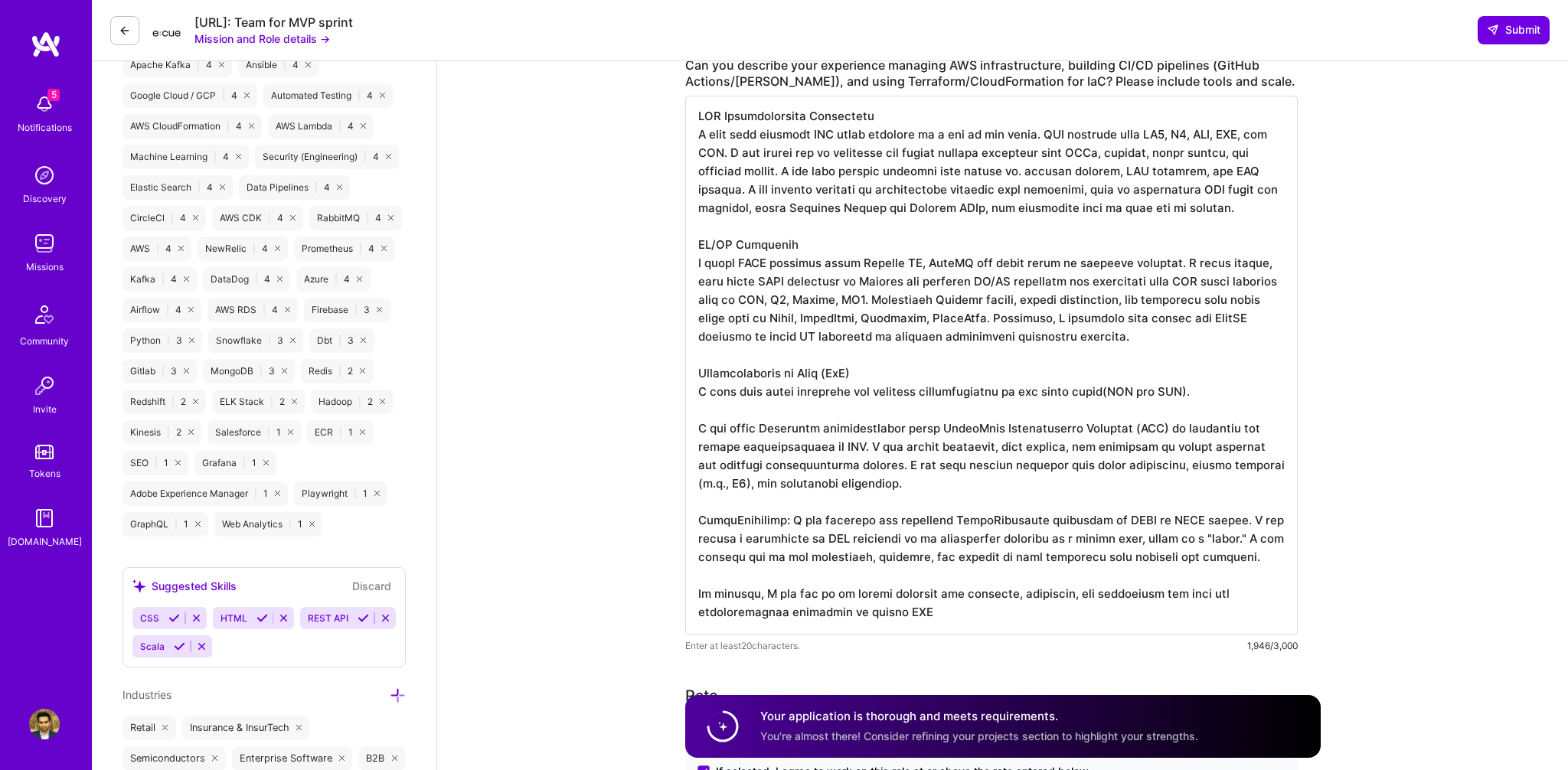
click at [706, 425] on textarea at bounding box center [990, 365] width 612 height 539
drag, startPoint x: 897, startPoint y: 432, endPoint x: 1049, endPoint y: 450, distance: 153.1
click at [1049, 450] on textarea at bounding box center [990, 364] width 612 height 539
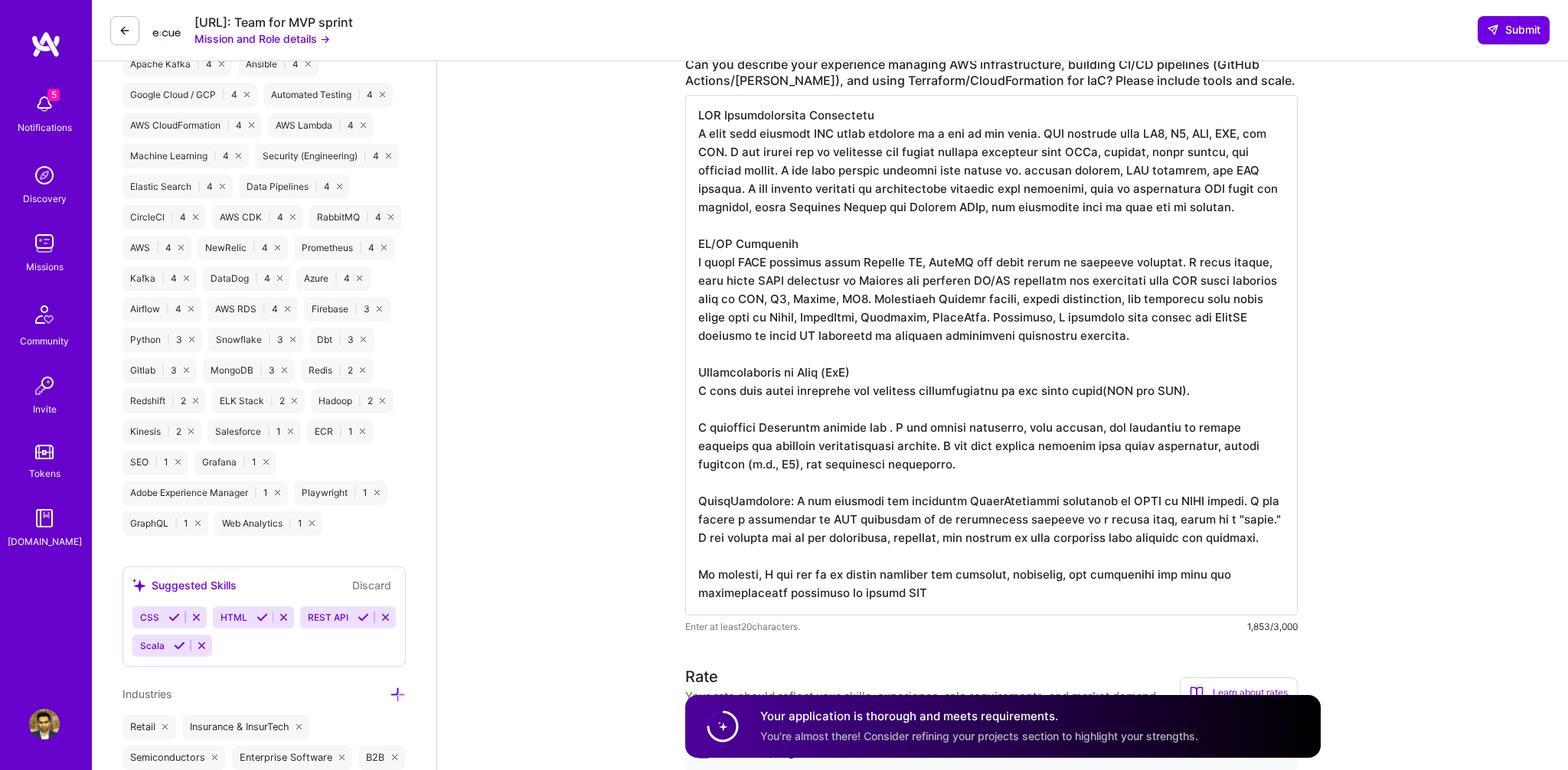
scroll to position [0, 0]
drag, startPoint x: 926, startPoint y: 433, endPoint x: 895, endPoint y: 433, distance: 31.0
click at [895, 433] on textarea at bounding box center [990, 355] width 612 height 520
click at [1208, 429] on textarea at bounding box center [990, 355] width 612 height 520
drag, startPoint x: 1208, startPoint y: 430, endPoint x: 1276, endPoint y: 426, distance: 68.1
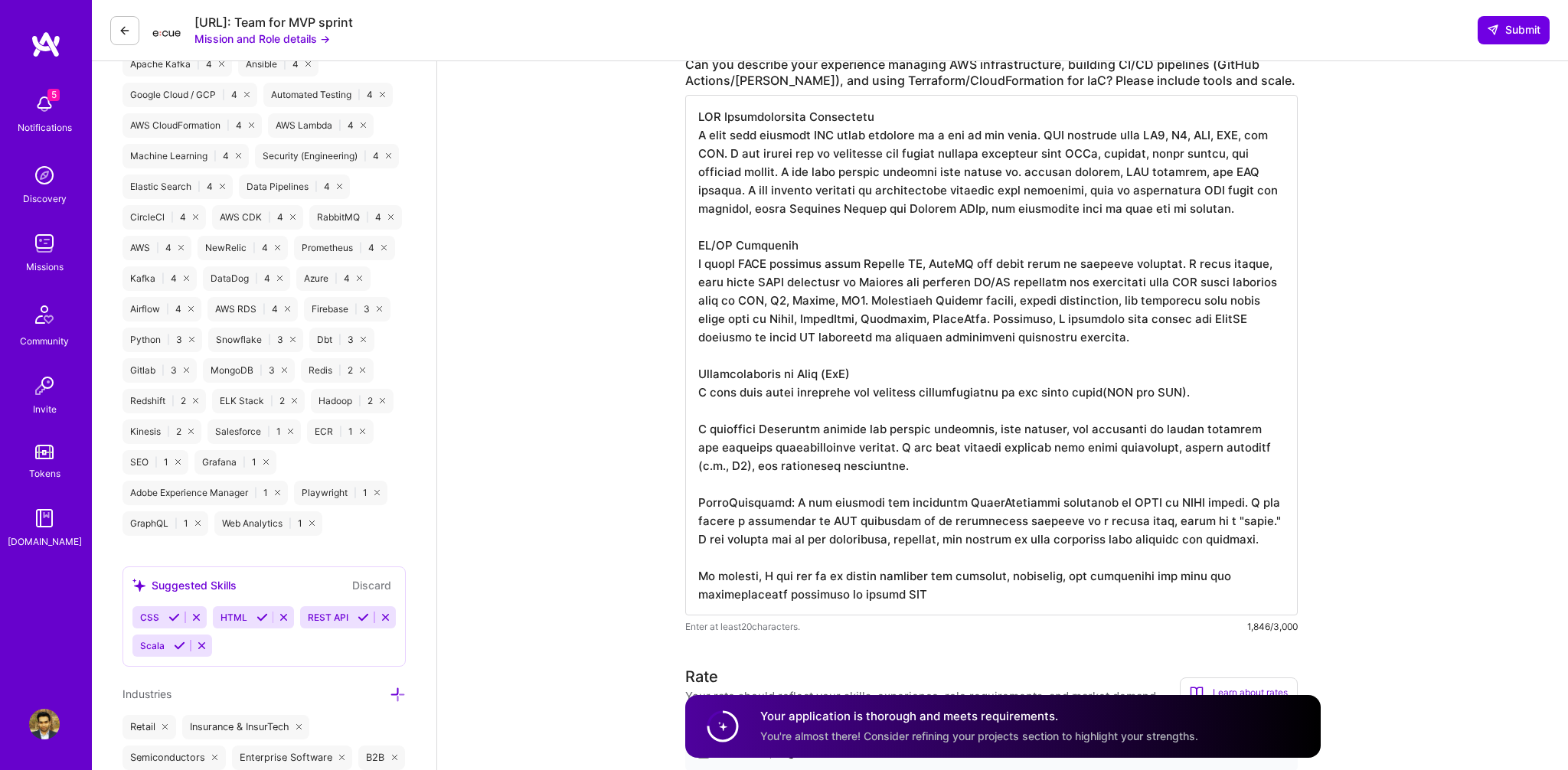
click at [1276, 426] on textarea at bounding box center [990, 355] width 612 height 520
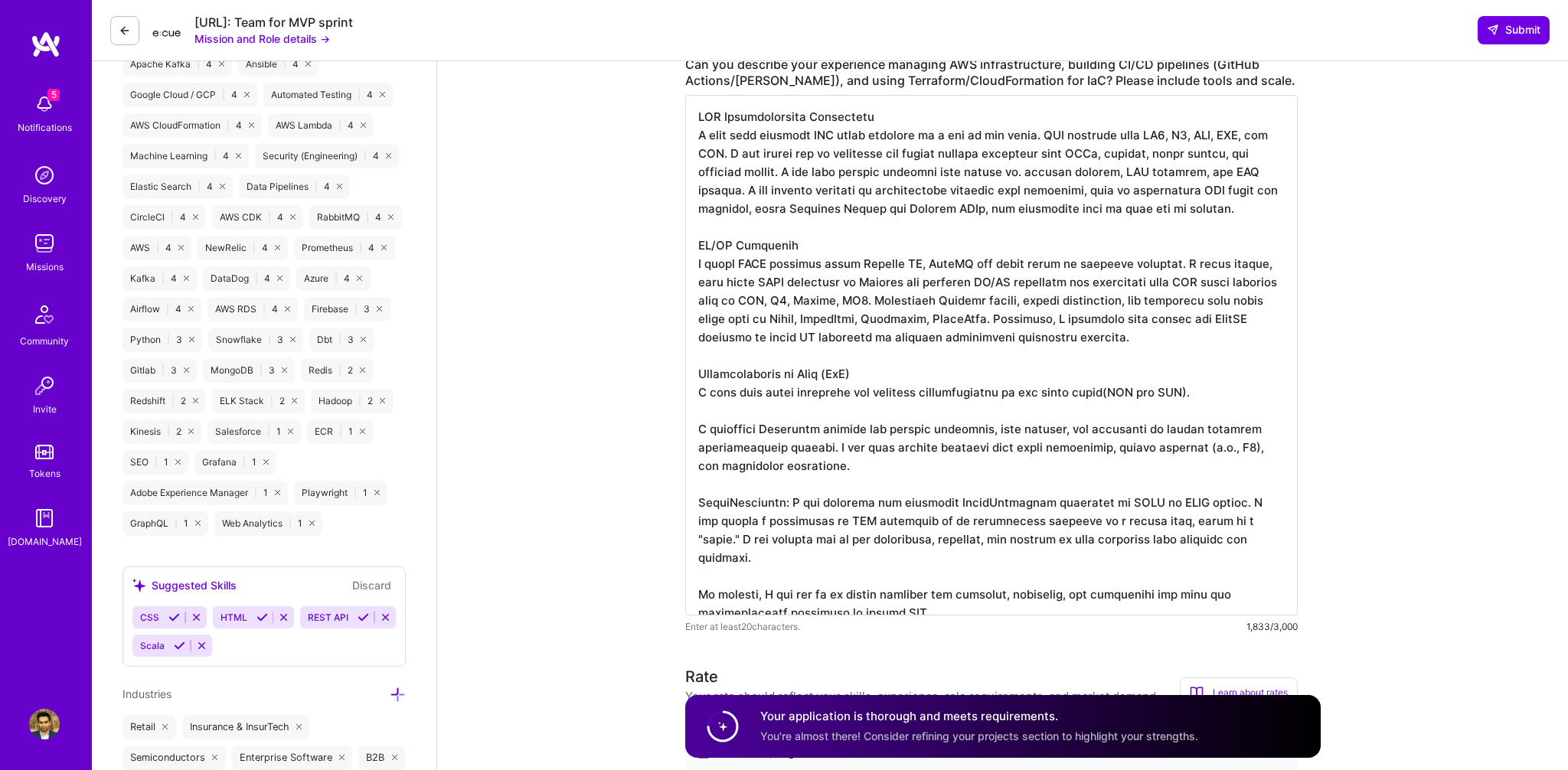
click at [789, 448] on textarea at bounding box center [990, 355] width 612 height 520
click at [911, 471] on textarea at bounding box center [990, 355] width 612 height 520
drag, startPoint x: 828, startPoint y: 450, endPoint x: 872, endPoint y: 461, distance: 45.4
click at [872, 461] on textarea at bounding box center [990, 355] width 612 height 520
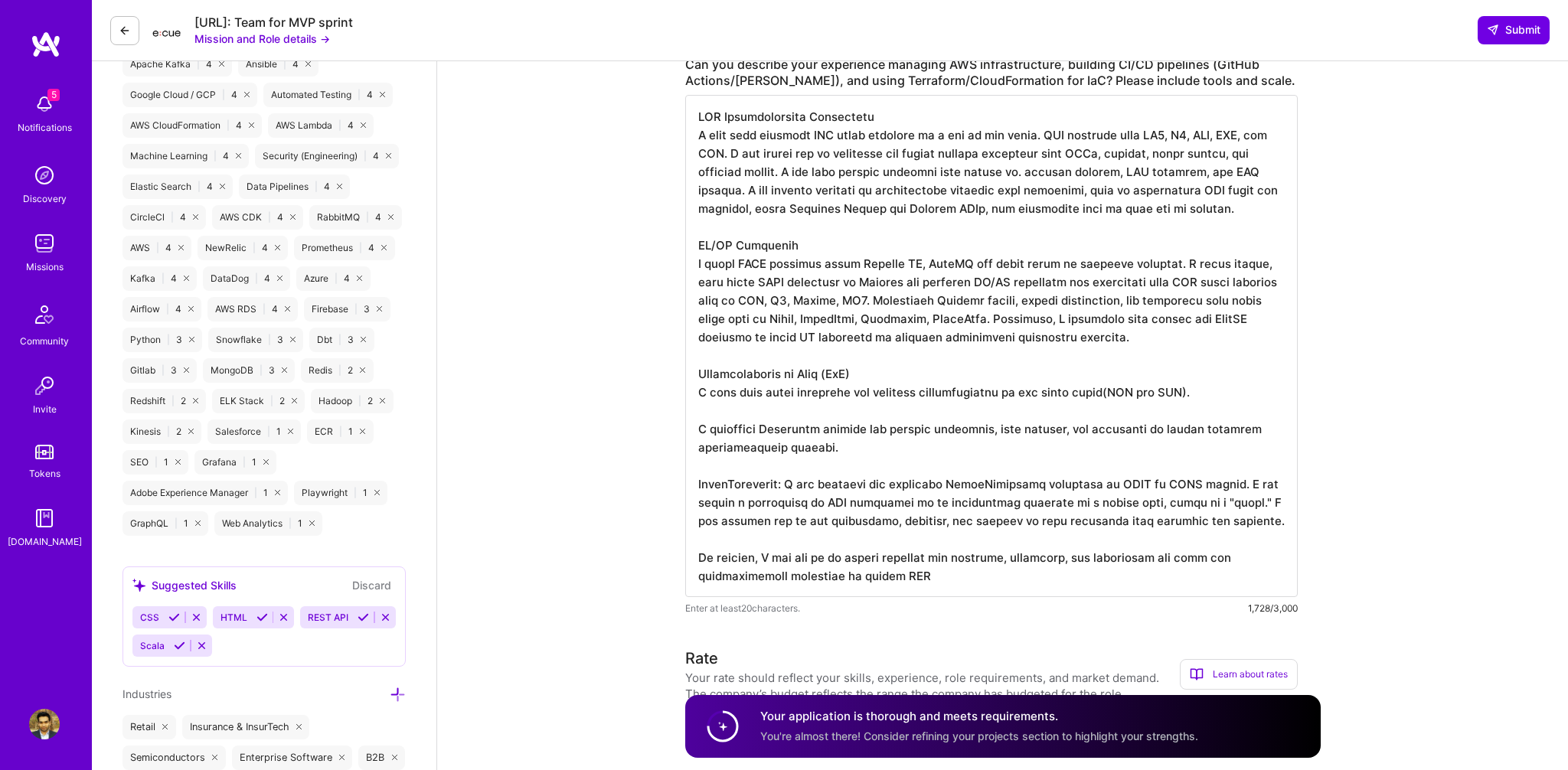
drag, startPoint x: 791, startPoint y: 483, endPoint x: 701, endPoint y: 483, distance: 90.0
click at [701, 483] on textarea at bounding box center [990, 345] width 612 height 502
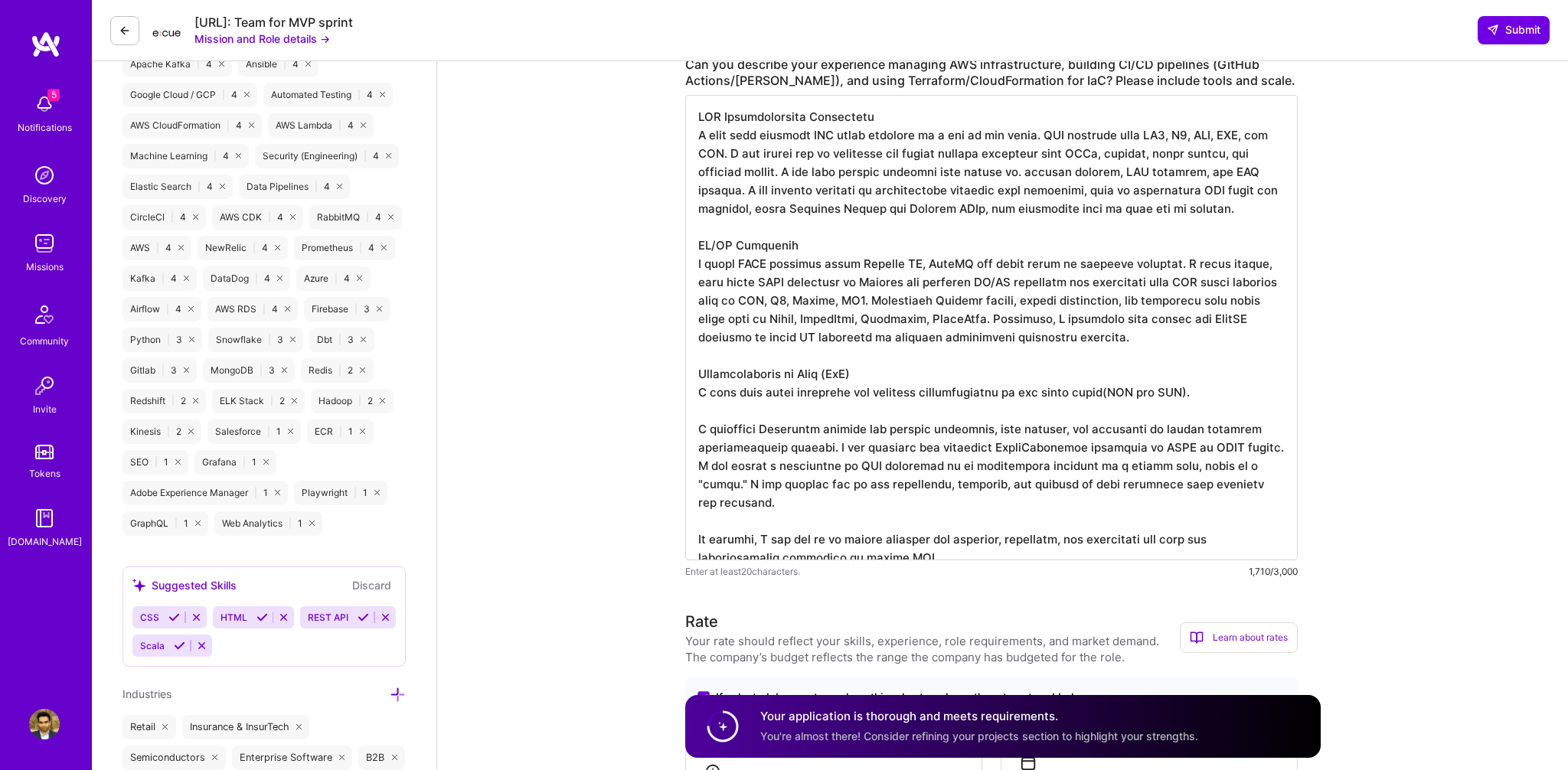
drag, startPoint x: 835, startPoint y: 449, endPoint x: 980, endPoint y: 441, distance: 145.2
click at [980, 441] on textarea at bounding box center [990, 327] width 612 height 465
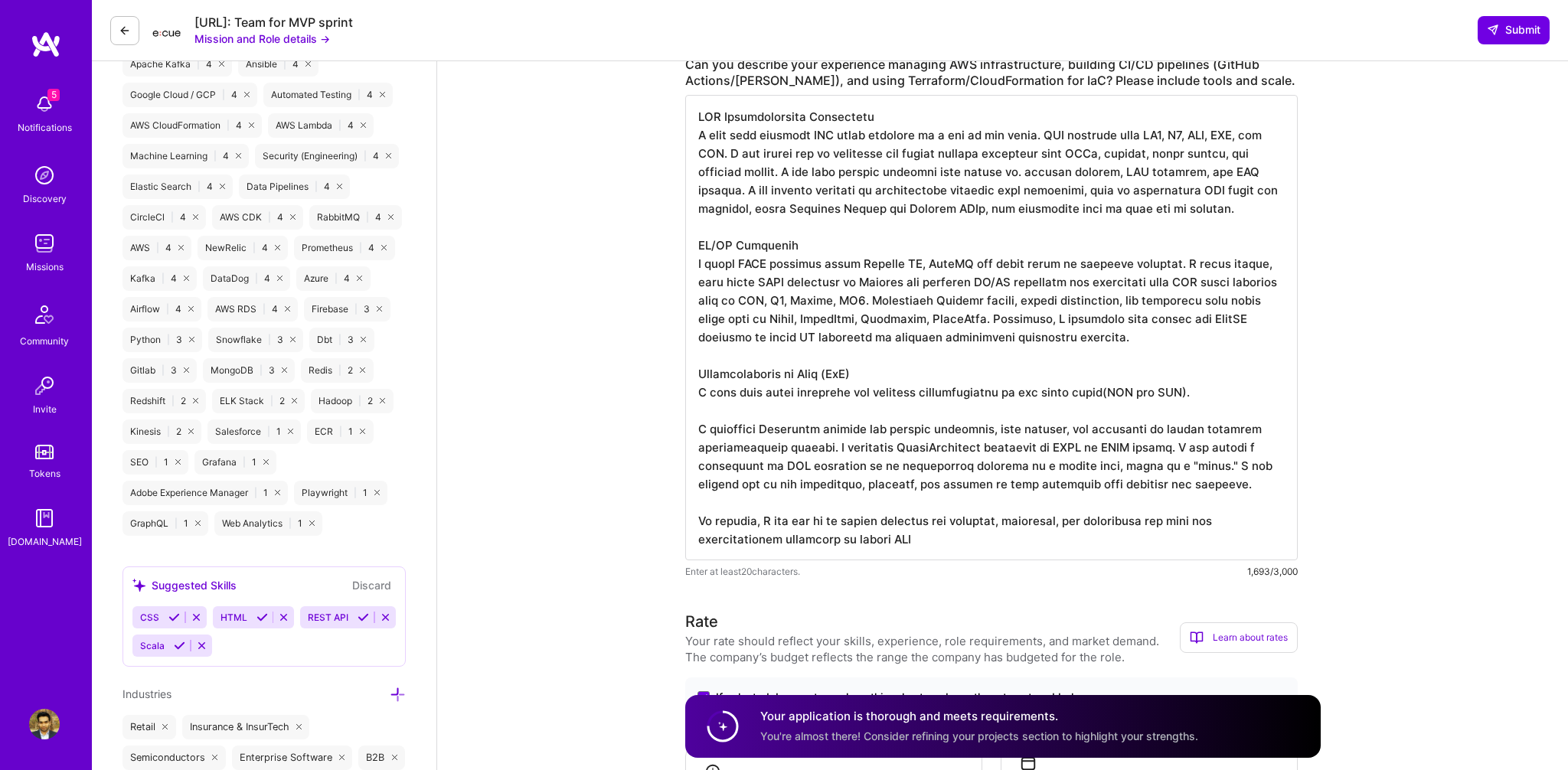
drag, startPoint x: 1103, startPoint y: 450, endPoint x: 1059, endPoint y: 451, distance: 44.0
click at [1059, 451] on textarea at bounding box center [990, 327] width 612 height 465
click at [828, 444] on textarea at bounding box center [990, 327] width 612 height 465
drag, startPoint x: 1184, startPoint y: 446, endPoint x: 1219, endPoint y: 490, distance: 56.2
click at [1219, 490] on textarea at bounding box center [990, 327] width 612 height 465
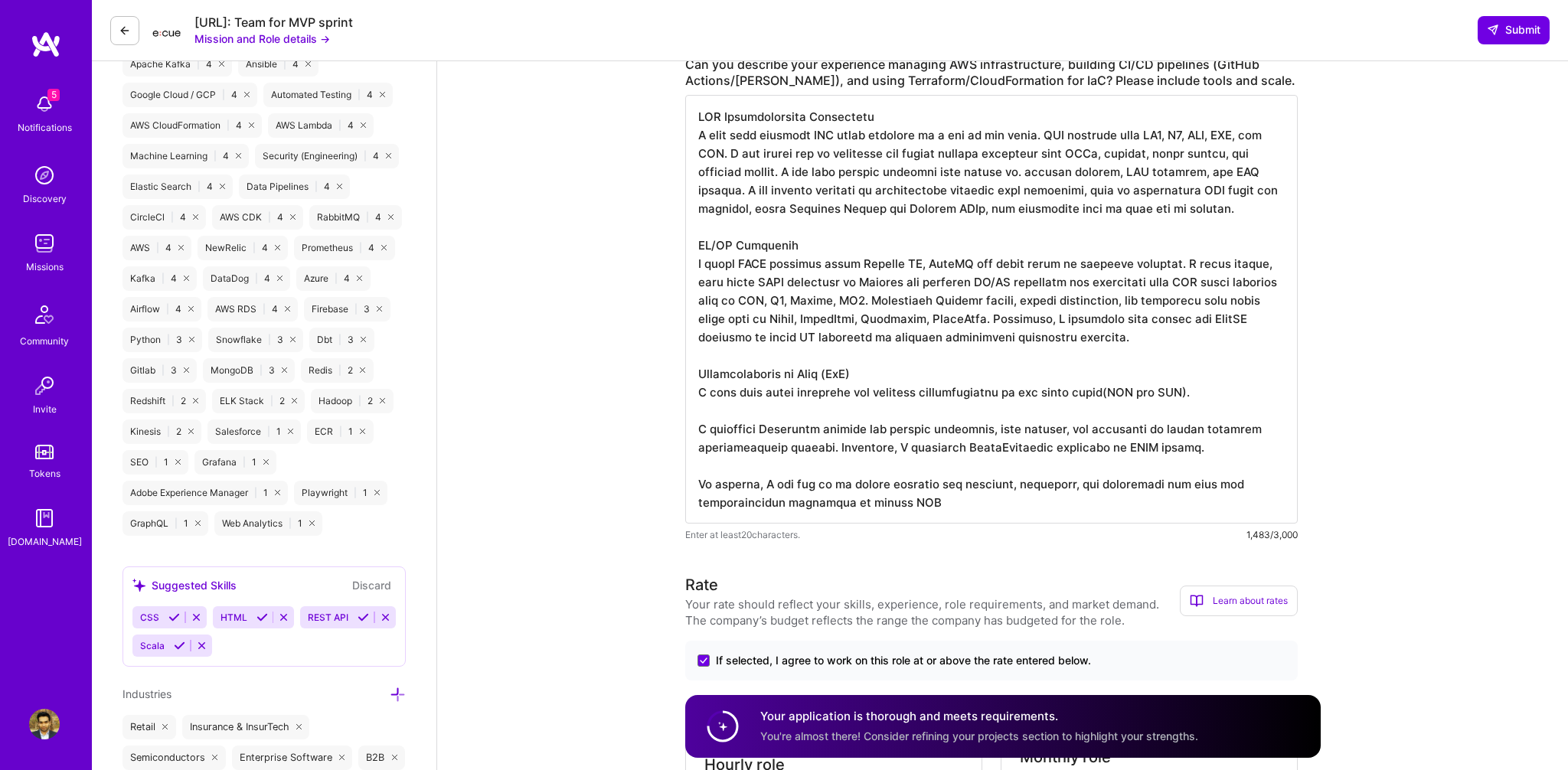
drag, startPoint x: 942, startPoint y: 504, endPoint x: 663, endPoint y: 483, distance: 279.8
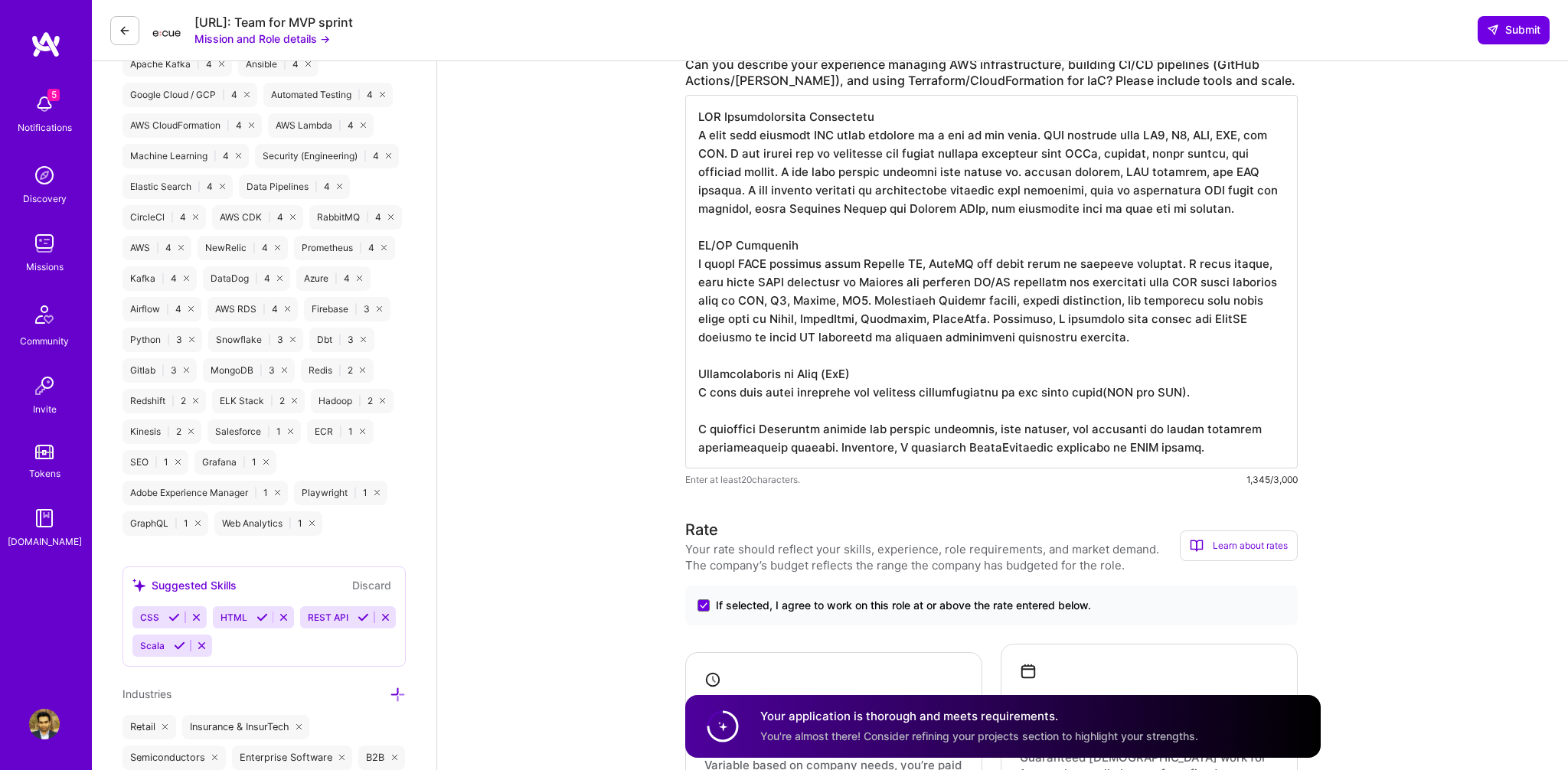
click at [741, 410] on textarea at bounding box center [990, 281] width 612 height 374
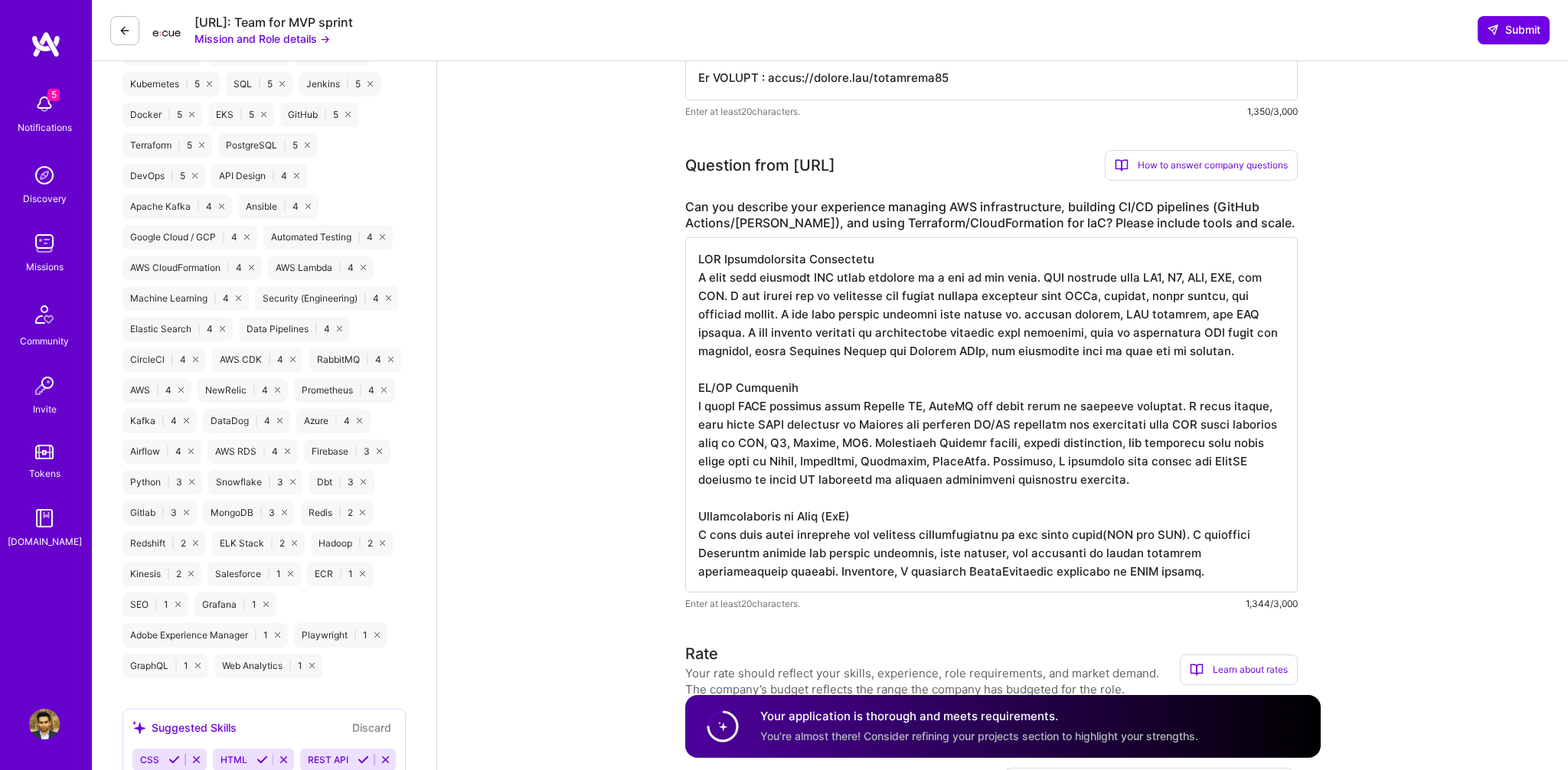
scroll to position [910, 0]
click at [1145, 576] on textarea at bounding box center [990, 415] width 612 height 355
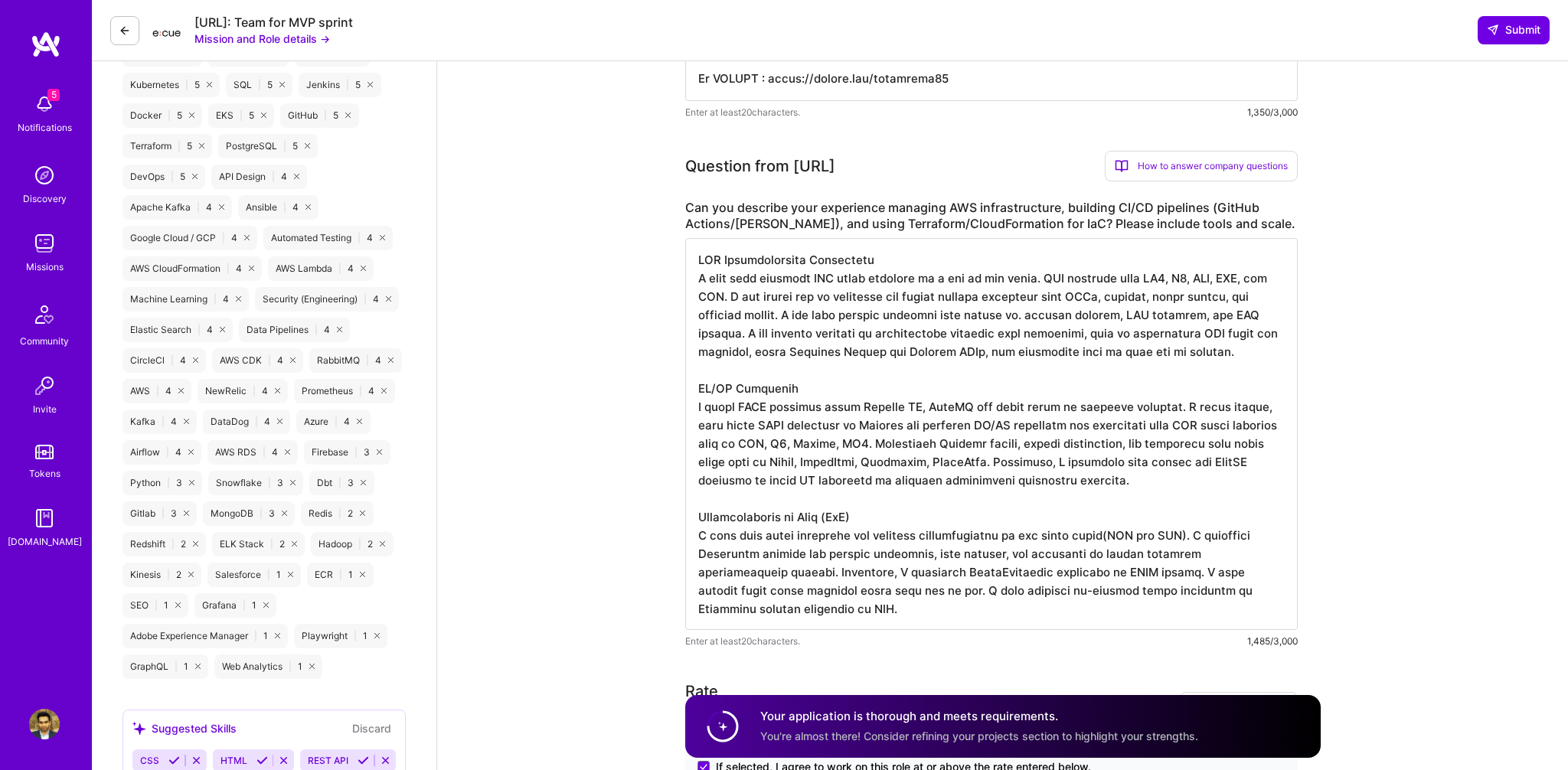
click at [1117, 483] on textarea at bounding box center [990, 434] width 612 height 392
drag, startPoint x: 953, startPoint y: 410, endPoint x: 1142, endPoint y: 410, distance: 189.0
click at [1142, 410] on textarea at bounding box center [990, 434] width 612 height 392
click at [1253, 429] on textarea at bounding box center [990, 434] width 612 height 392
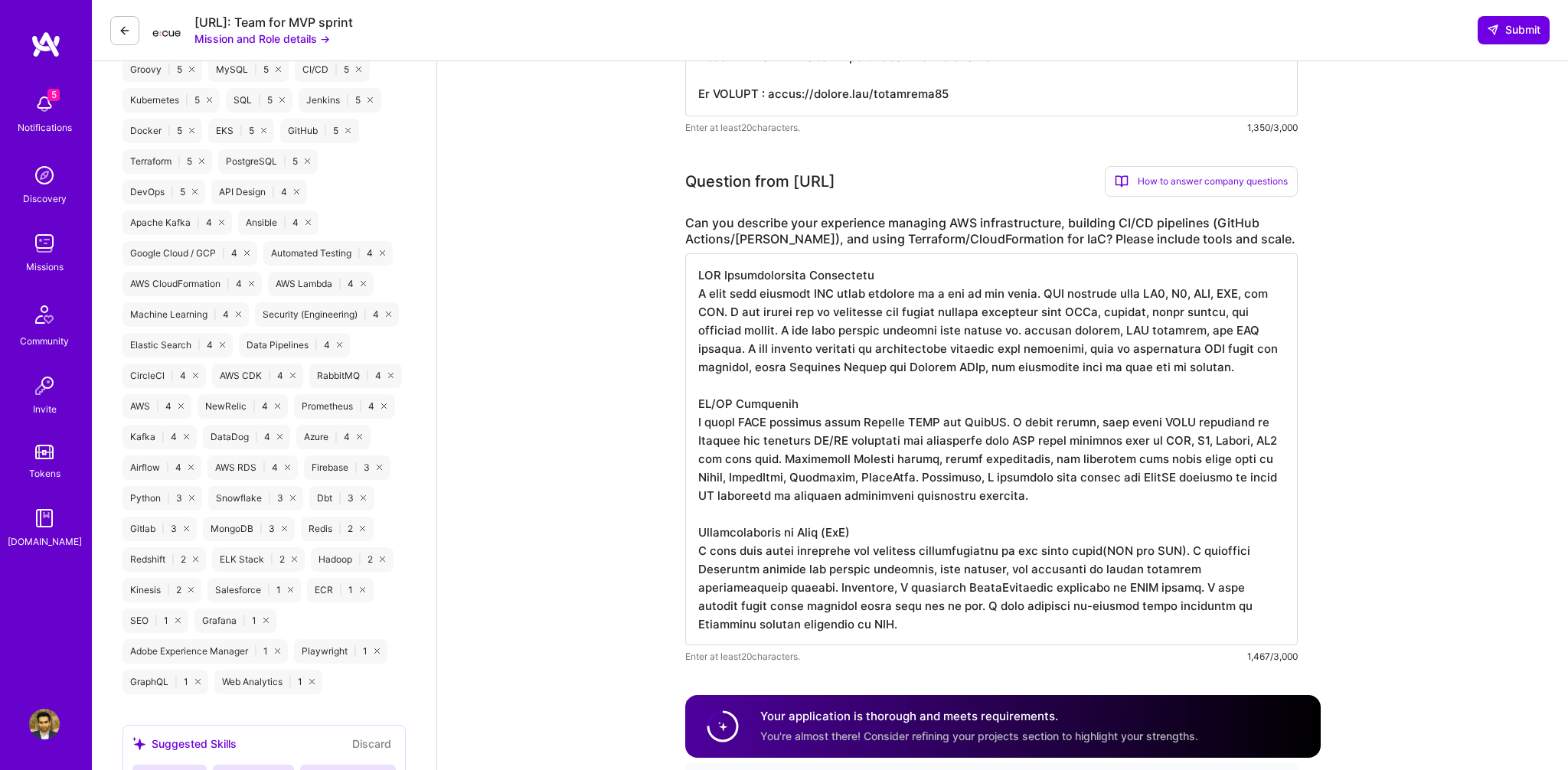
scroll to position [892, 0]
click at [1262, 295] on textarea at bounding box center [990, 451] width 612 height 392
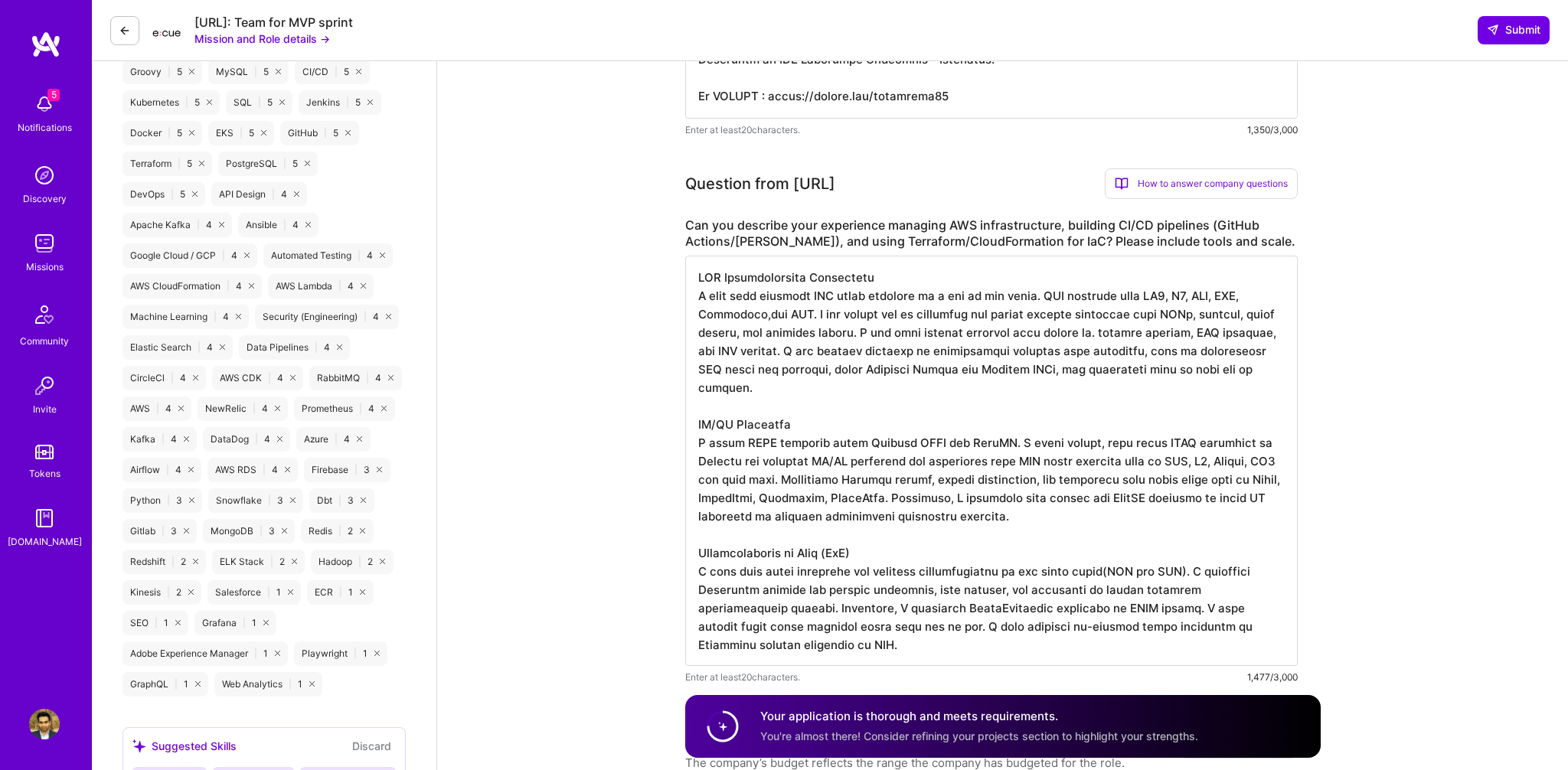
type textarea "AWS Infrastructure Management I have been managing AWS cloud services on a day …"
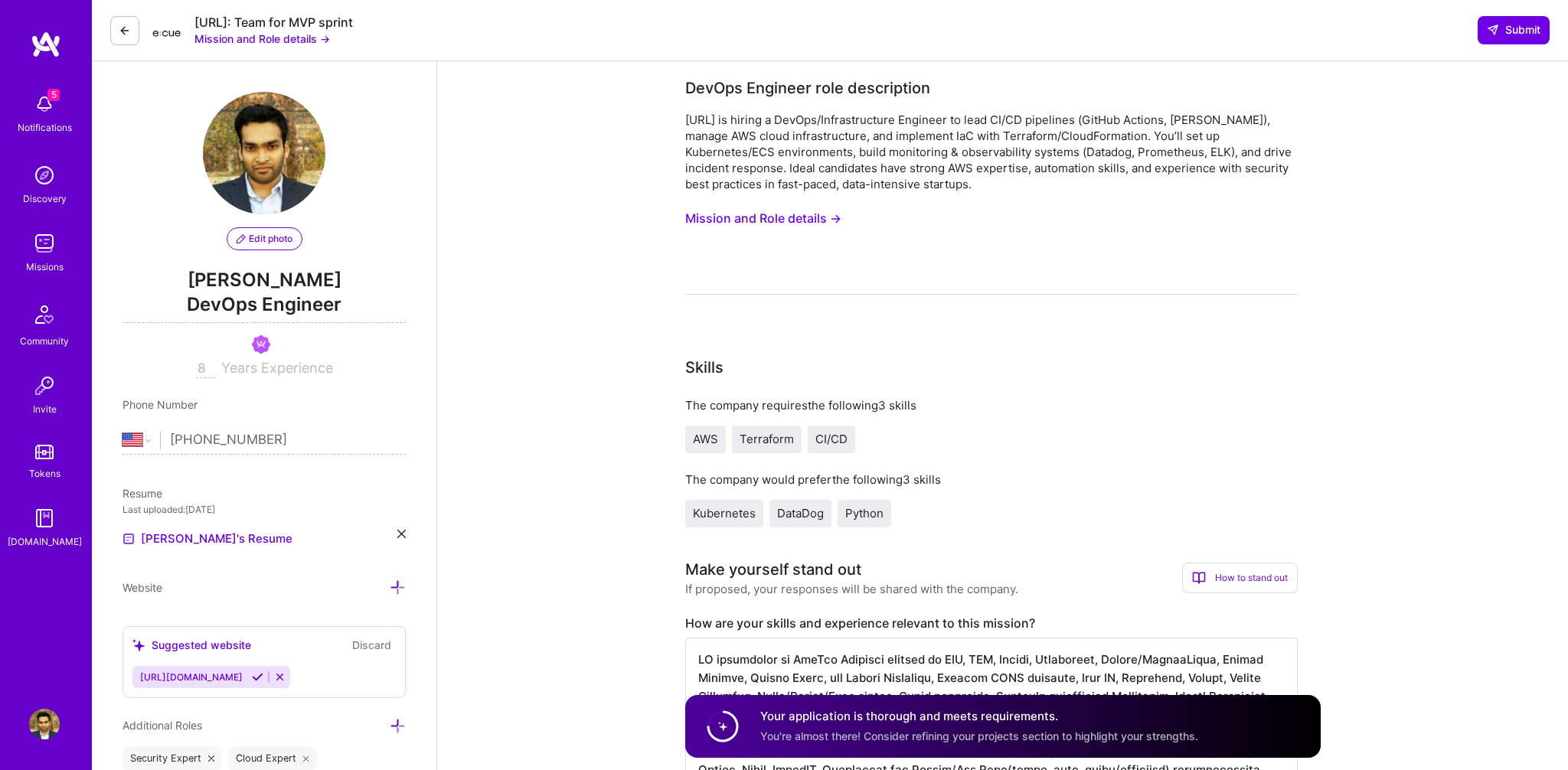
select select "US"
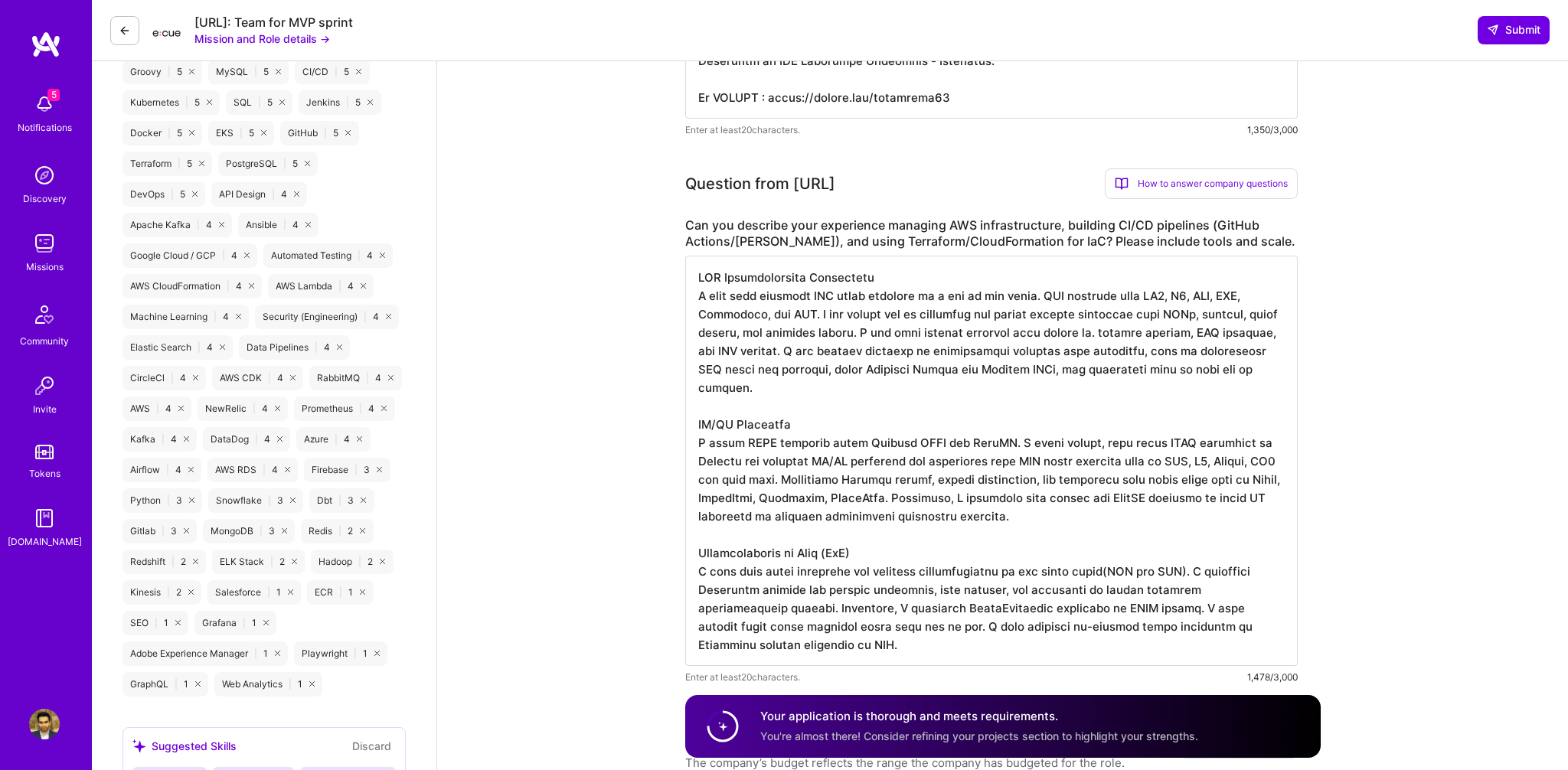
scroll to position [2, 0]
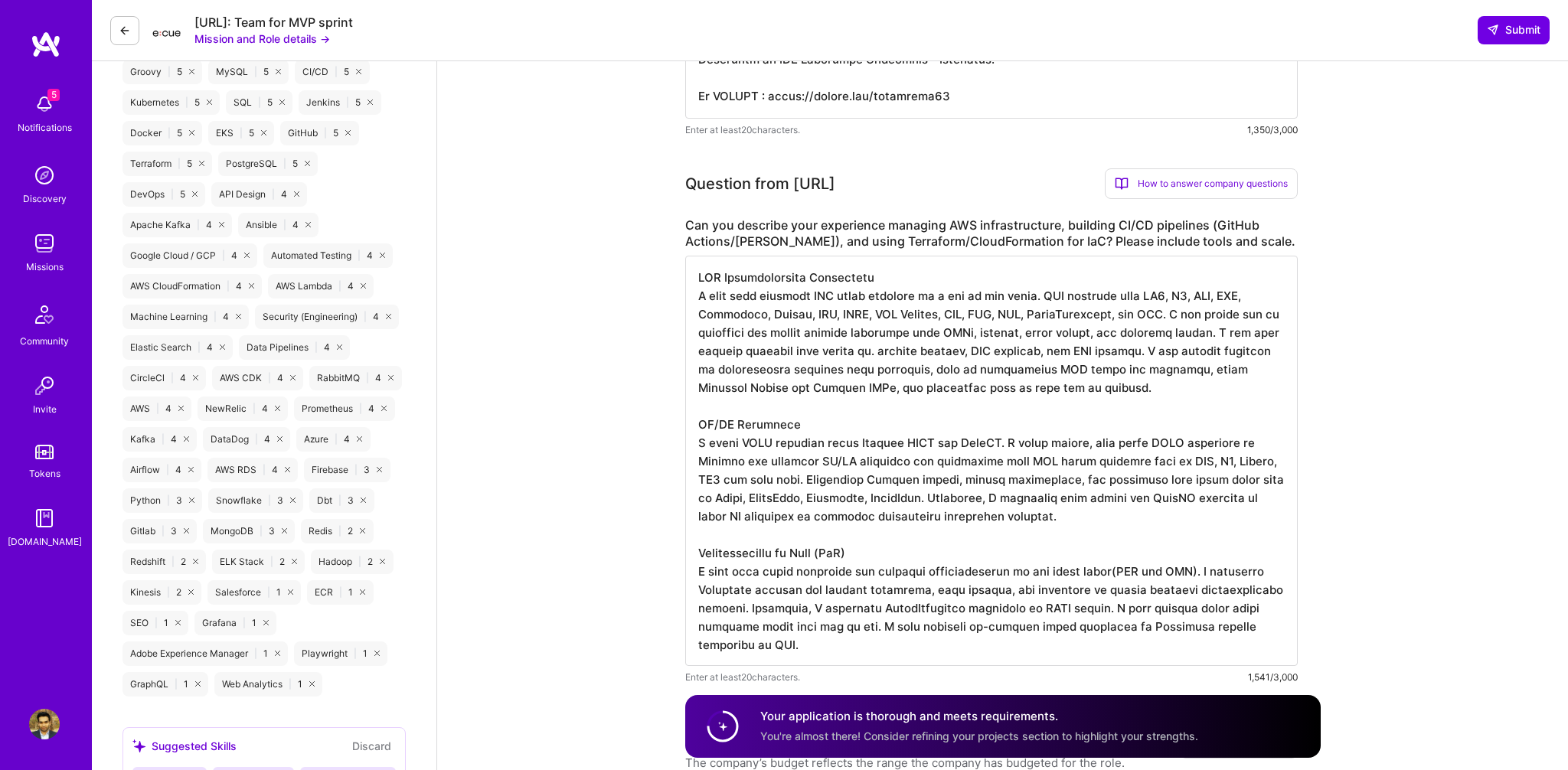
drag, startPoint x: 1179, startPoint y: 295, endPoint x: 1219, endPoint y: 293, distance: 40.0
click at [1179, 295] on textarea at bounding box center [990, 461] width 612 height 410
click at [1242, 296] on textarea at bounding box center [990, 461] width 612 height 410
click at [719, 315] on textarea at bounding box center [990, 461] width 612 height 410
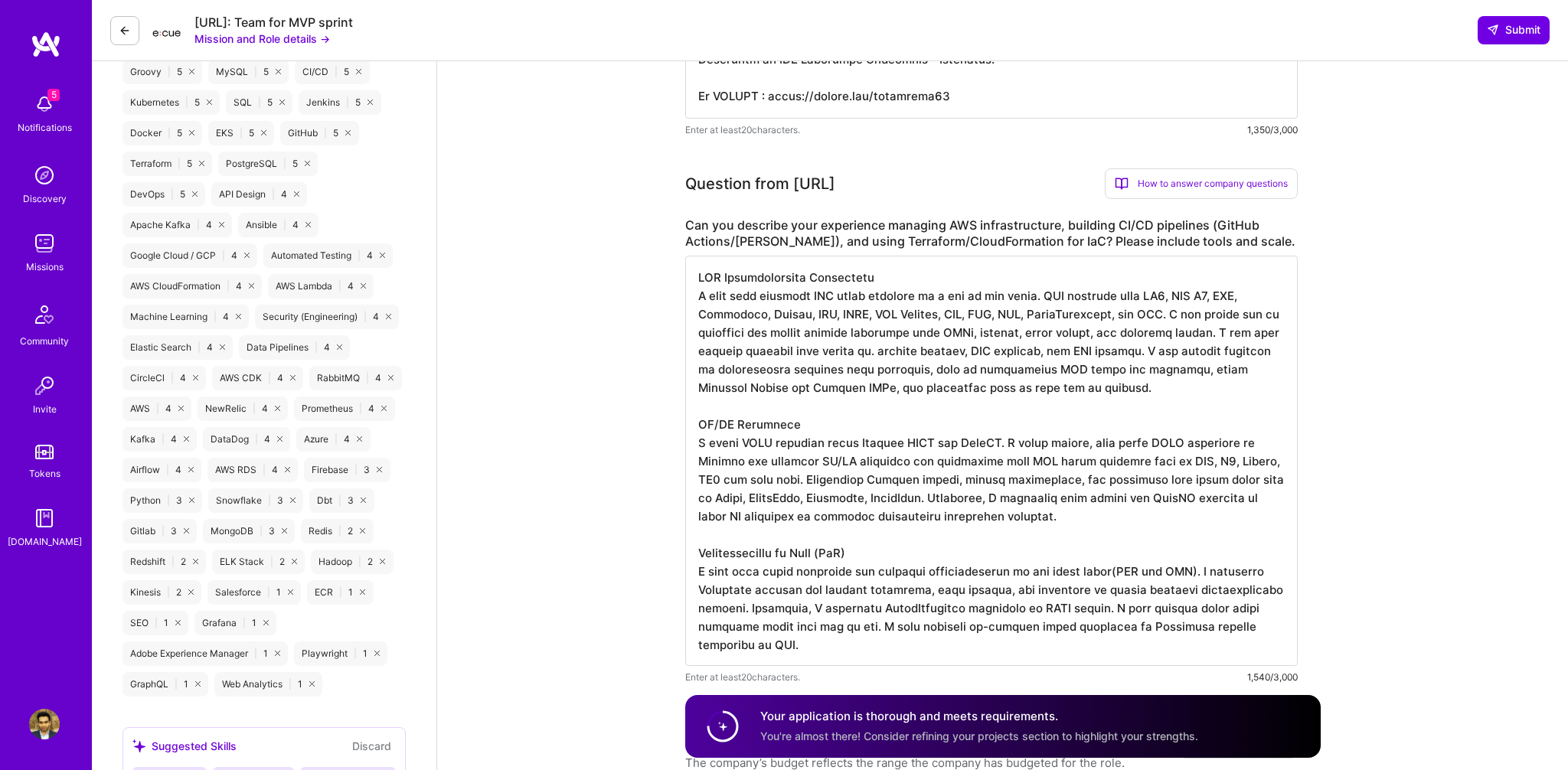
click at [719, 315] on textarea at bounding box center [990, 461] width 612 height 410
click at [820, 315] on textarea at bounding box center [990, 461] width 612 height 410
click at [1269, 296] on textarea at bounding box center [990, 461] width 612 height 410
drag, startPoint x: 891, startPoint y: 316, endPoint x: 960, endPoint y: 314, distance: 69.0
click at [960, 314] on textarea at bounding box center [990, 461] width 612 height 410
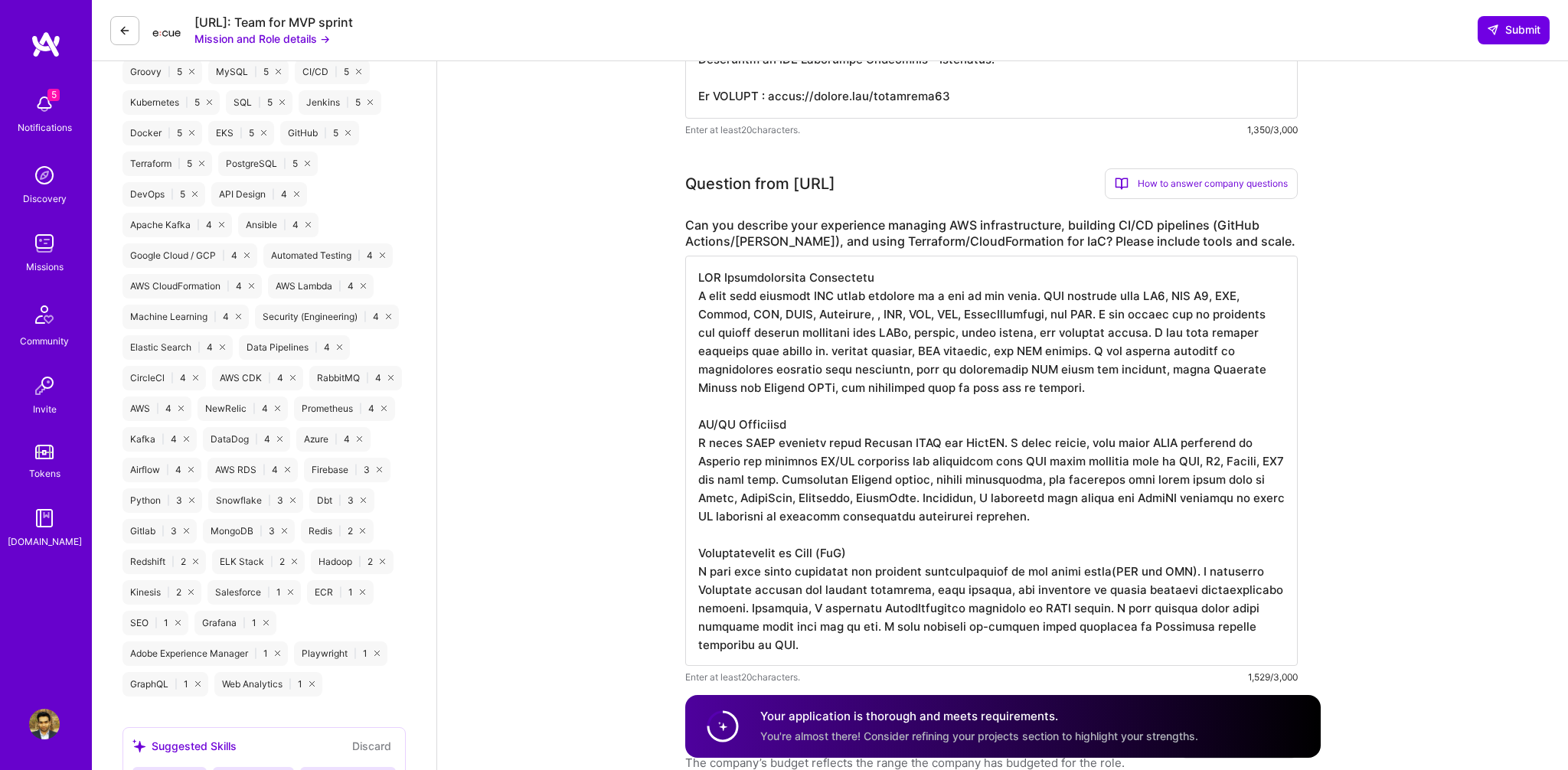
click at [697, 314] on textarea at bounding box center [990, 461] width 612 height 410
click at [1056, 298] on textarea at bounding box center [990, 461] width 612 height 410
click at [1048, 300] on textarea at bounding box center [990, 461] width 612 height 410
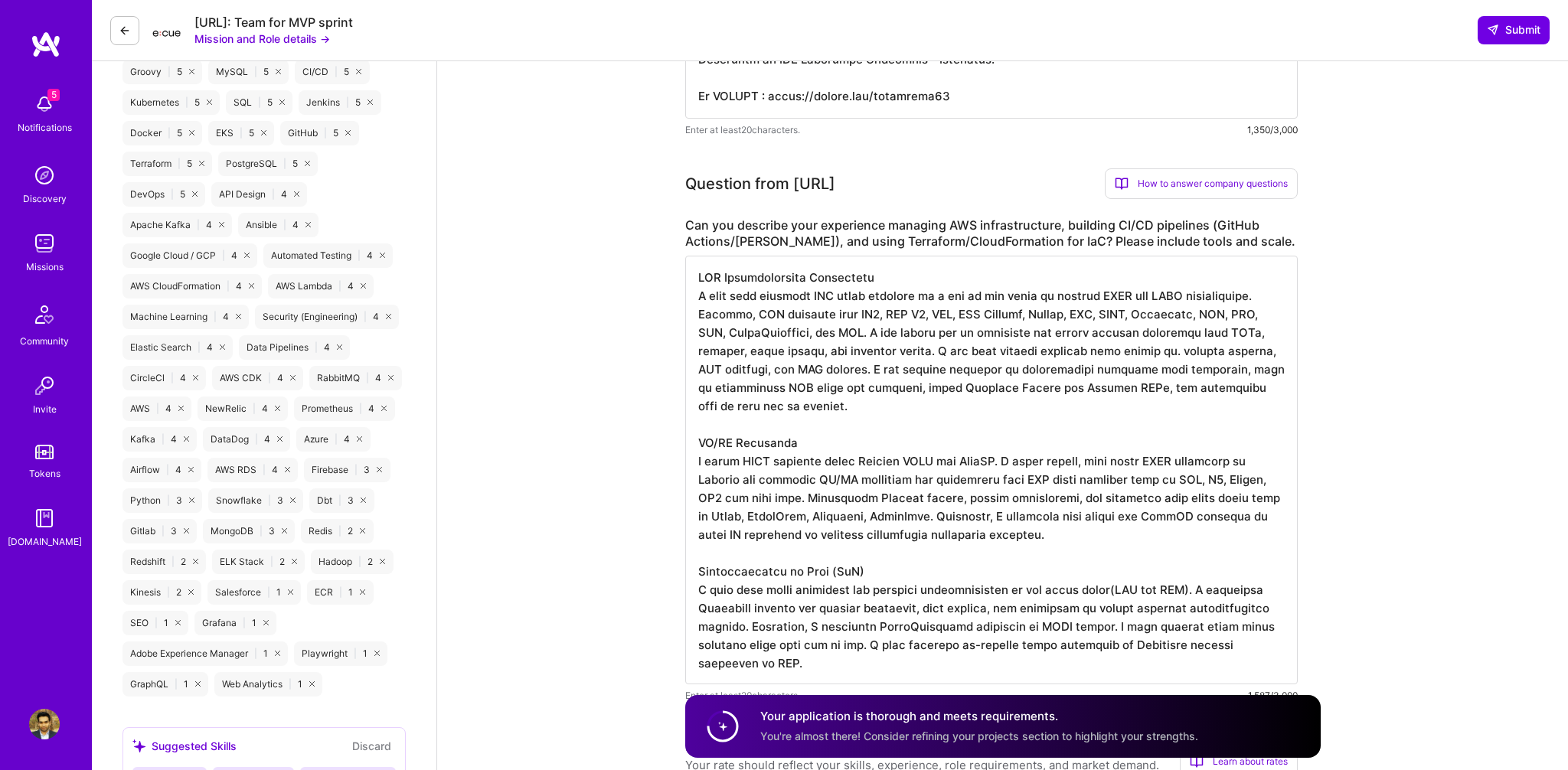
drag, startPoint x: 871, startPoint y: 331, endPoint x: 1225, endPoint y: 403, distance: 361.2
click at [1225, 403] on textarea at bounding box center [990, 469] width 612 height 428
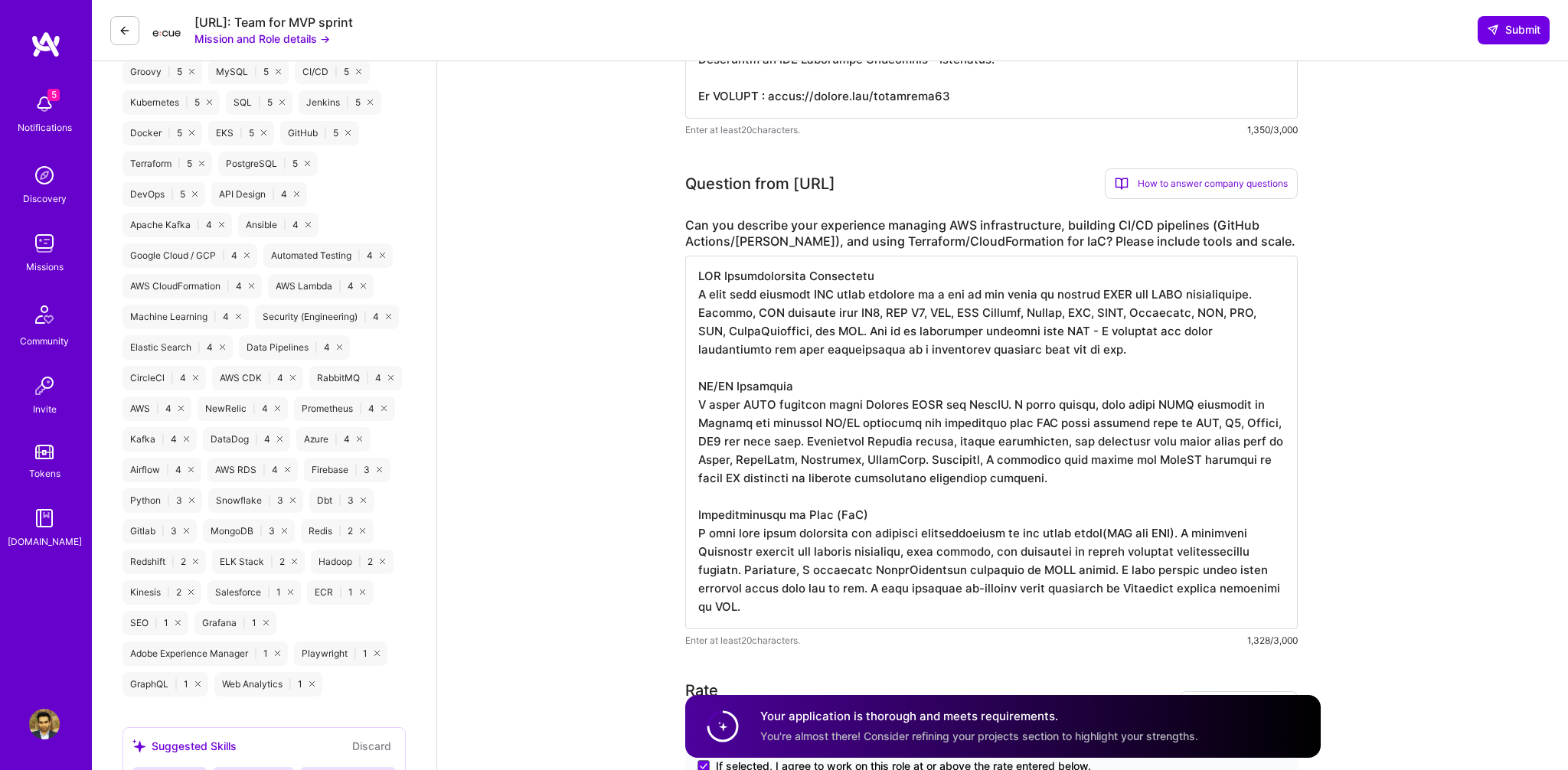
drag, startPoint x: 1233, startPoint y: 570, endPoint x: 1242, endPoint y: 569, distance: 9.1
click at [1233, 570] on textarea at bounding box center [990, 442] width 612 height 374
click at [1131, 352] on textarea at bounding box center [990, 442] width 612 height 374
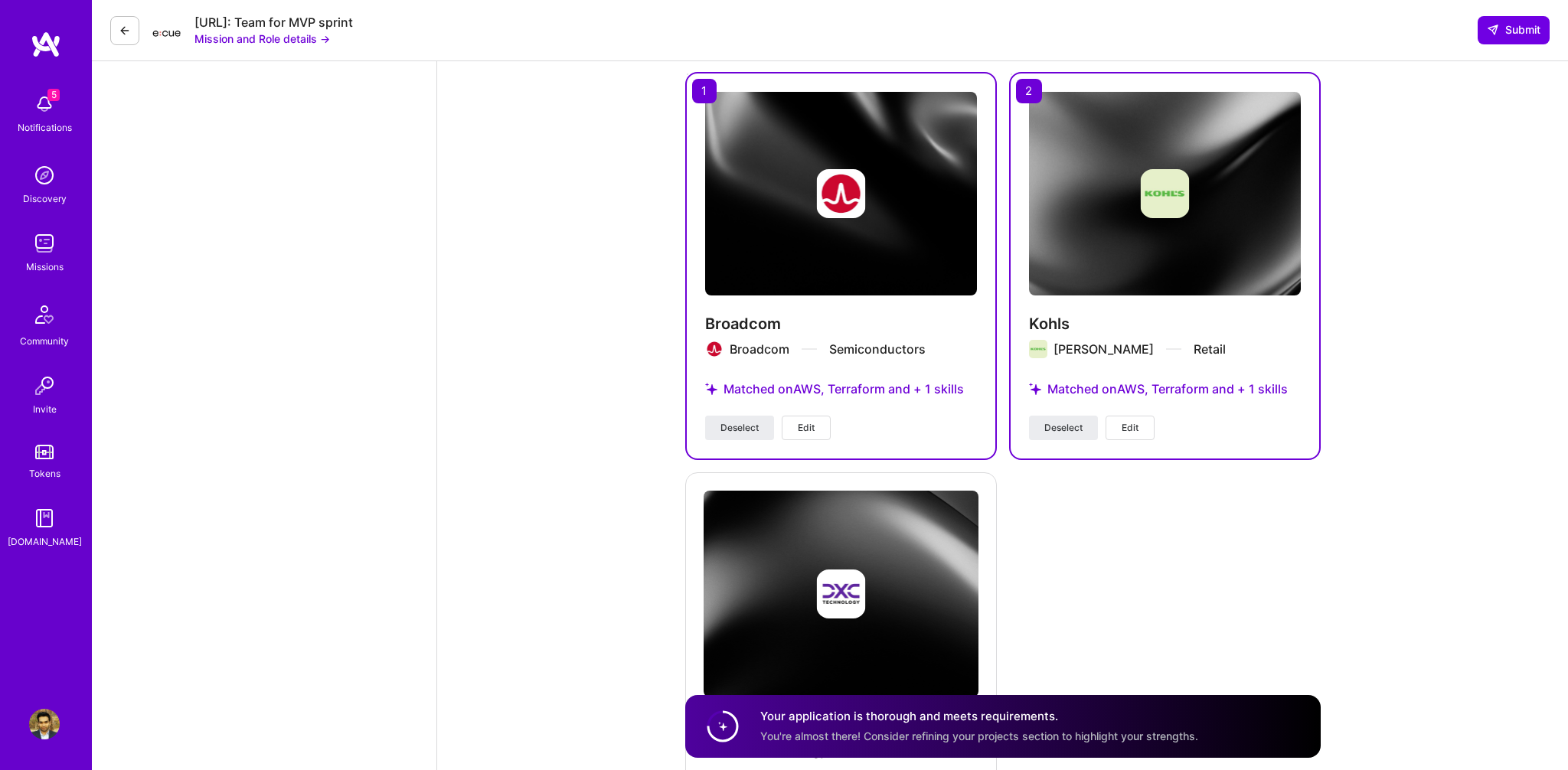
scroll to position [3435, 0]
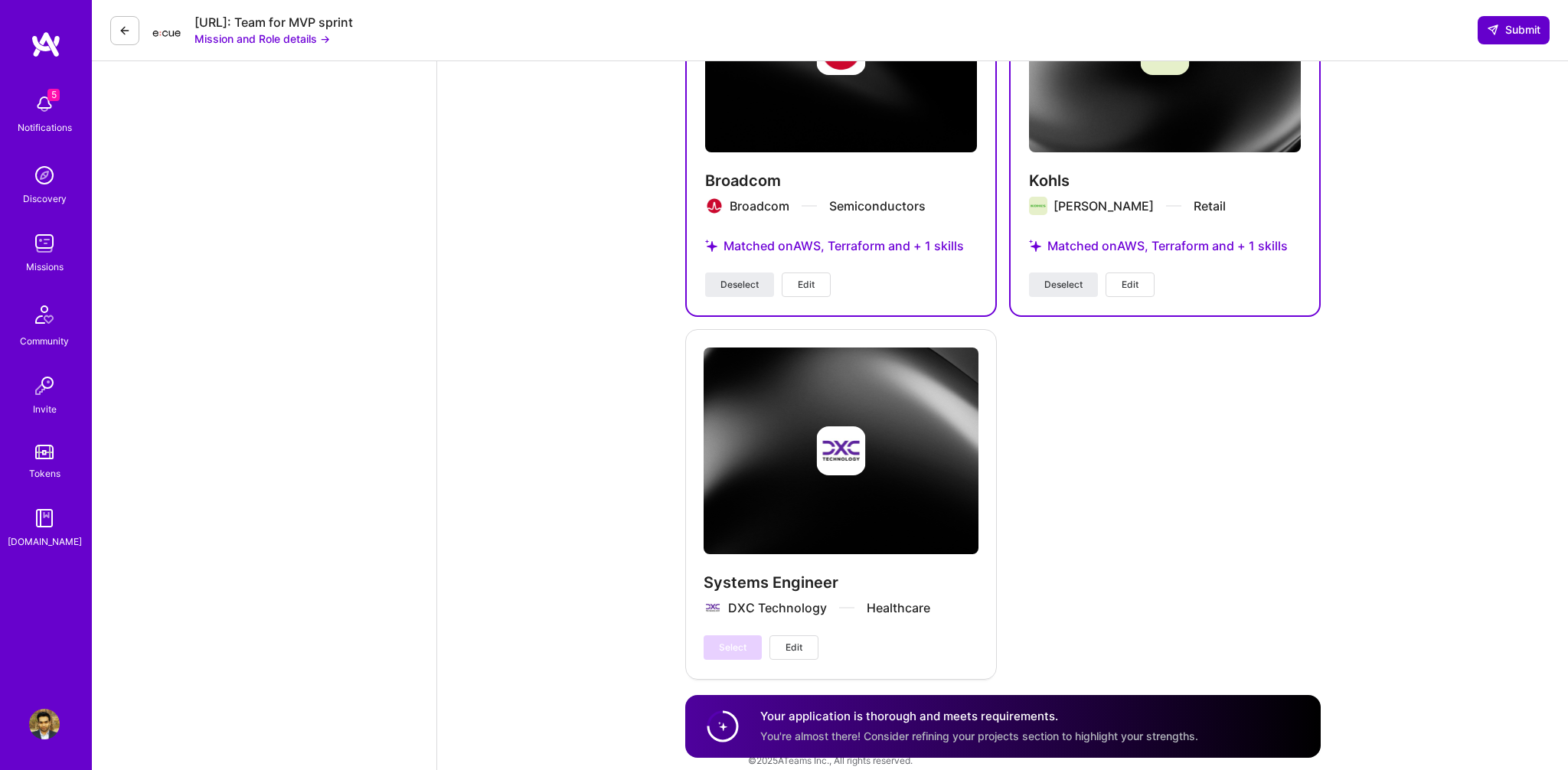
type textarea "AWS Infrastructure Management I have been managing AWS cloud services on a day …"
click at [1531, 35] on span "Submit" at bounding box center [1513, 30] width 53 height 16
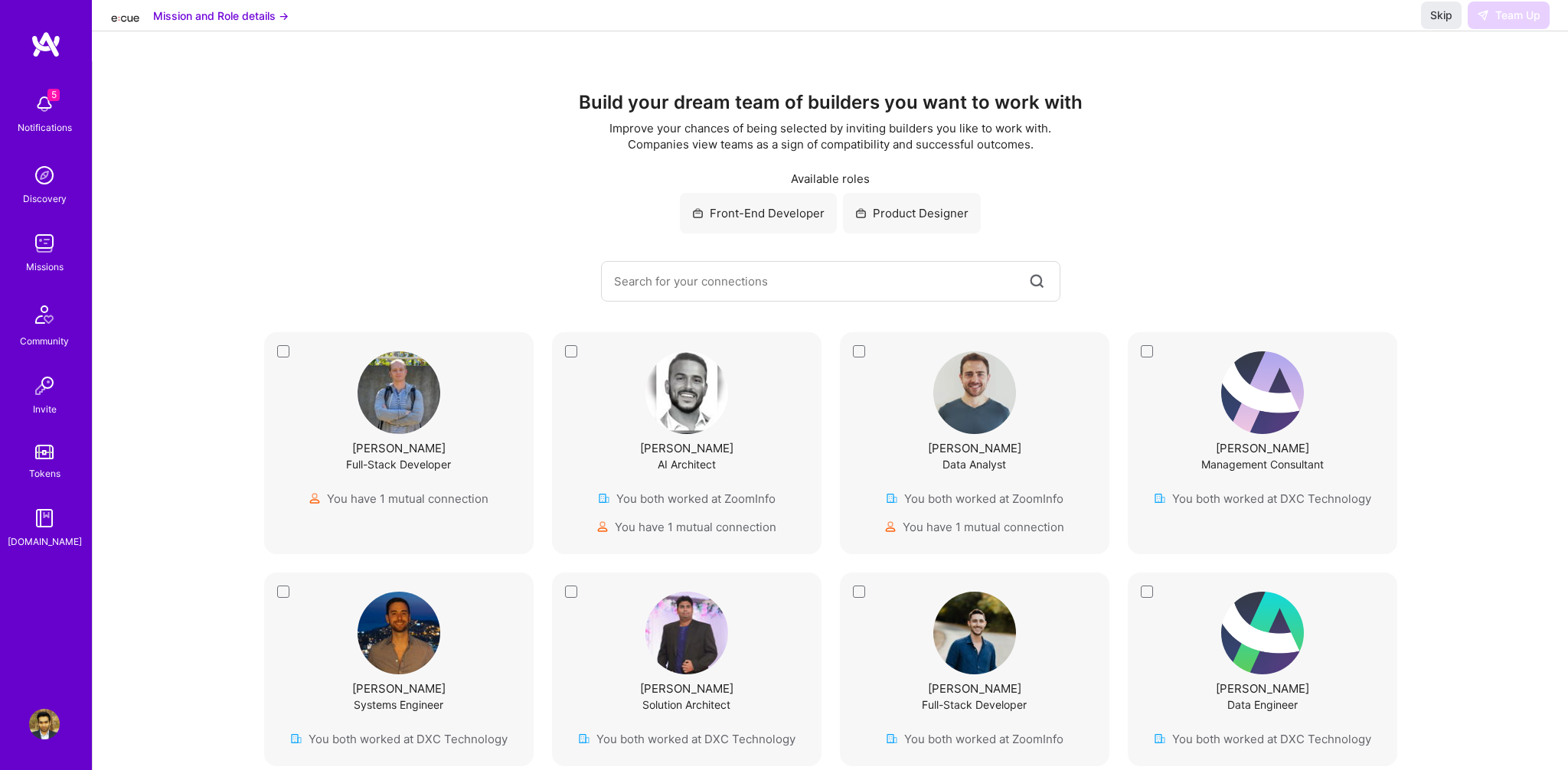
click at [27, 246] on link "Missions" at bounding box center [44, 251] width 95 height 47
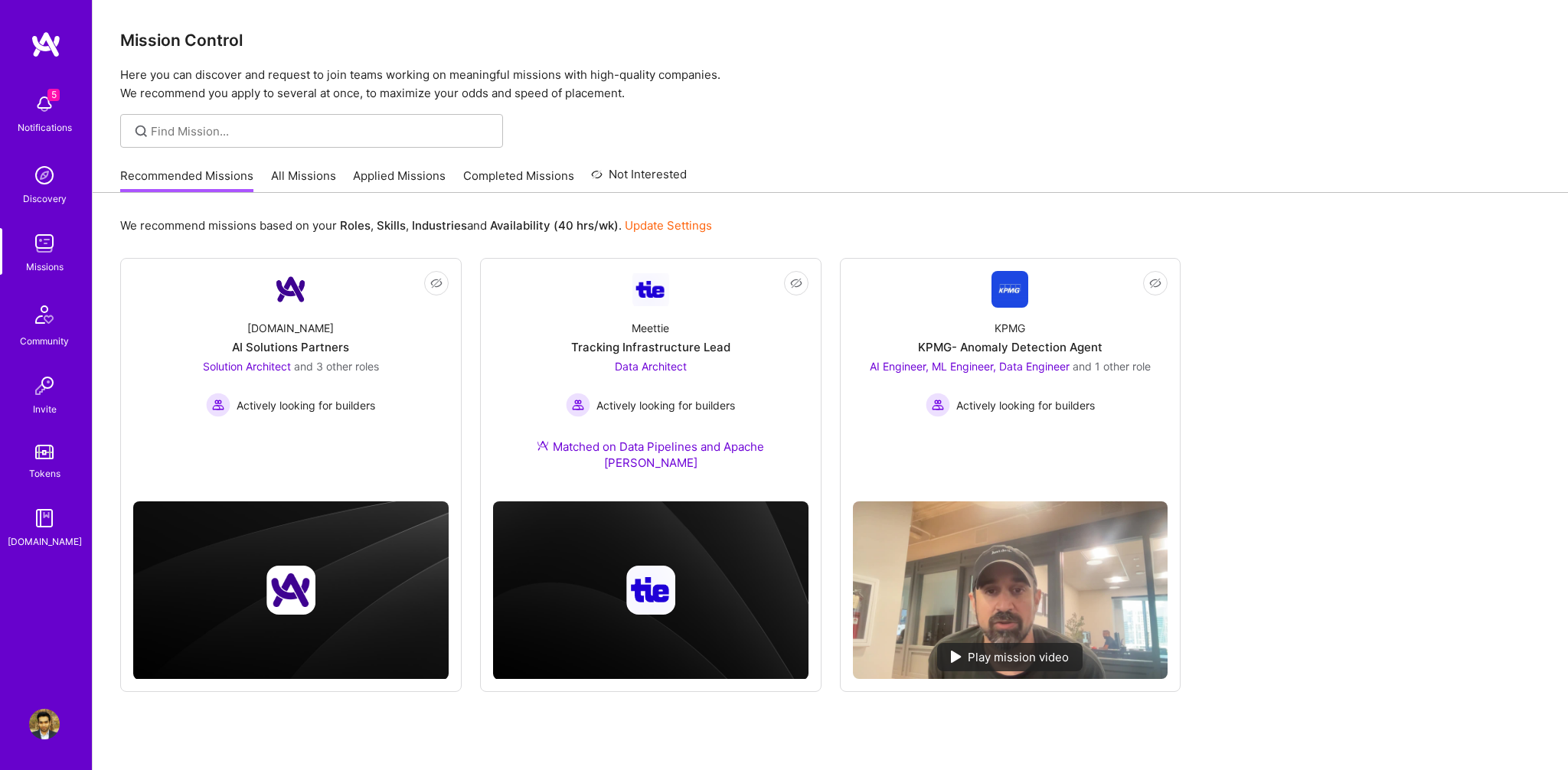
click at [308, 175] on link "All Missions" at bounding box center [303, 180] width 65 height 25
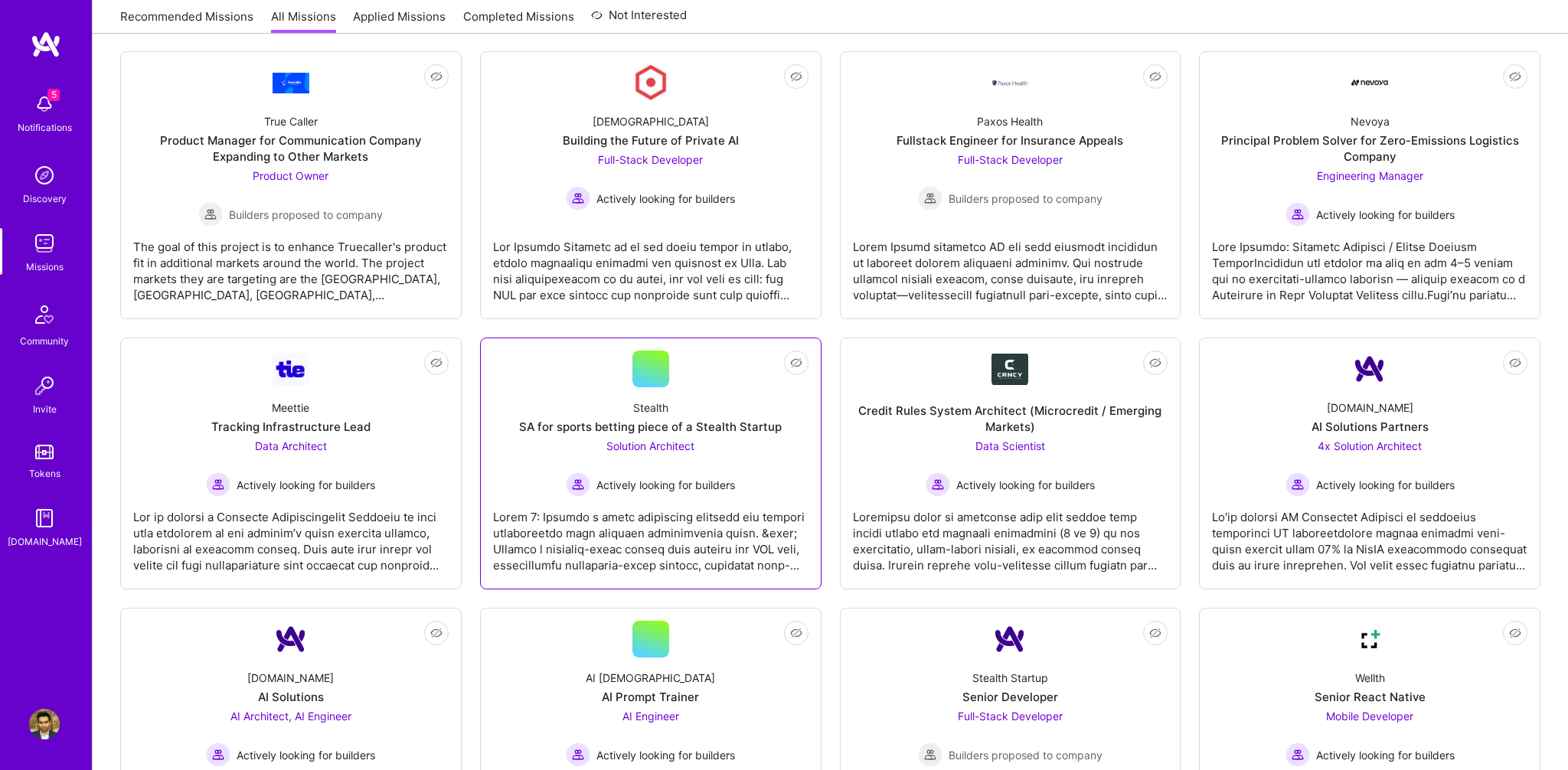
scroll to position [2492, 0]
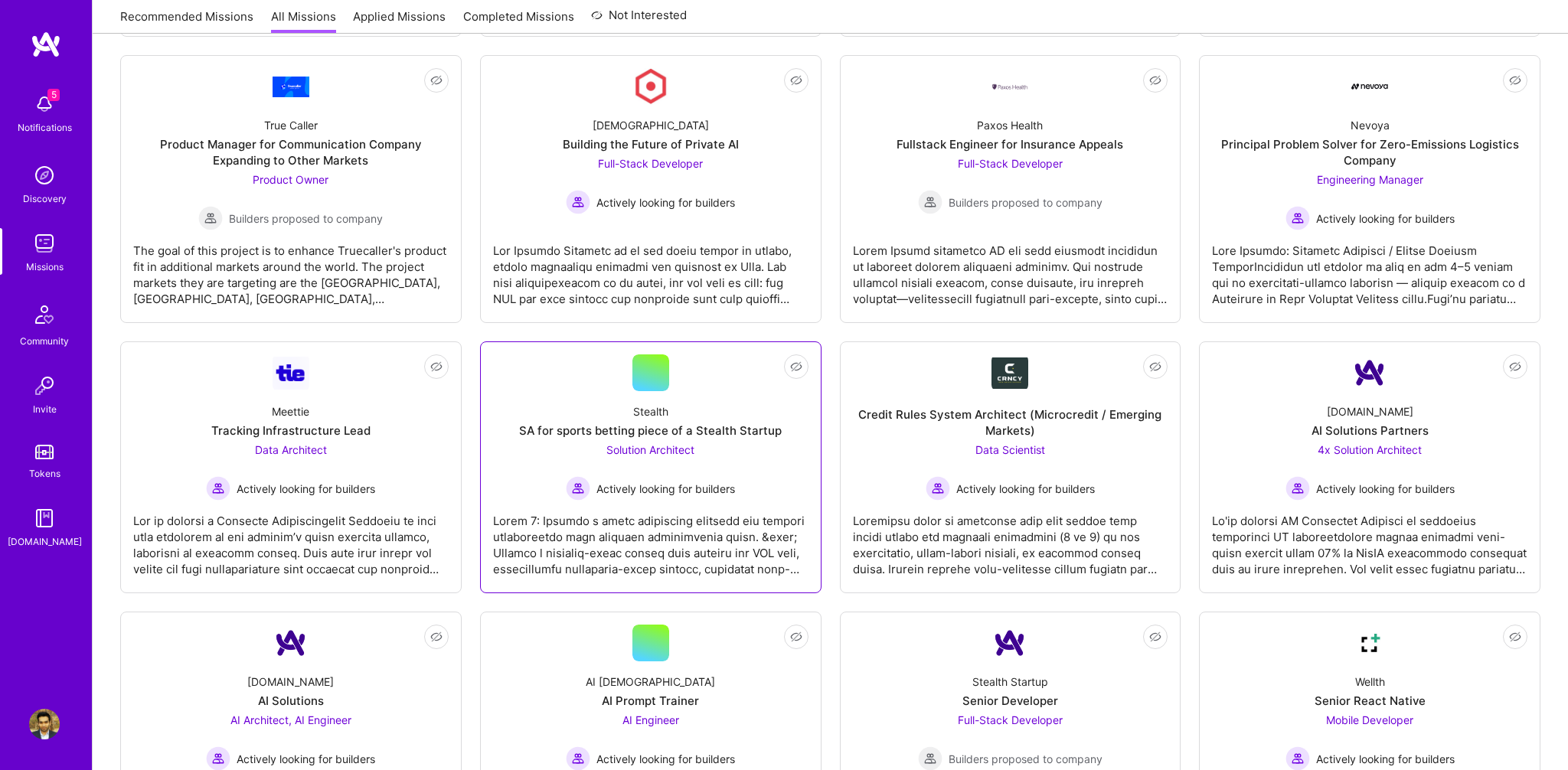
click at [739, 478] on div "Stealth SA for sports betting piece of a Stealth Startup Solution Architect Act…" at bounding box center [650, 446] width 315 height 110
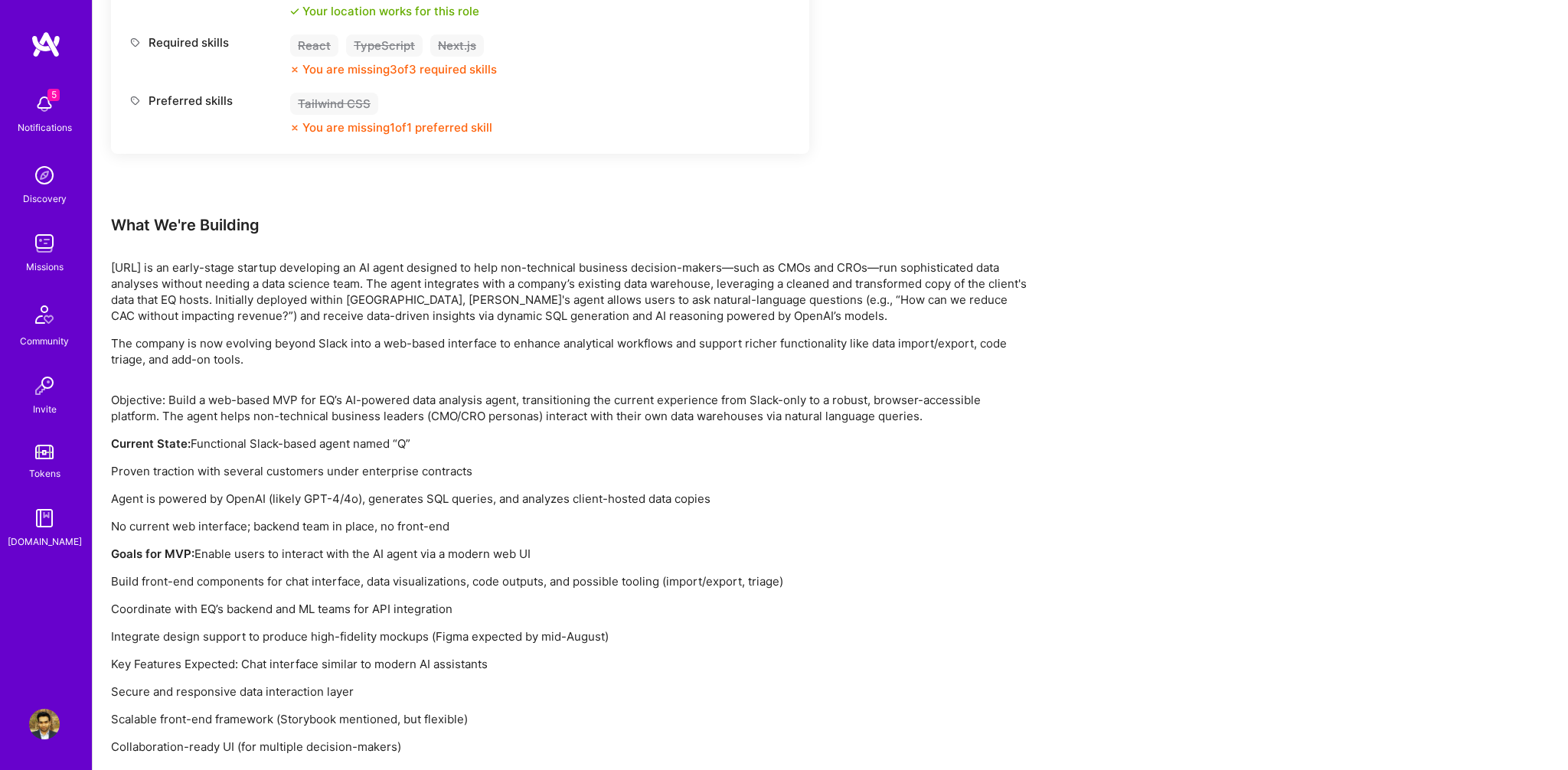
scroll to position [1811, 0]
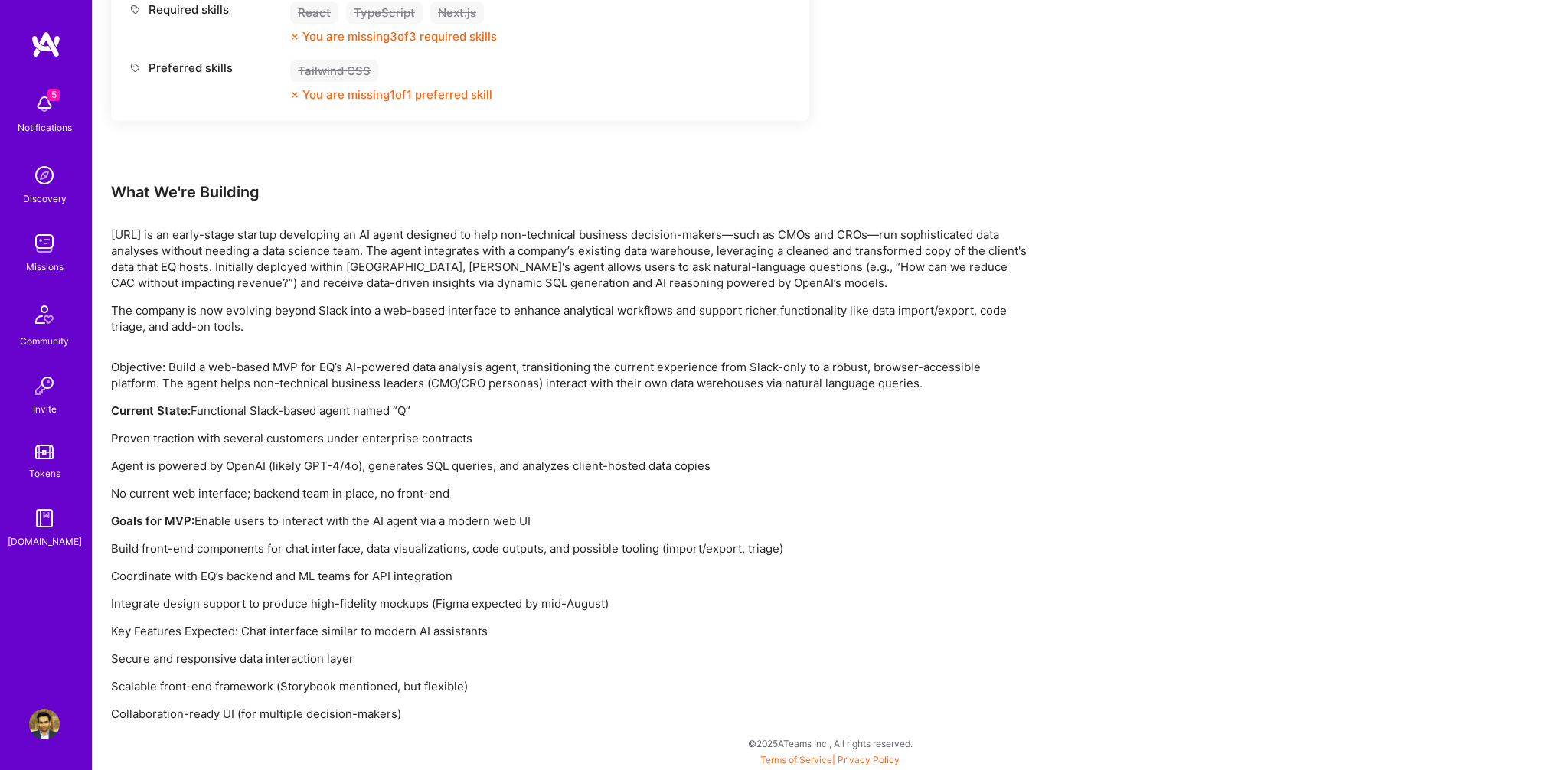
click at [856, 369] on p "Objective: Build a web-based MVP for EQ’s AI-powered data analysis agent, trans…" at bounding box center [570, 374] width 918 height 32
click at [213, 421] on div "Objective: Build a web-based MVP for EQ’s AI-powered data analysis agent, trans…" at bounding box center [570, 540] width 918 height 363
